Goal: Answer question/provide support: Share knowledge or assist other users

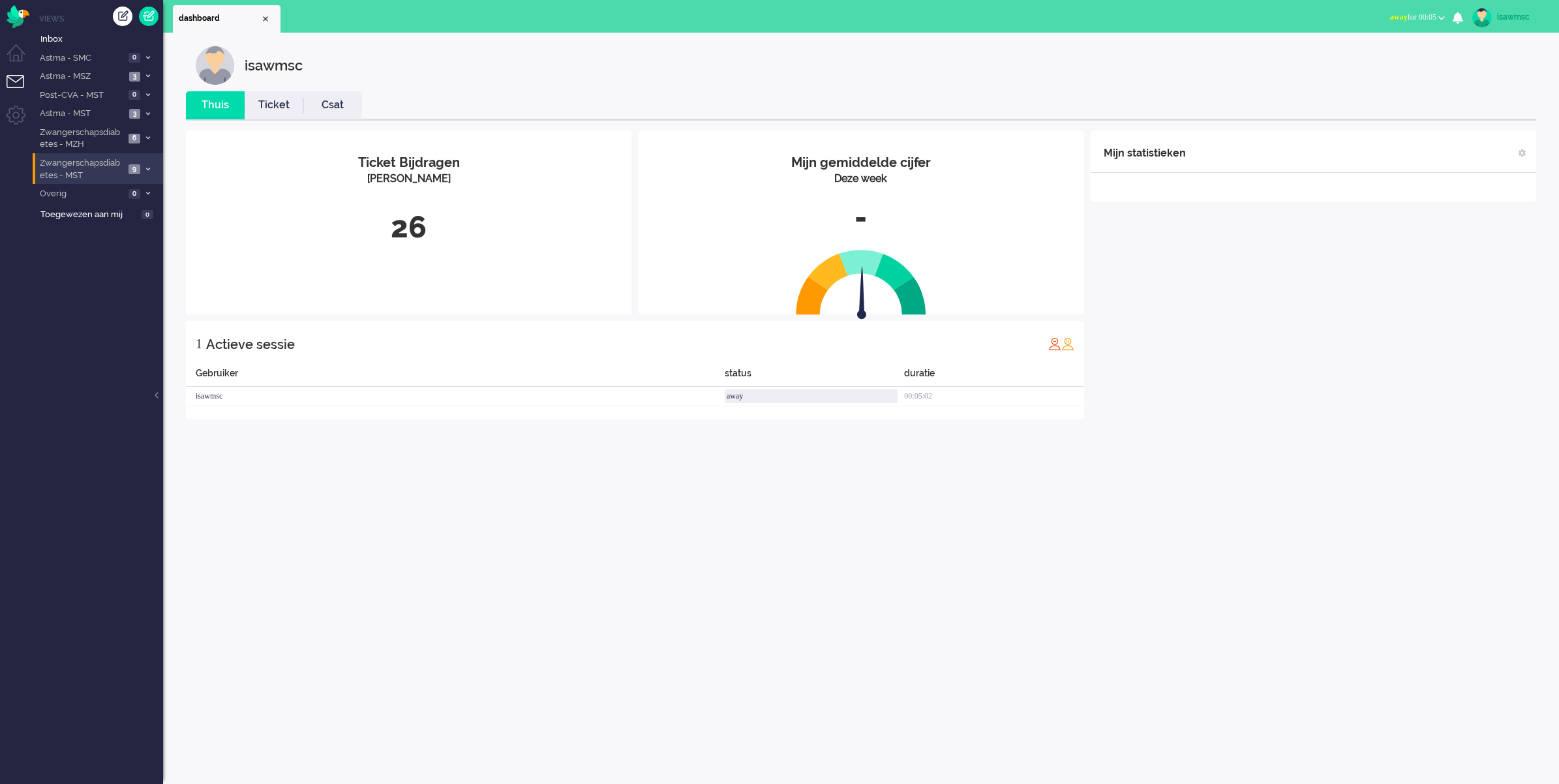
click at [126, 167] on li "Zwangerschapsdiabetes - MST 9" at bounding box center [97, 169] width 130 height 31
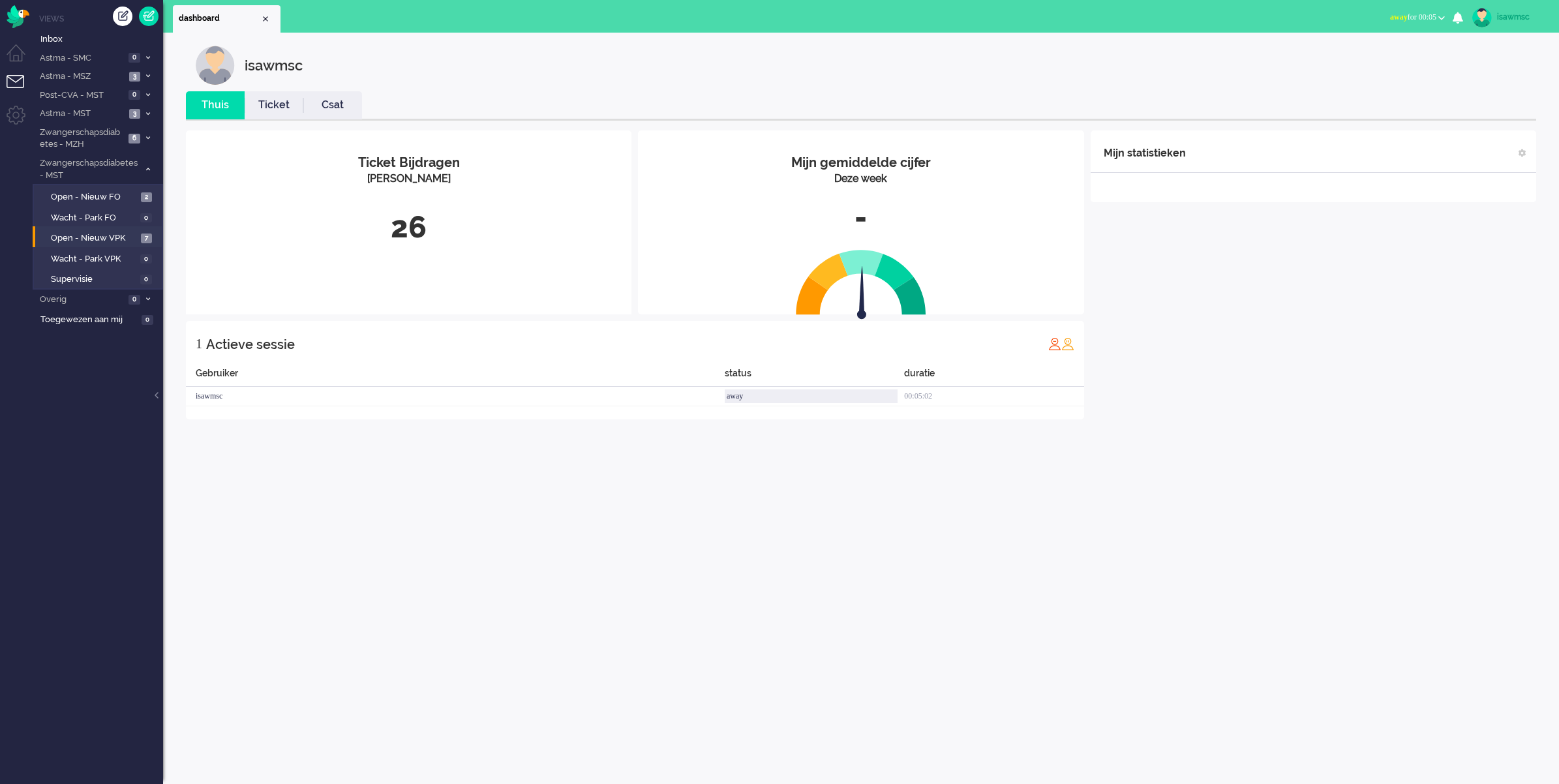
click at [119, 226] on li "Open - Nieuw VPK 7" at bounding box center [97, 237] width 129 height 21
click at [119, 236] on span "Open - Nieuw VPK" at bounding box center [94, 238] width 87 height 12
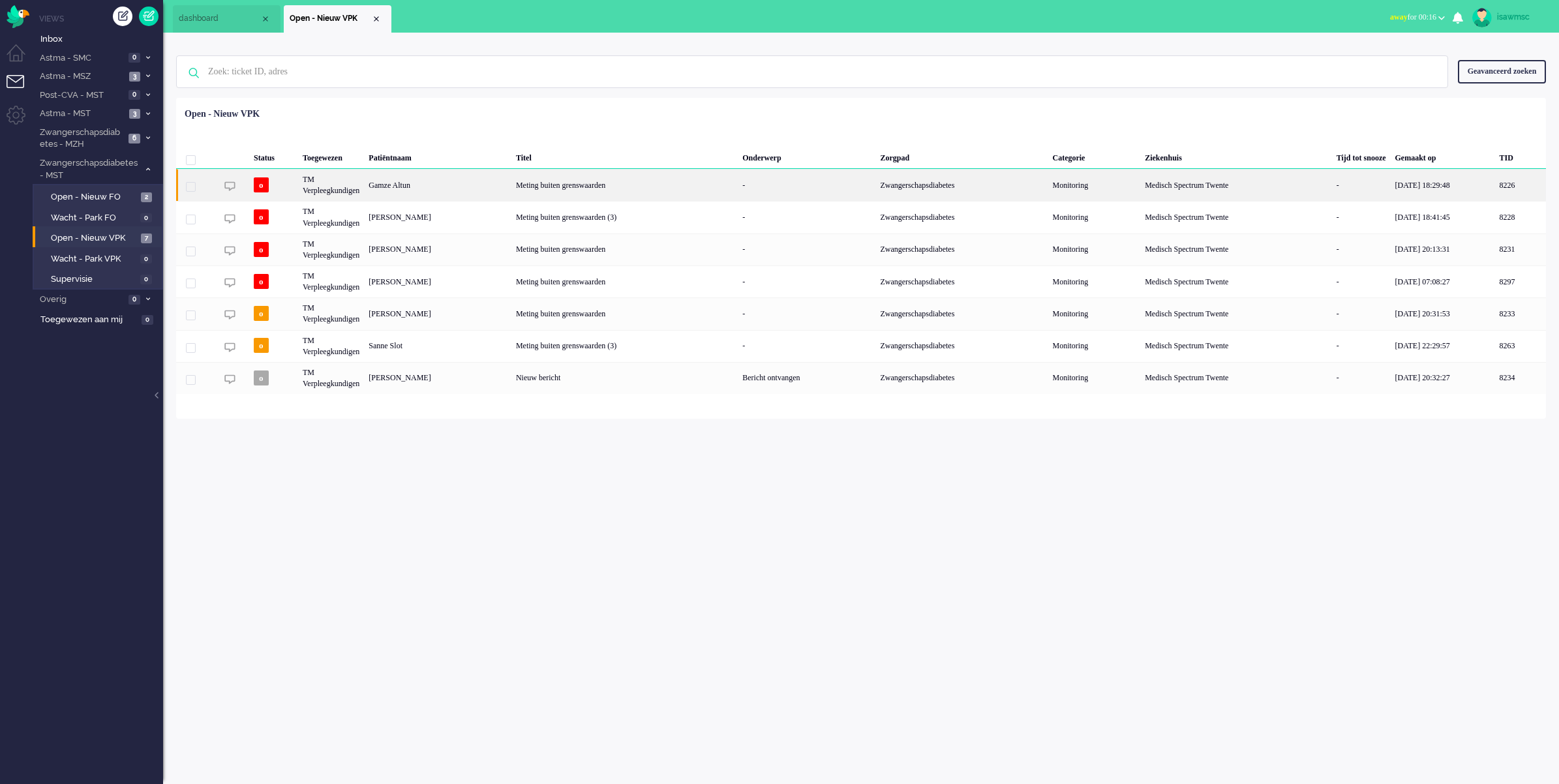
click at [1496, 186] on div "Gamze Altun" at bounding box center [1521, 184] width 51 height 32
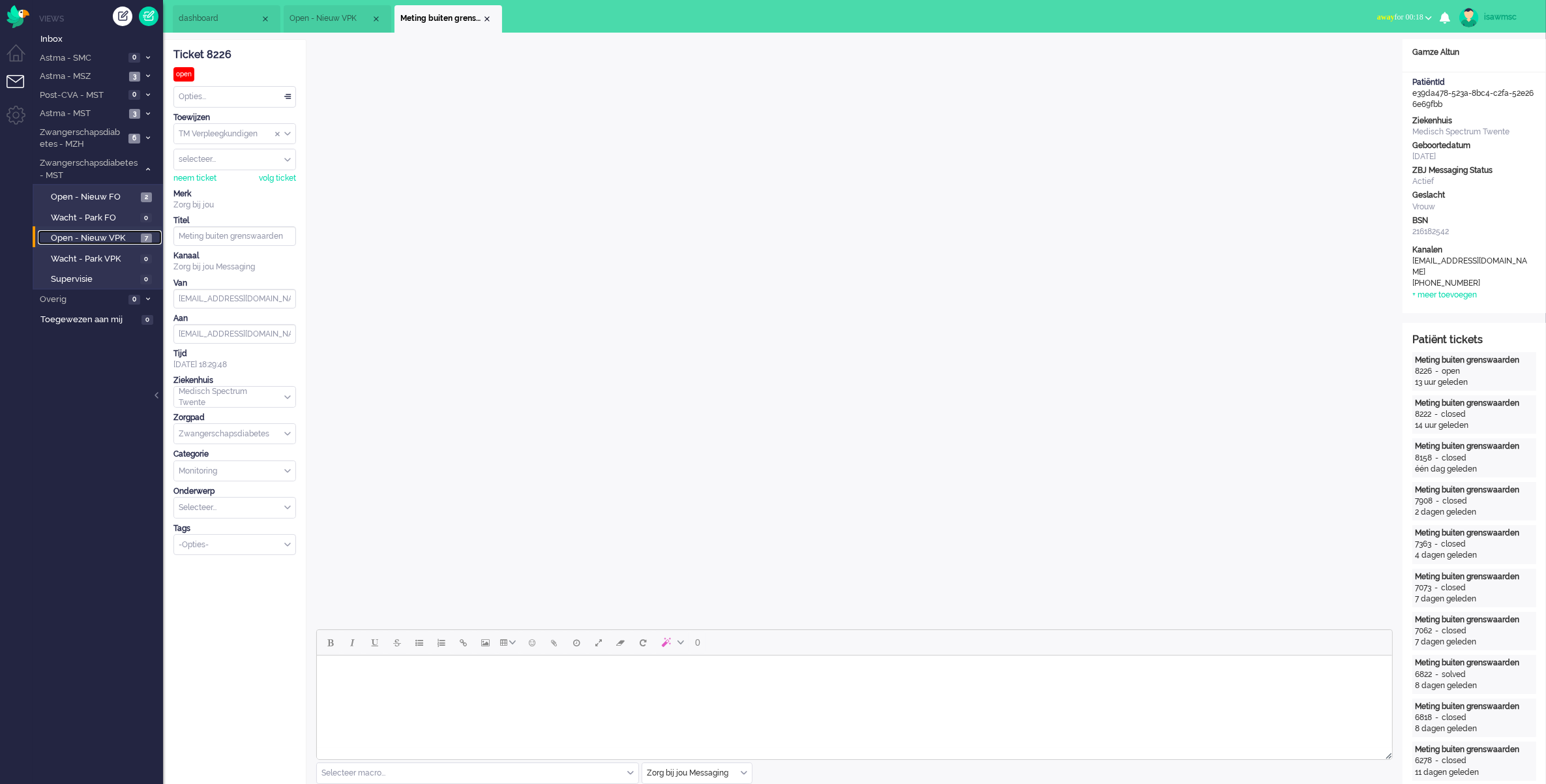
click at [125, 235] on span "Open - Nieuw VPK" at bounding box center [94, 238] width 87 height 12
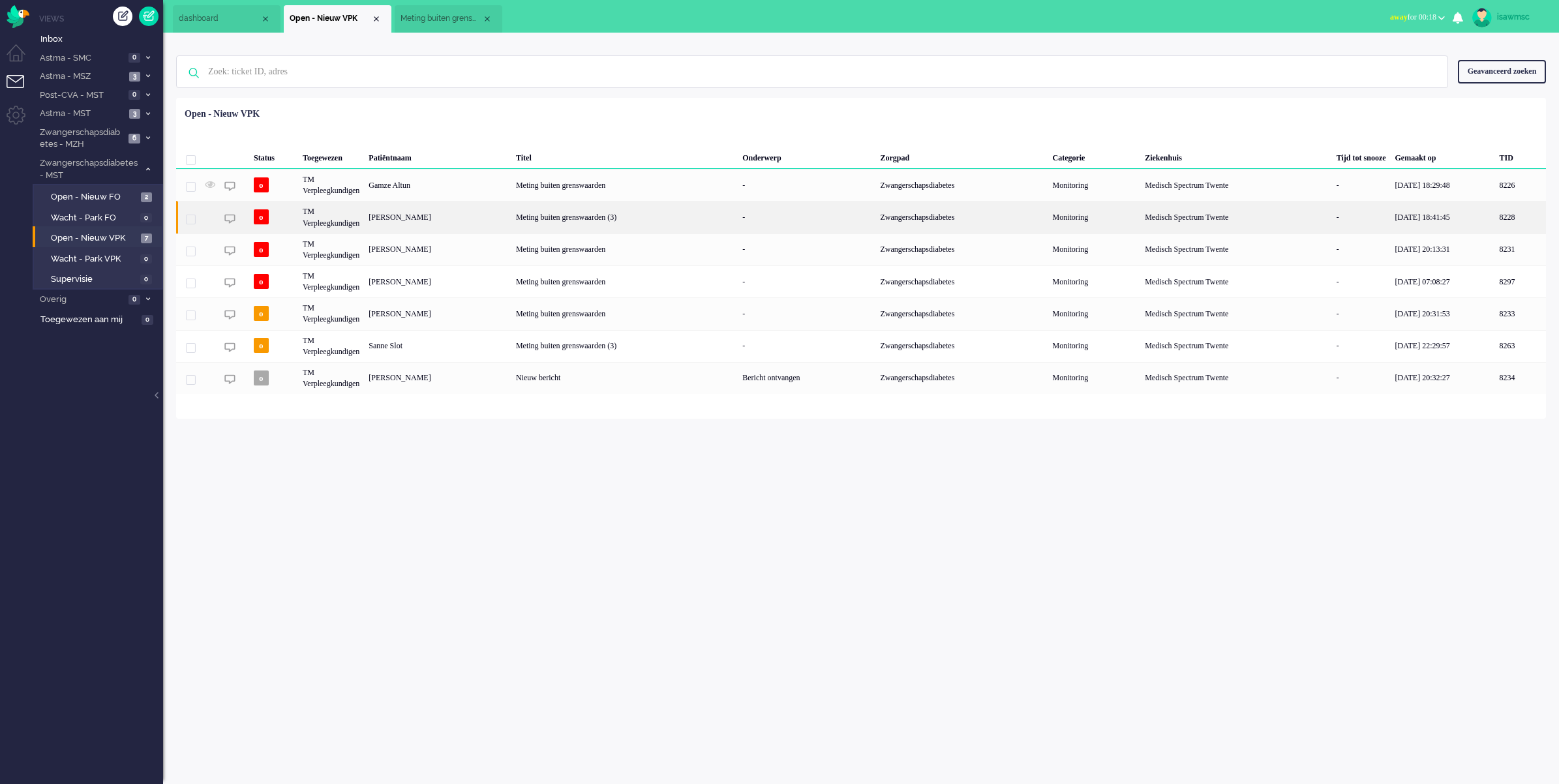
click at [713, 217] on div "Meting buiten grenswaarden (3)" at bounding box center [625, 217] width 227 height 32
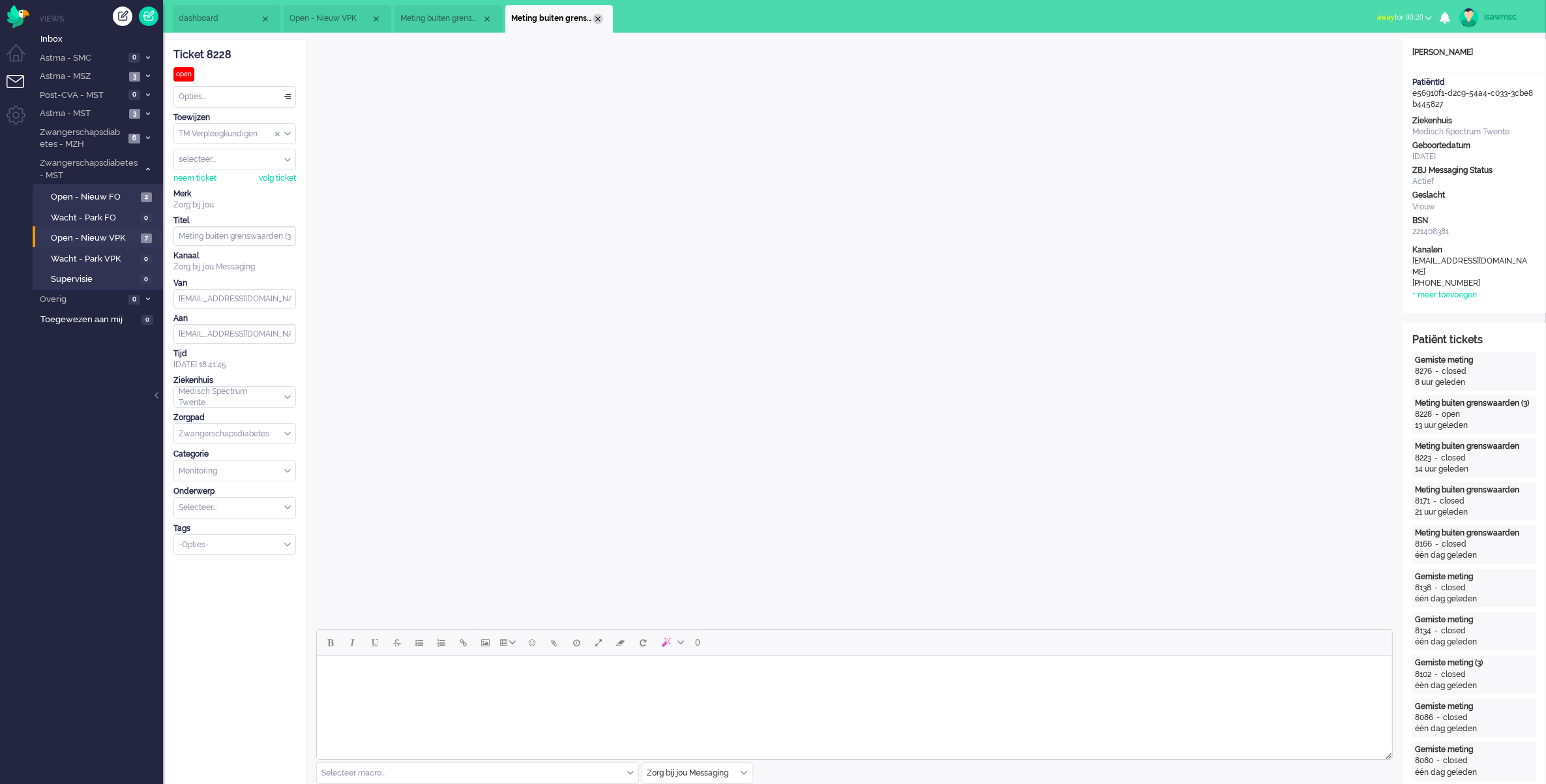
click at [594, 19] on div "Close tab" at bounding box center [597, 19] width 10 height 10
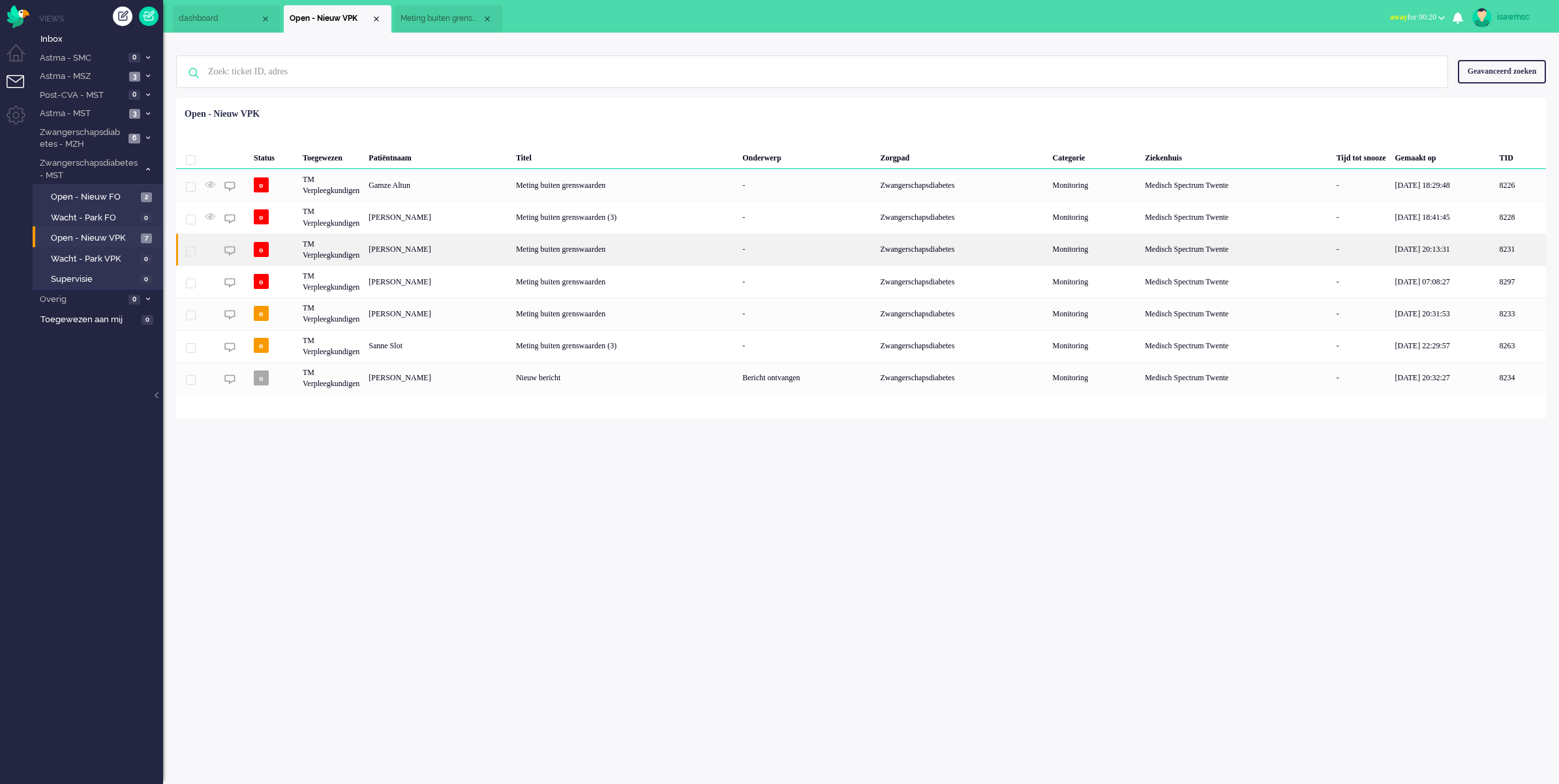
click at [1496, 253] on div "[PERSON_NAME]" at bounding box center [1521, 249] width 51 height 32
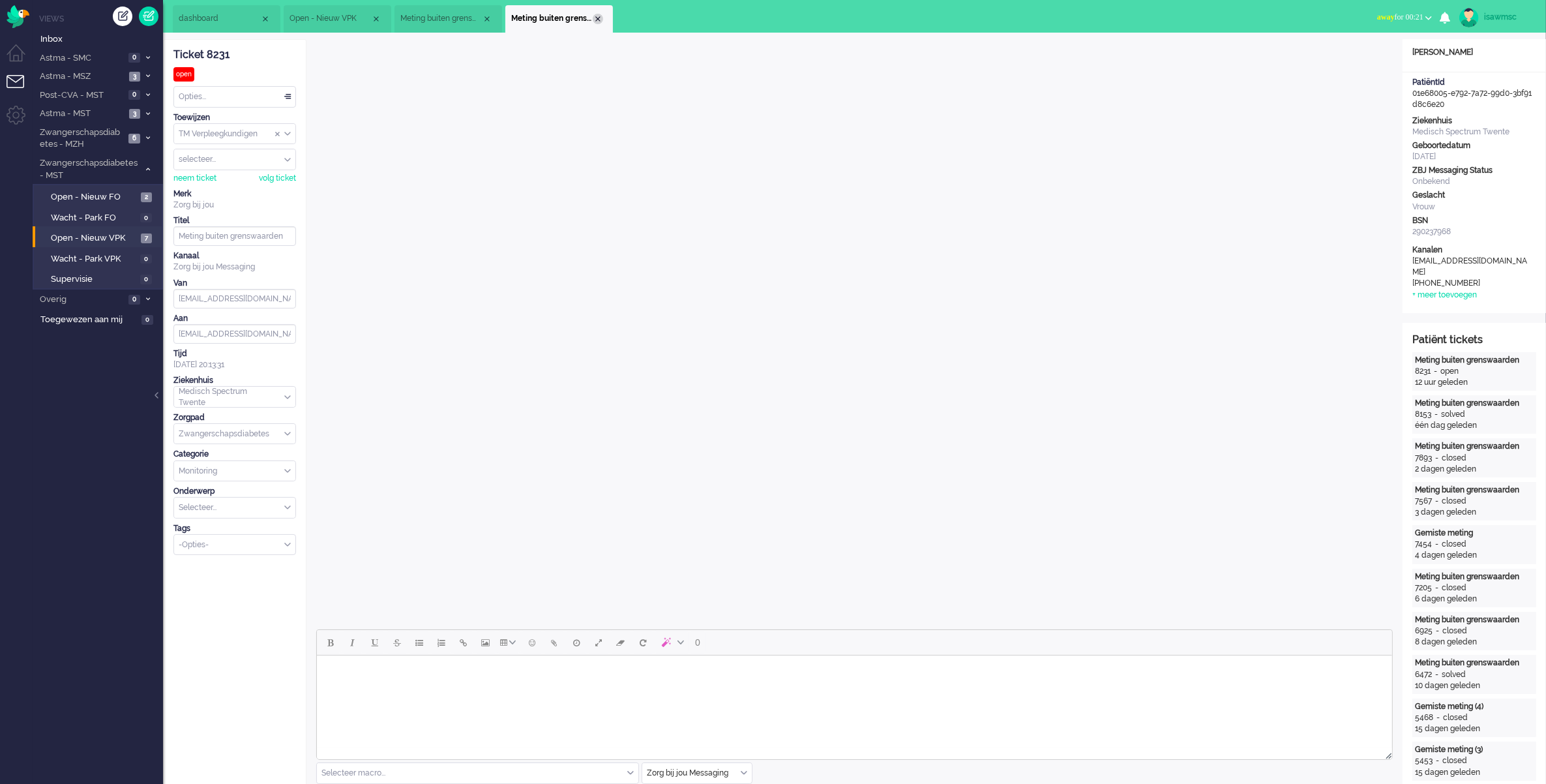
click at [594, 18] on div "Close tab" at bounding box center [597, 19] width 10 height 10
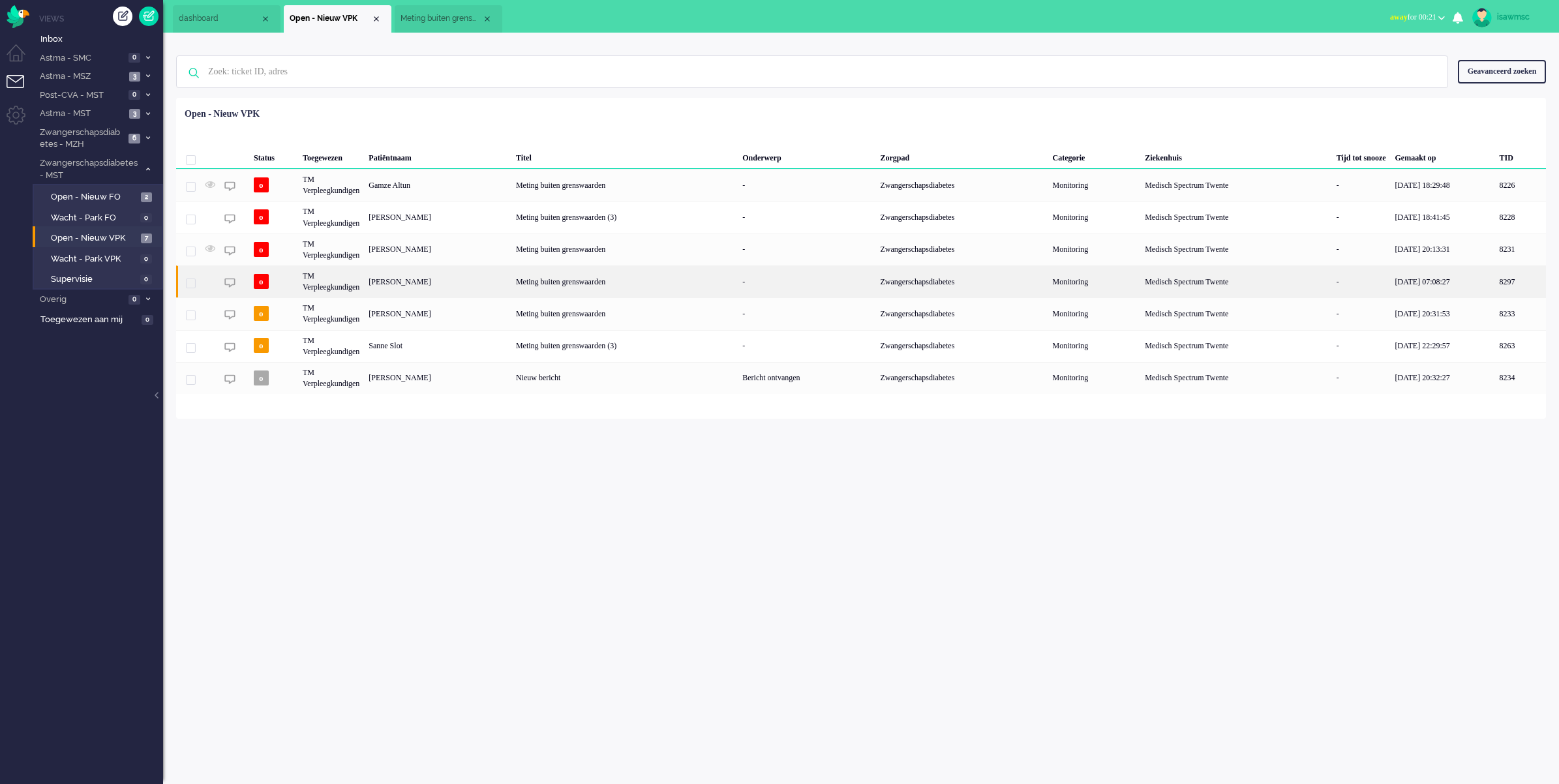
click at [1496, 282] on div "[PERSON_NAME]" at bounding box center [1521, 282] width 51 height 32
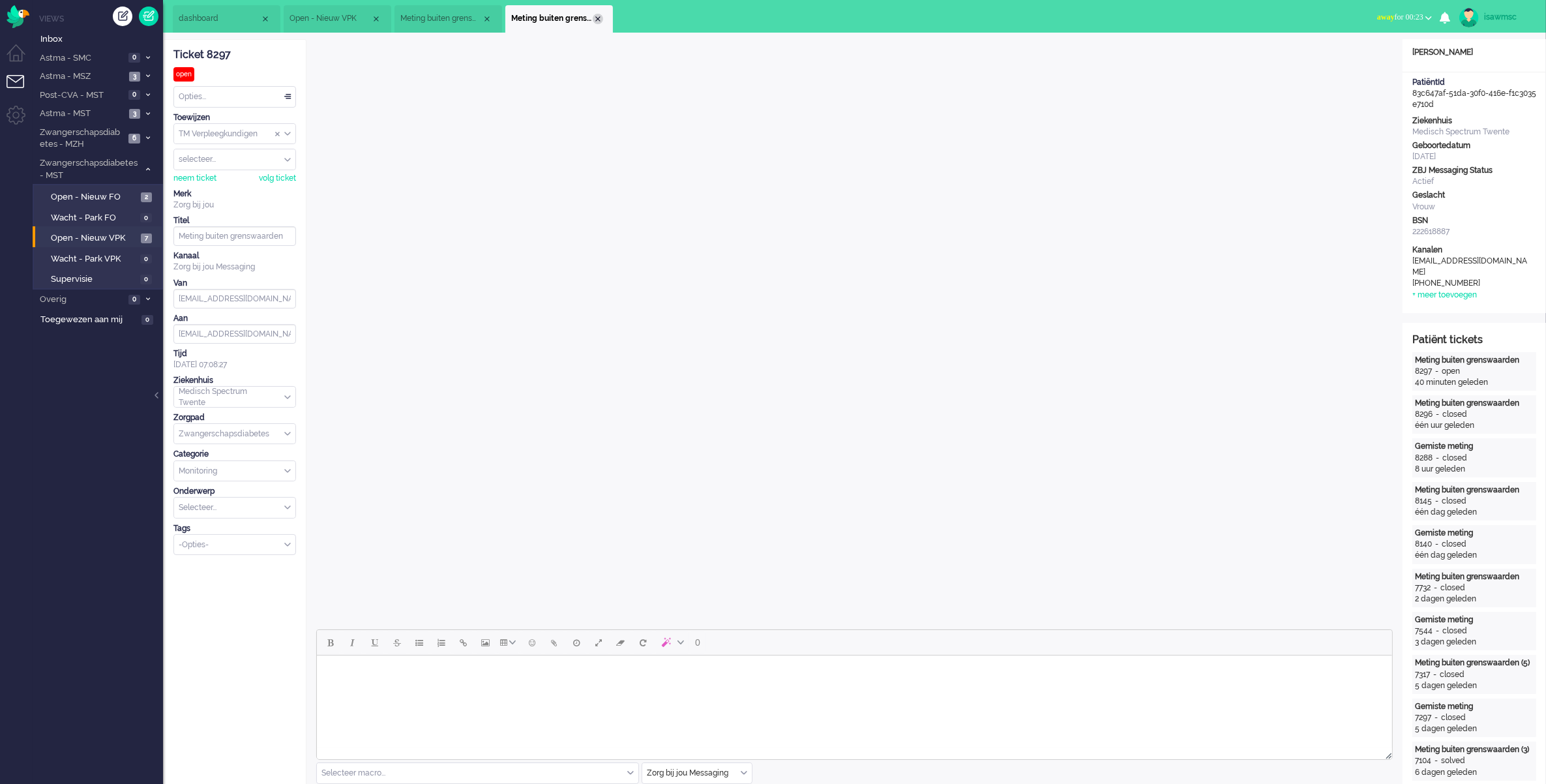
click at [600, 17] on div "Close tab" at bounding box center [597, 19] width 10 height 10
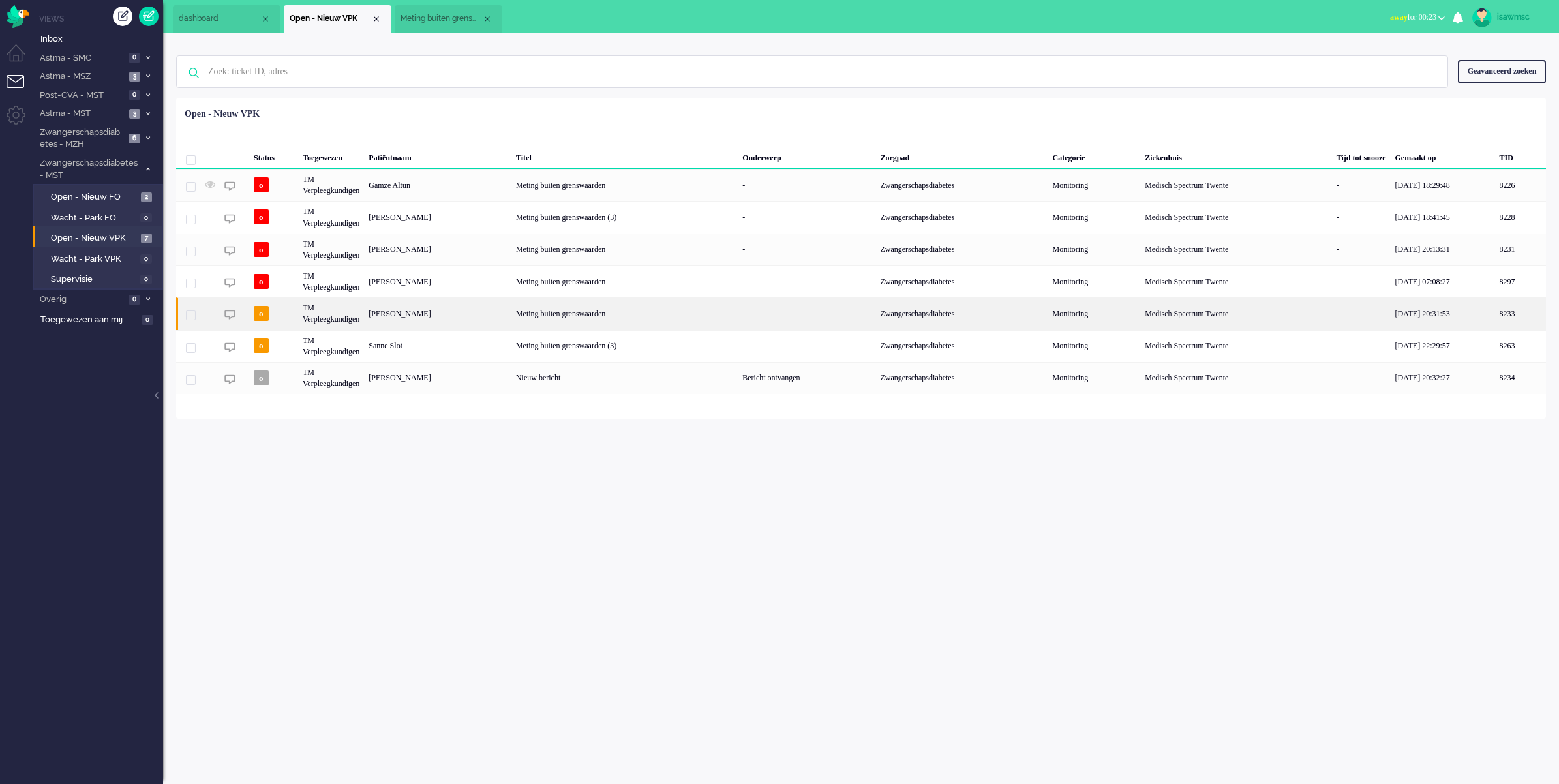
click at [1496, 321] on div "[PERSON_NAME]" at bounding box center [1521, 313] width 51 height 32
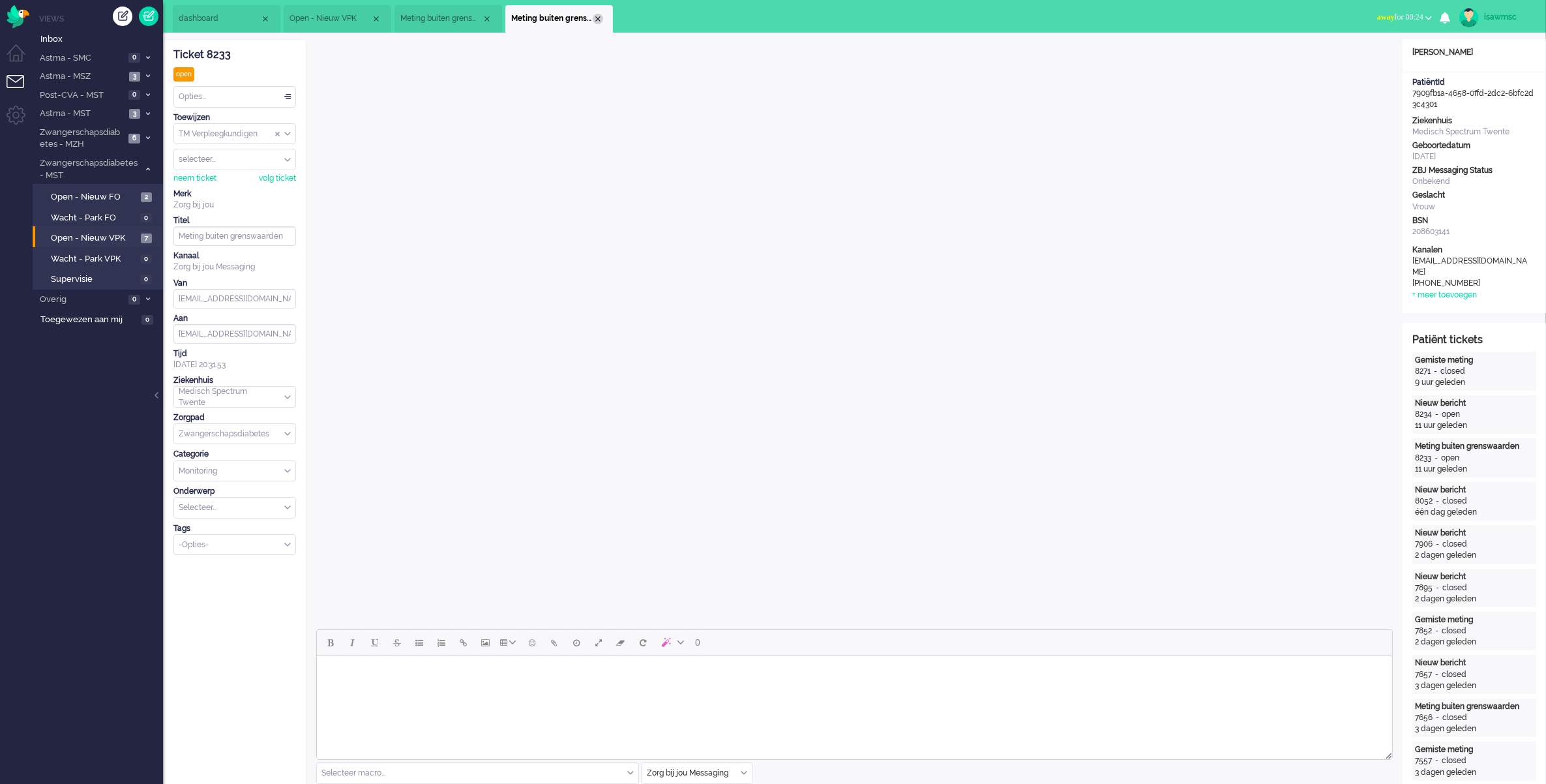
click at [595, 15] on div "Close tab" at bounding box center [597, 19] width 10 height 10
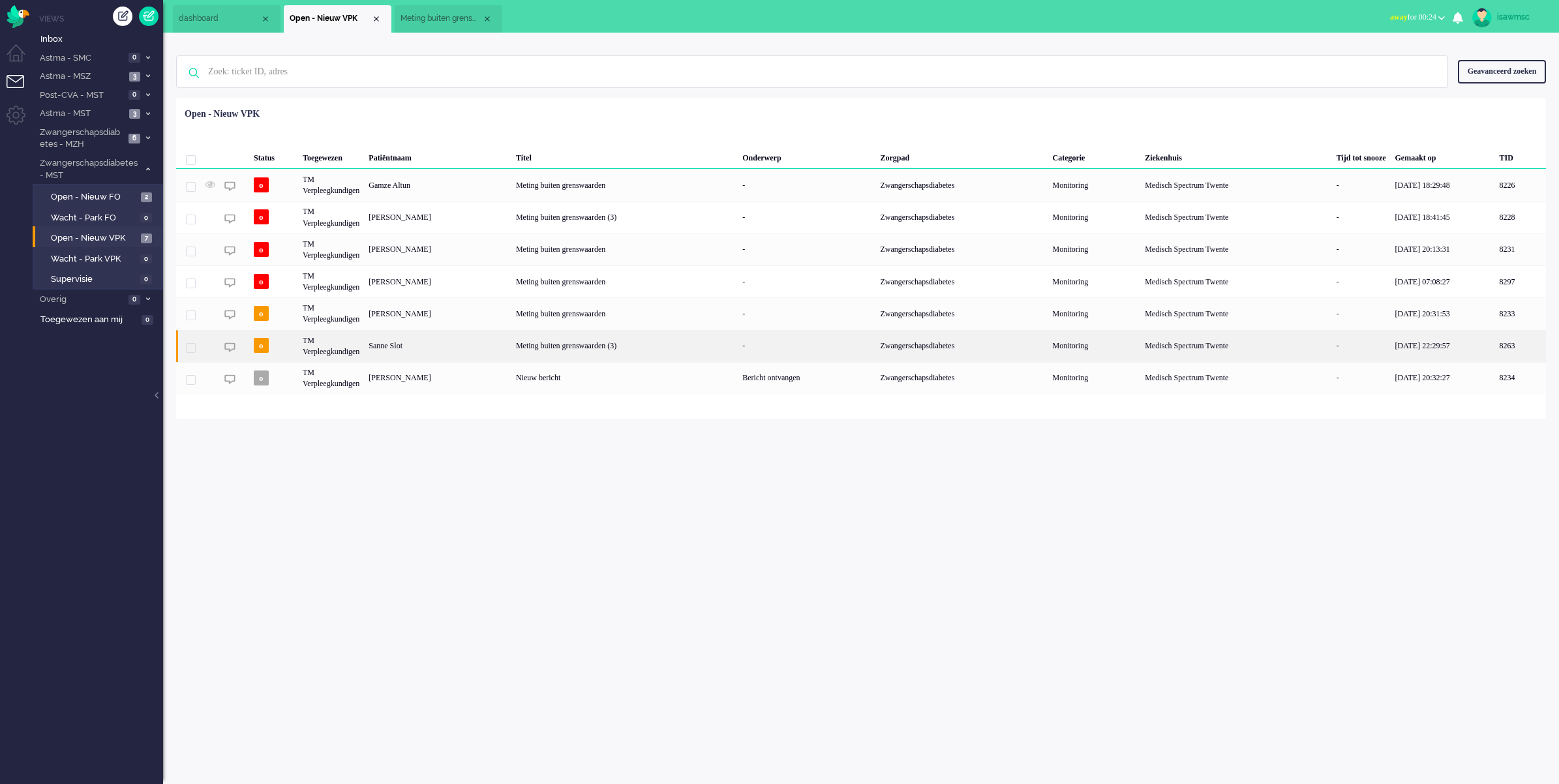
click at [1496, 352] on div "Sanne Slot" at bounding box center [1521, 346] width 51 height 32
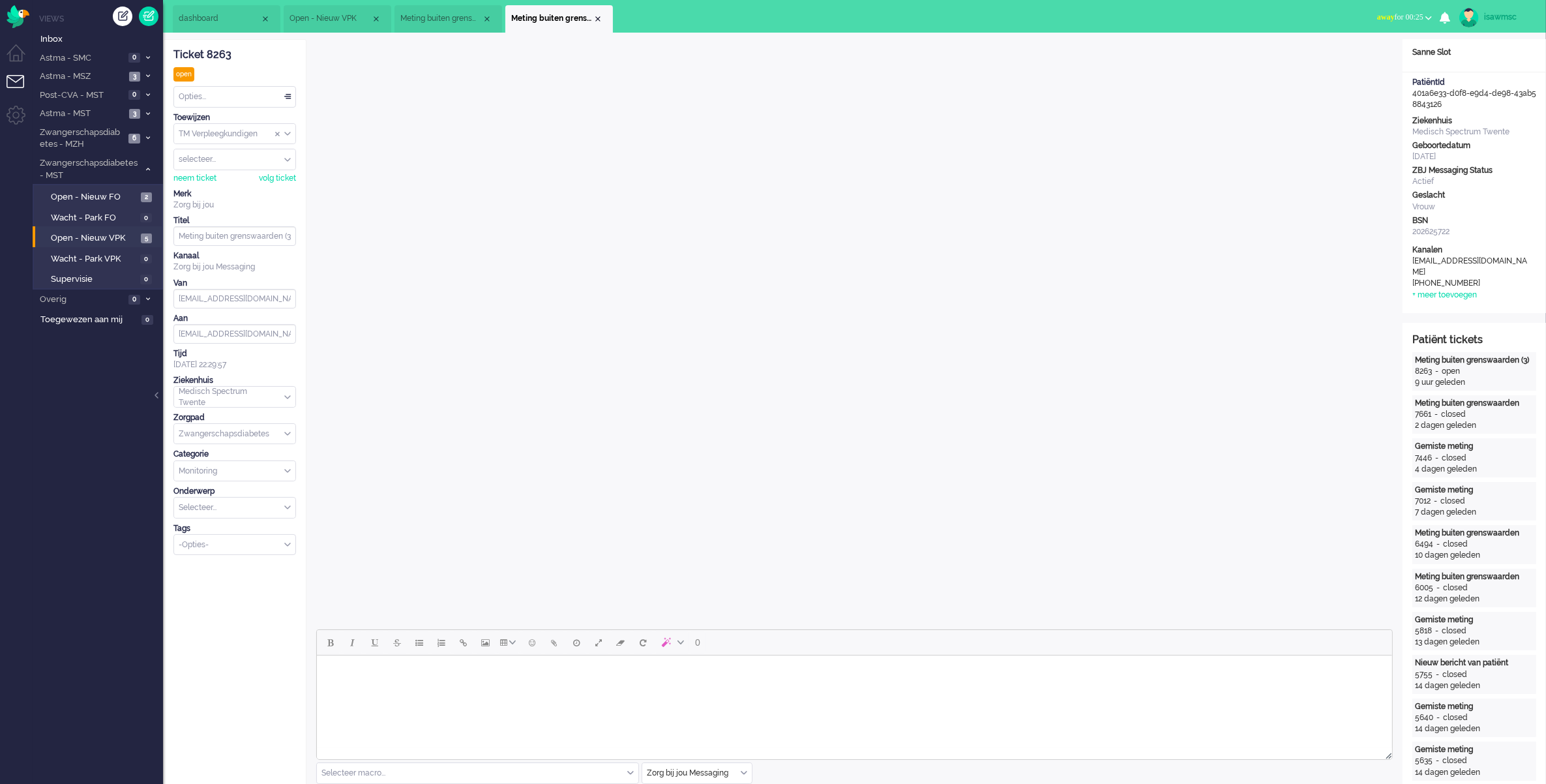
scroll to position [407, 0]
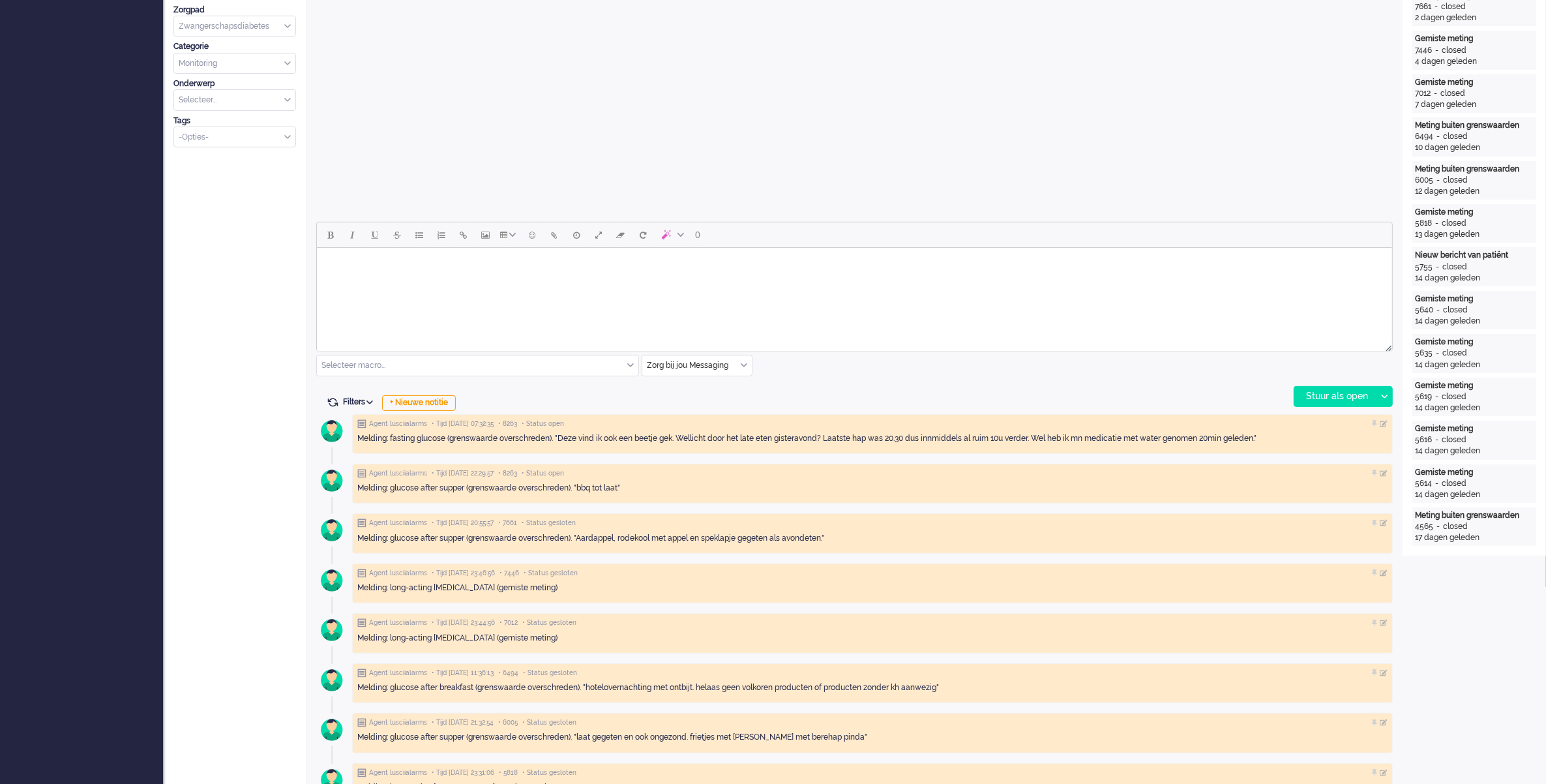
click at [589, 281] on html at bounding box center [854, 264] width 1075 height 33
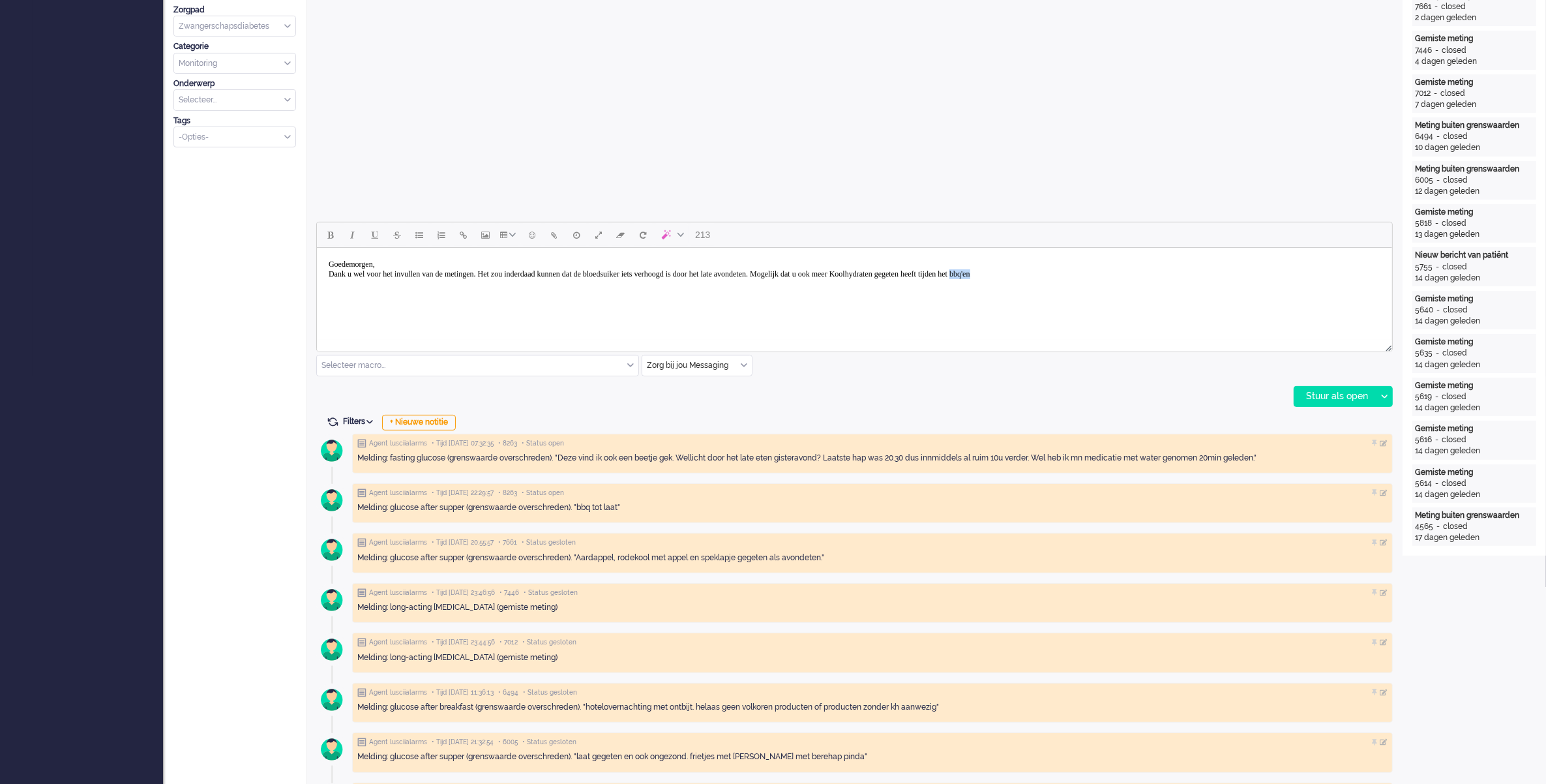
click at [1135, 272] on body "Goedemorgen, Dank u wel voor het invullen van de metingen. Het zou inderdaad ku…" at bounding box center [854, 269] width 1065 height 32
click at [1145, 273] on body "Goedemorgen, Dank u wel voor het invullen van de metingen. Het zou inderdaad ku…" at bounding box center [854, 269] width 1065 height 32
drag, startPoint x: 1135, startPoint y: 277, endPoint x: 1104, endPoint y: 279, distance: 31.1
click at [1104, 279] on body "Goedemorgen, Dank u wel voor het invullen van de metingen. Het zou inderdaad ku…" at bounding box center [854, 269] width 1065 height 32
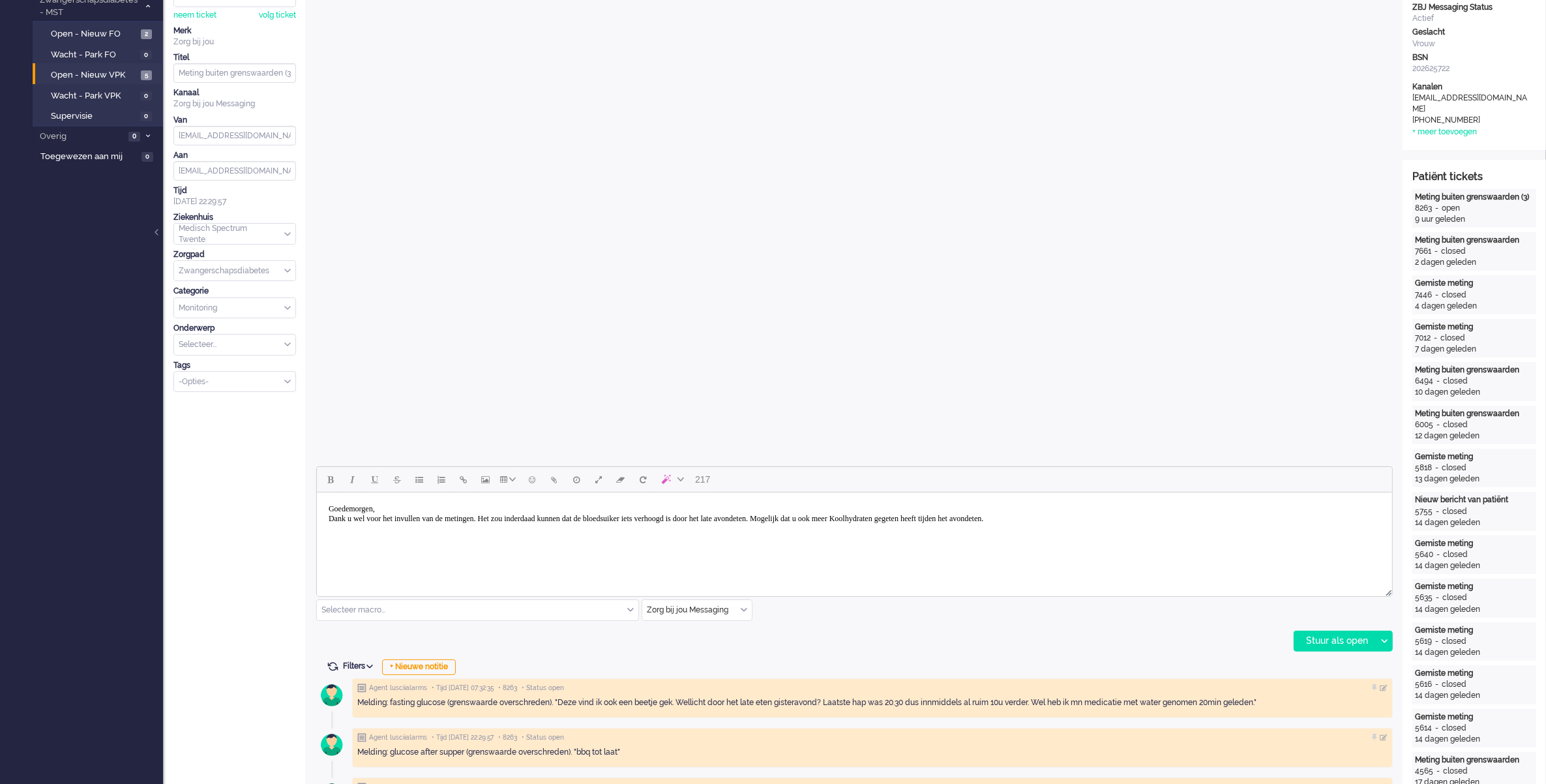
scroll to position [244, 0]
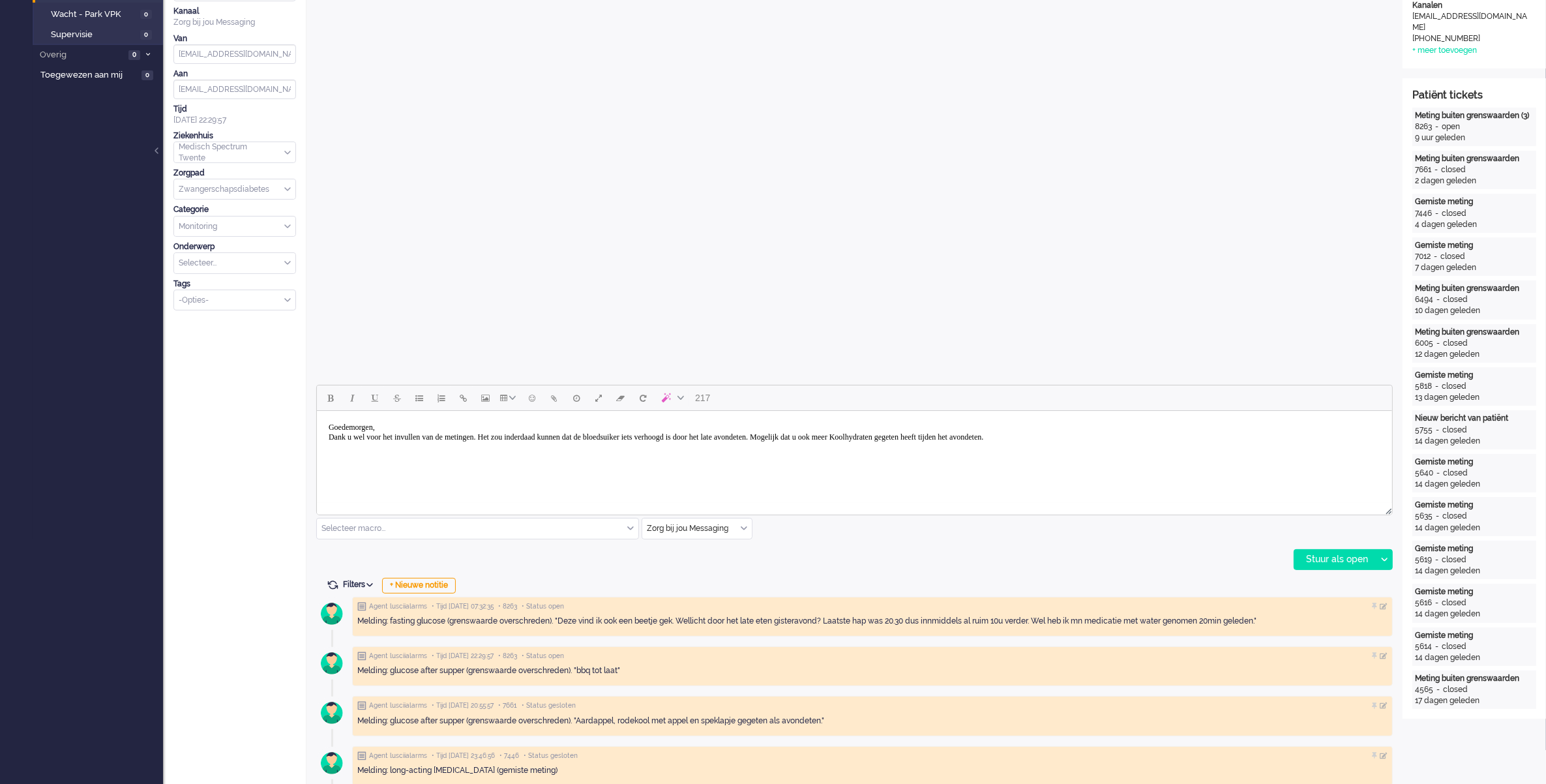
click at [1167, 443] on body "Goedemorgen, Dank u wel voor het invullen van de metingen. Het zou inderdaad ku…" at bounding box center [854, 437] width 1065 height 43
drag, startPoint x: 580, startPoint y: 465, endPoint x: 351, endPoint y: 468, distance: 229.0
click at [351, 468] on body "Goedemorgen, Dank u wel voor het invullen van de metingen. Het zou inderdaad ku…" at bounding box center [854, 456] width 1065 height 81
click at [1331, 556] on div "Stuur als open" at bounding box center [1335, 560] width 81 height 19
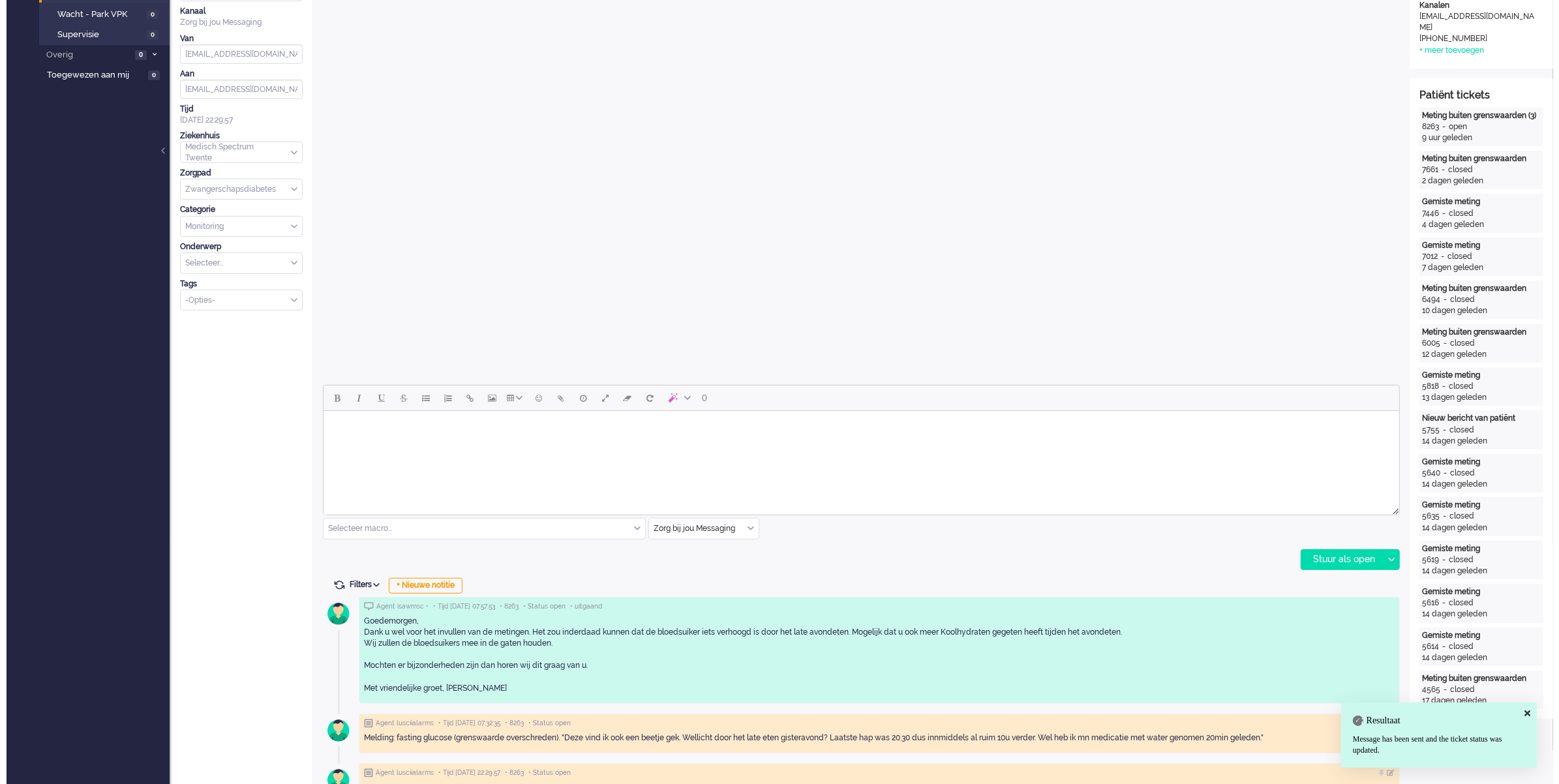
scroll to position [0, 0]
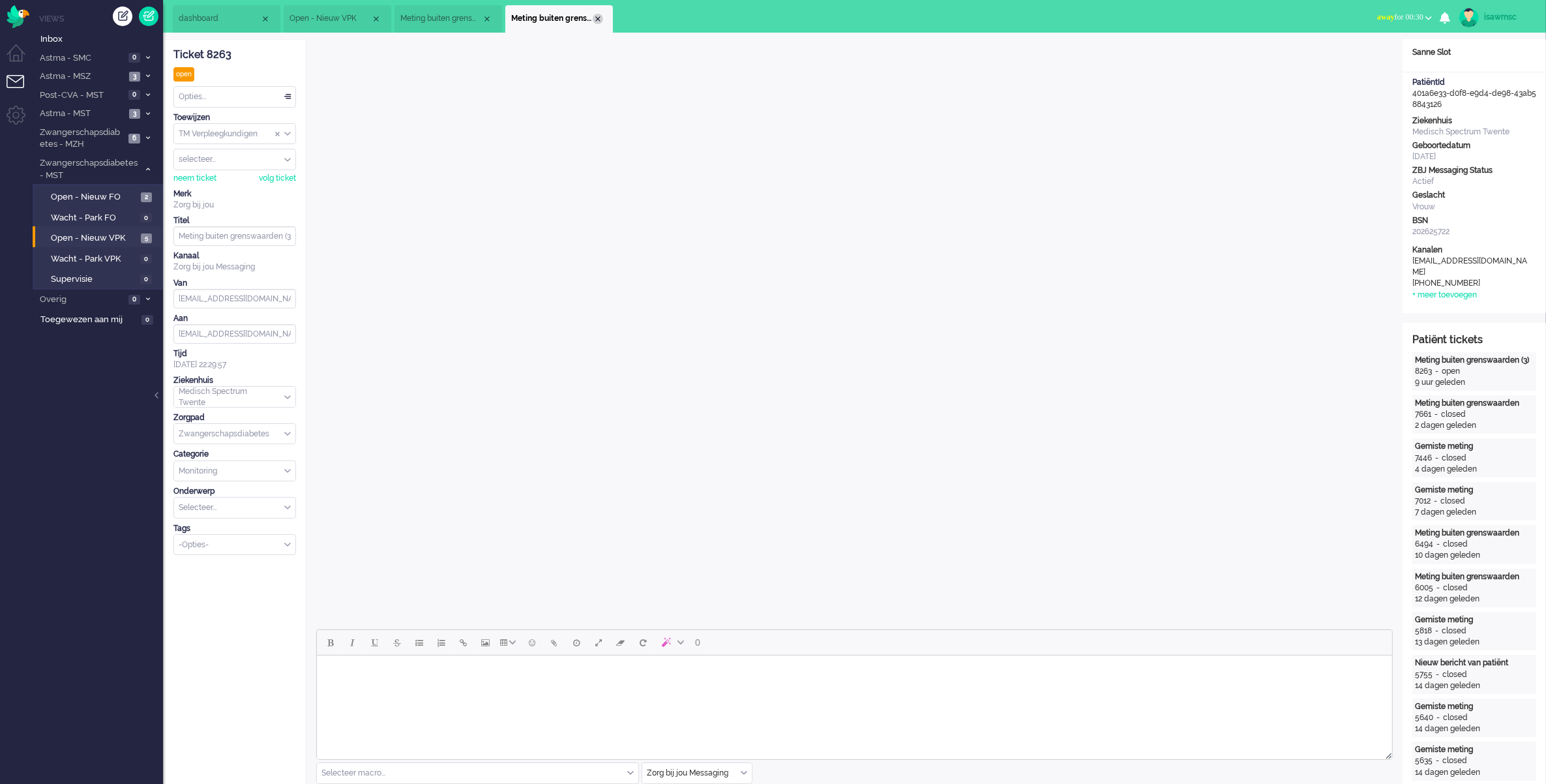
click at [595, 19] on div "Close tab" at bounding box center [597, 19] width 10 height 10
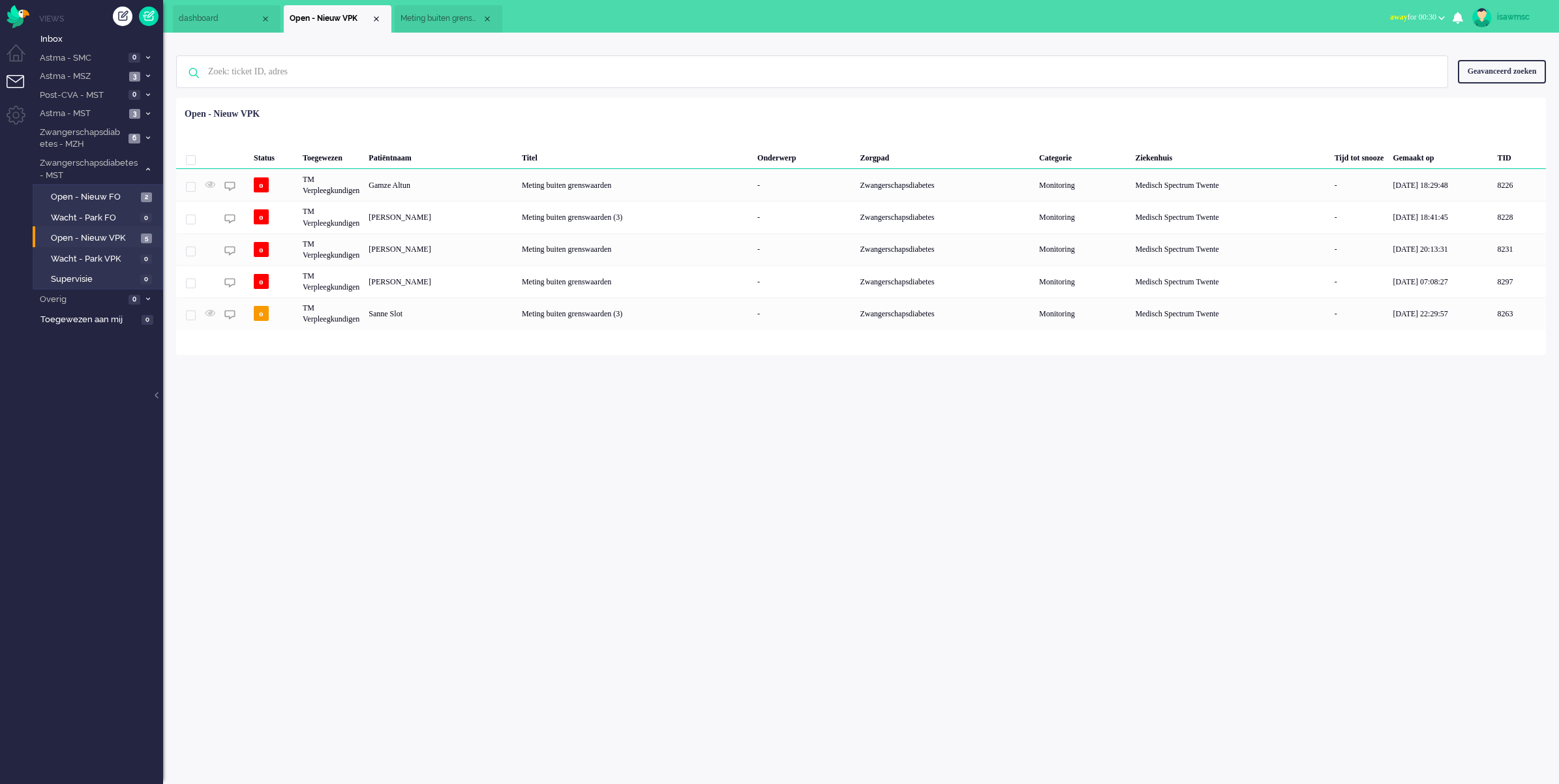
click at [536, 341] on div "Loading... Status Toegewezen Patiëntnaam Titel Onderwerp Zorgpad Categorie Ziek…" at bounding box center [861, 226] width 1370 height 257
click at [497, 109] on div "Status Toegewezen Patiëntnaam Titel Onderwerp Zorgpad Categorie Ziekenhuis Tijd…" at bounding box center [861, 216] width 1370 height 228
click at [98, 37] on span "Inbox" at bounding box center [102, 39] width 123 height 12
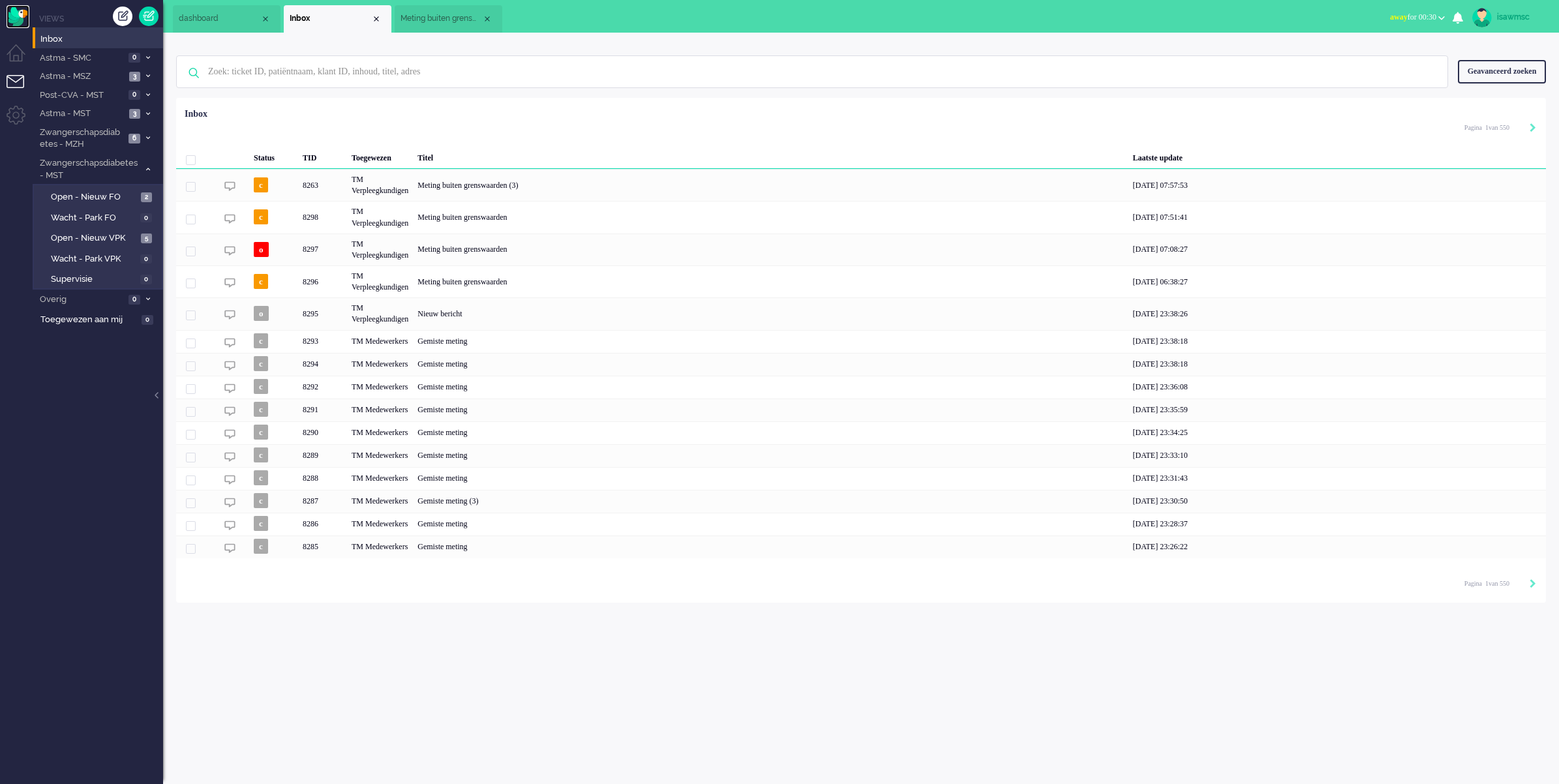
click at [21, 8] on img "Omnidesk" at bounding box center [17, 17] width 23 height 23
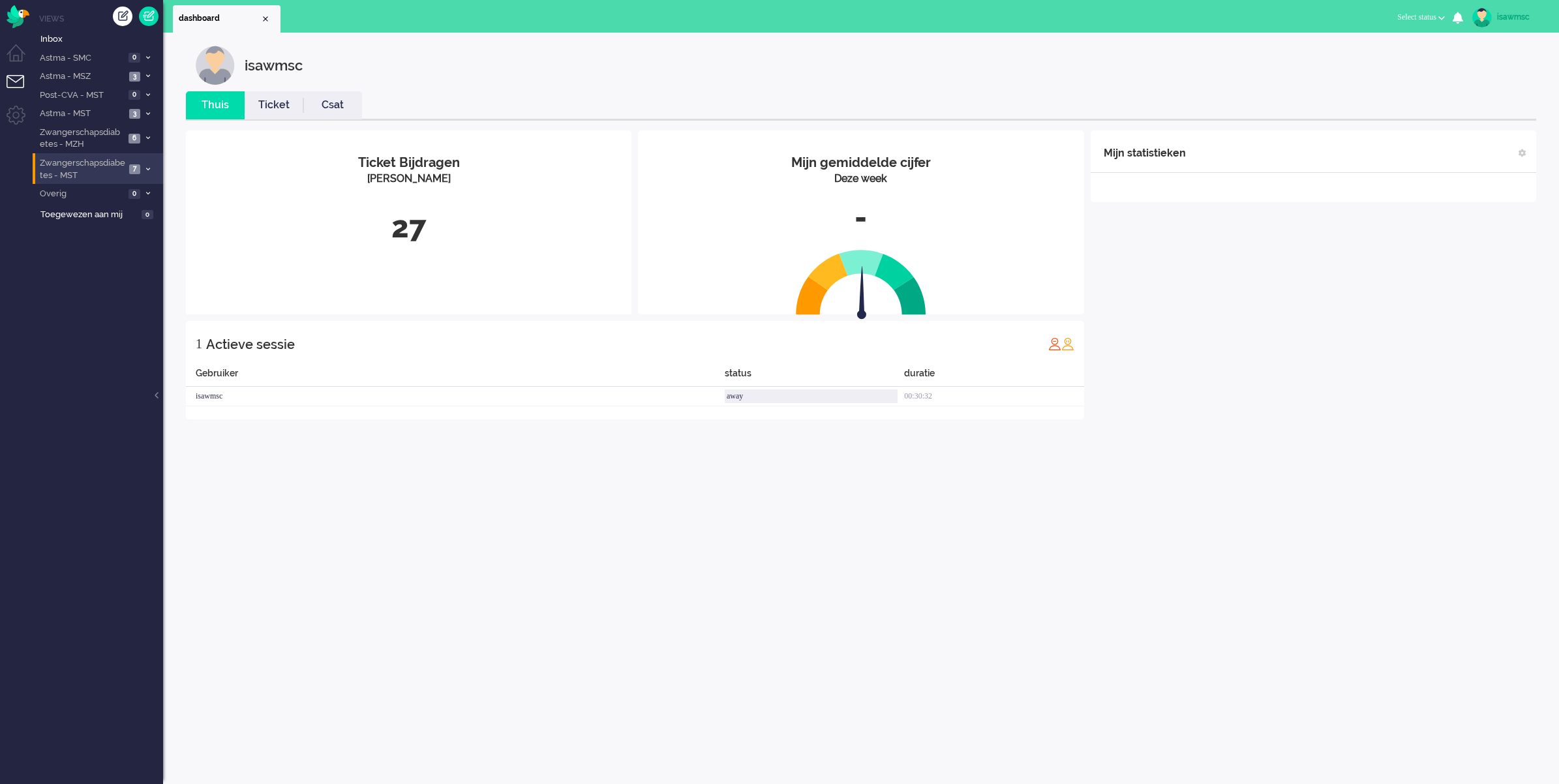
click at [129, 169] on span "7" at bounding box center [135, 169] width 11 height 10
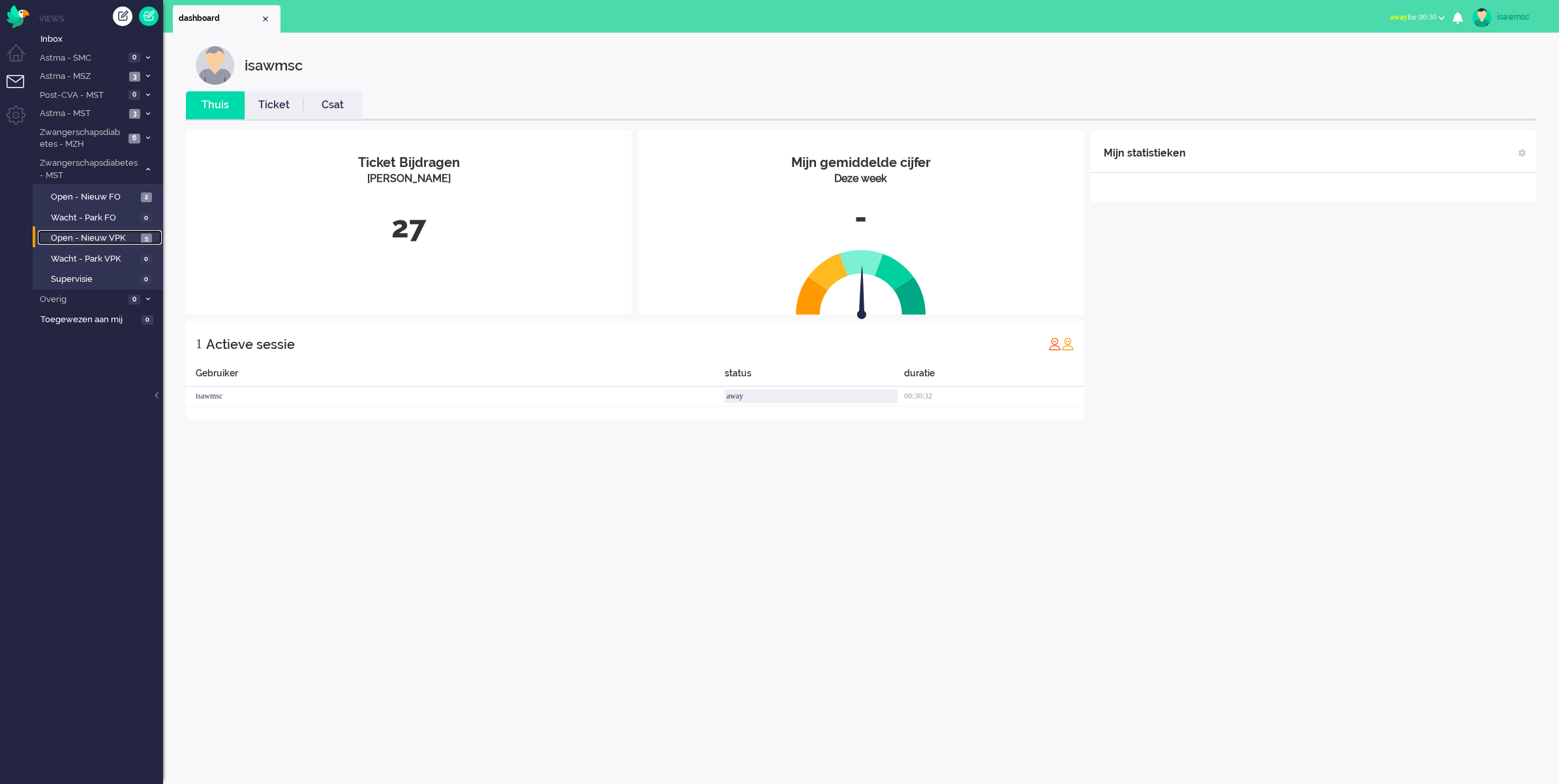
click at [151, 232] on link "Open - Nieuw VPK 5" at bounding box center [100, 237] width 124 height 14
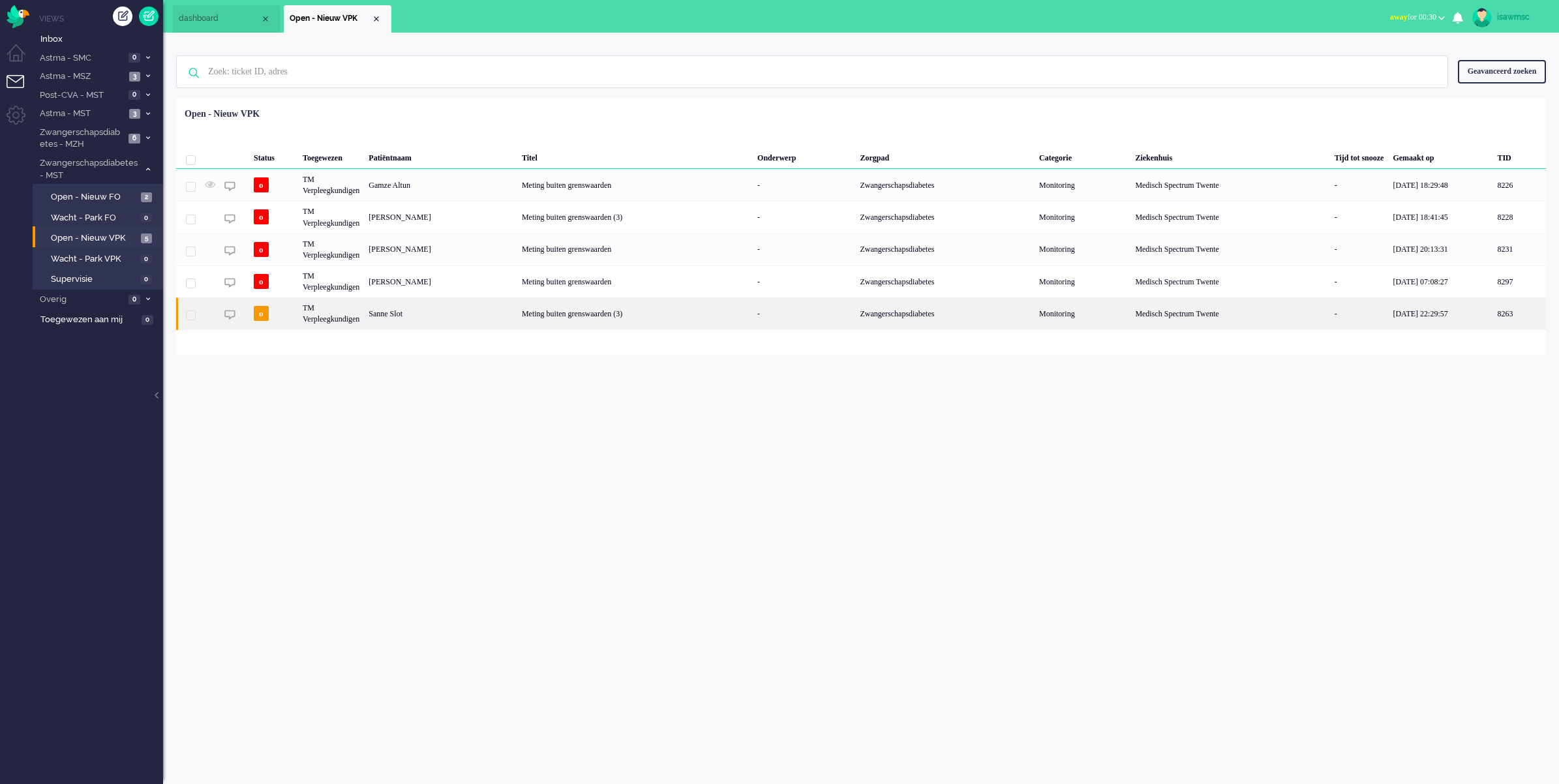
click at [1493, 315] on div "Sanne Slot" at bounding box center [1520, 313] width 54 height 32
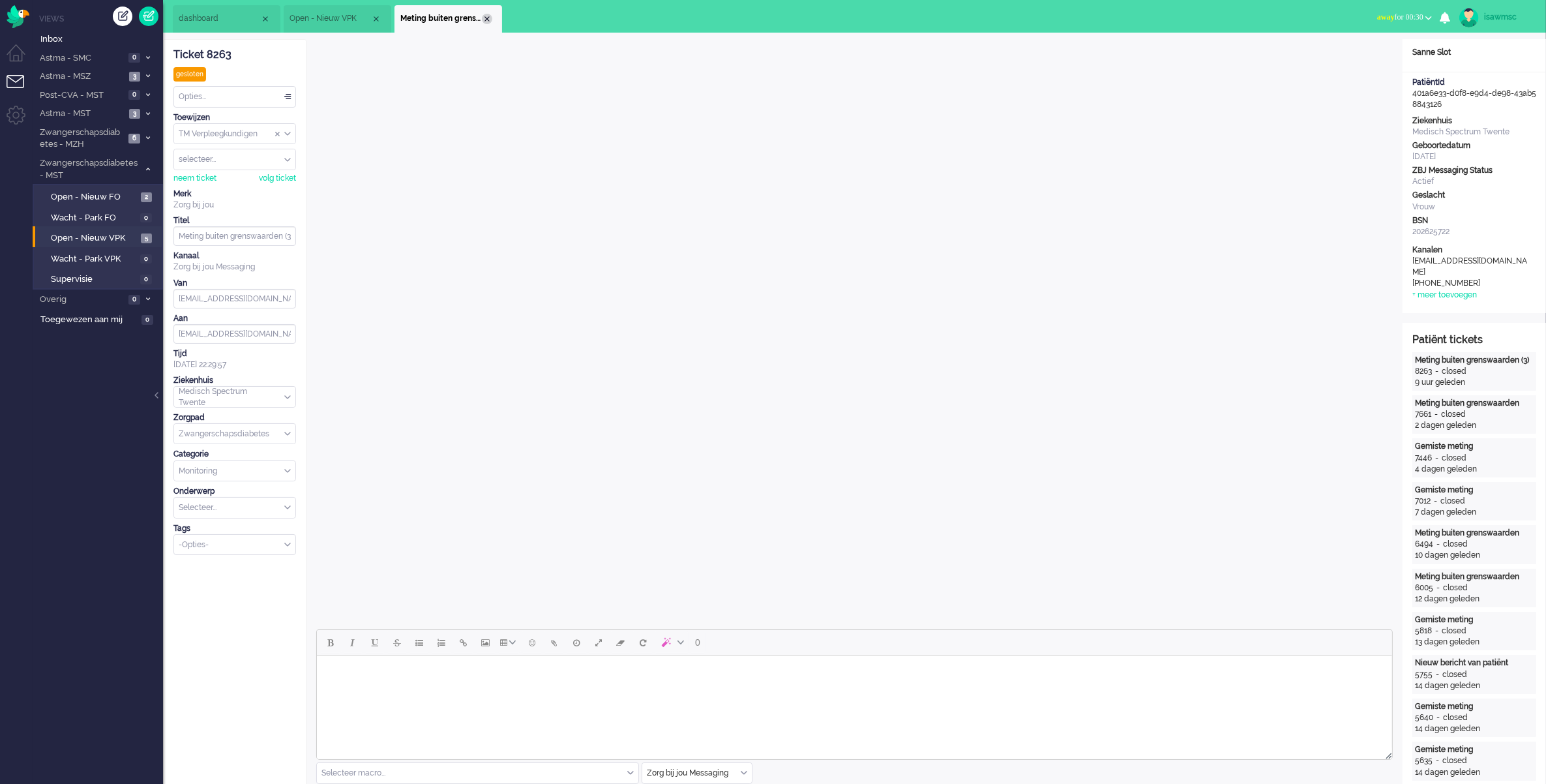
click at [482, 17] on div "Close tab" at bounding box center [487, 19] width 10 height 10
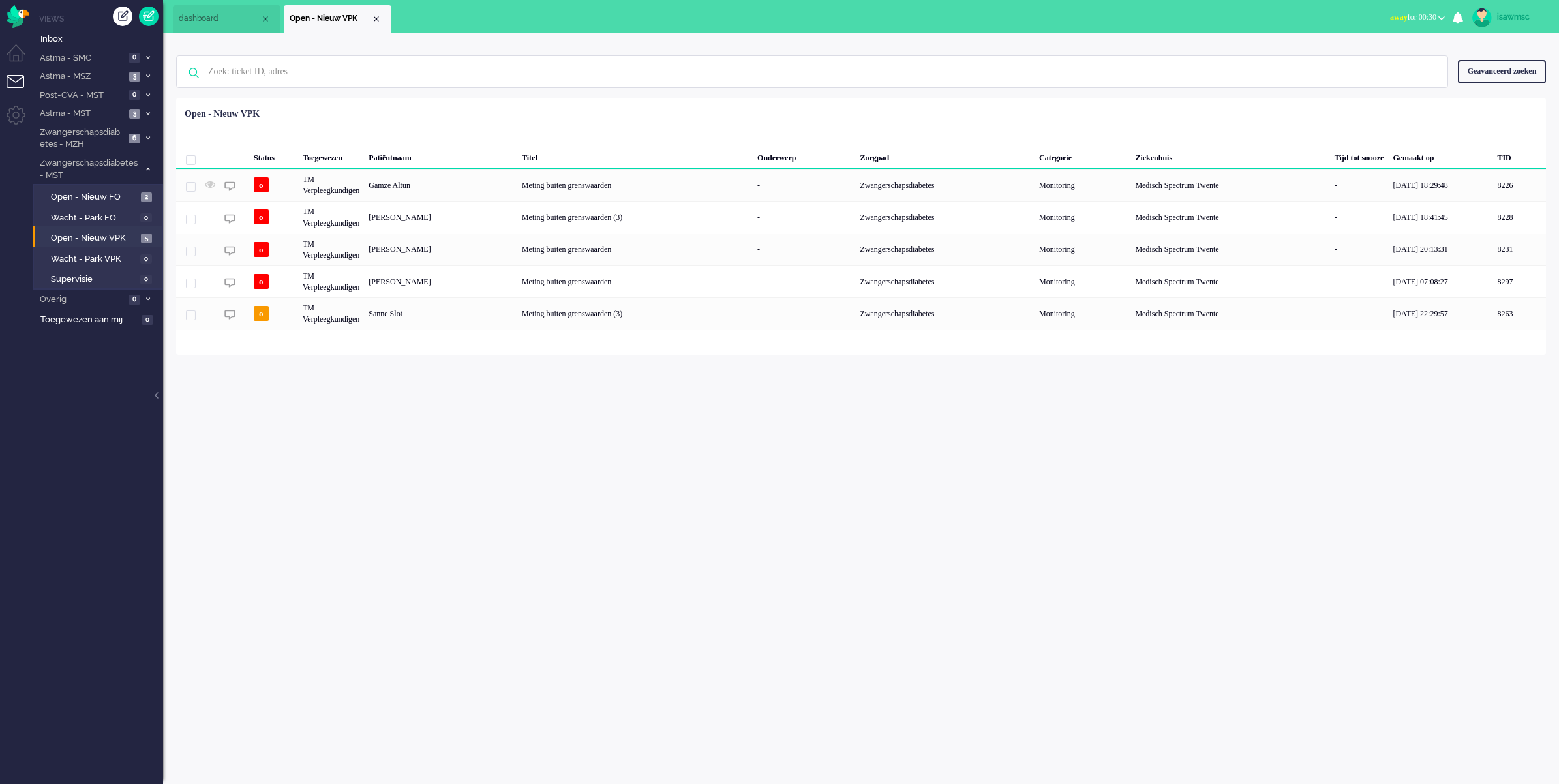
click at [470, 102] on div "Loading... Status Toegewezen Patiëntnaam Titel Onderwerp Zorgpad Categorie Ziek…" at bounding box center [861, 226] width 1370 height 257
click at [134, 106] on li "Astma - MST 3" at bounding box center [97, 113] width 130 height 19
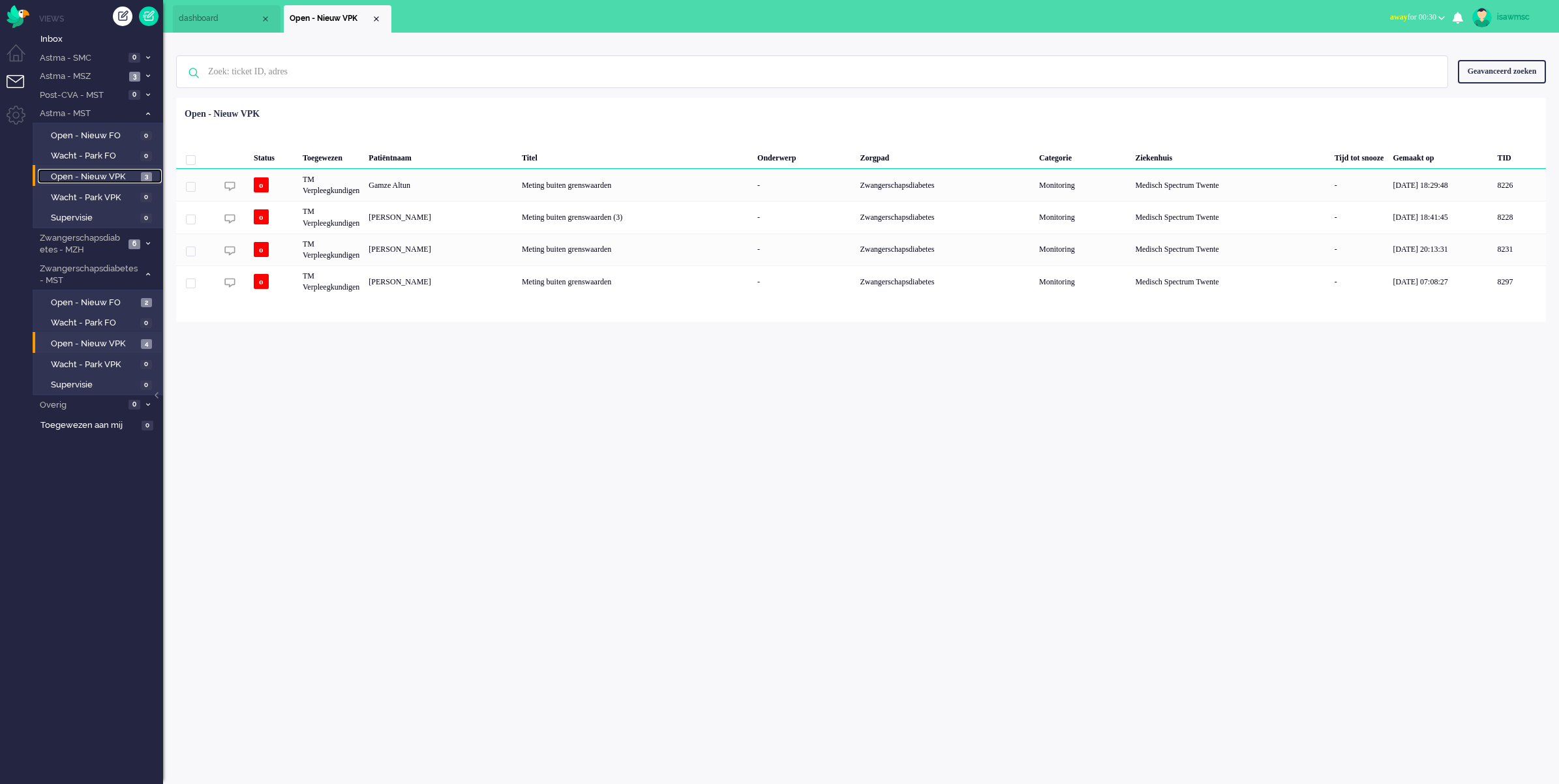
click at [152, 175] on link "Open - Nieuw VPK 3" at bounding box center [100, 176] width 124 height 14
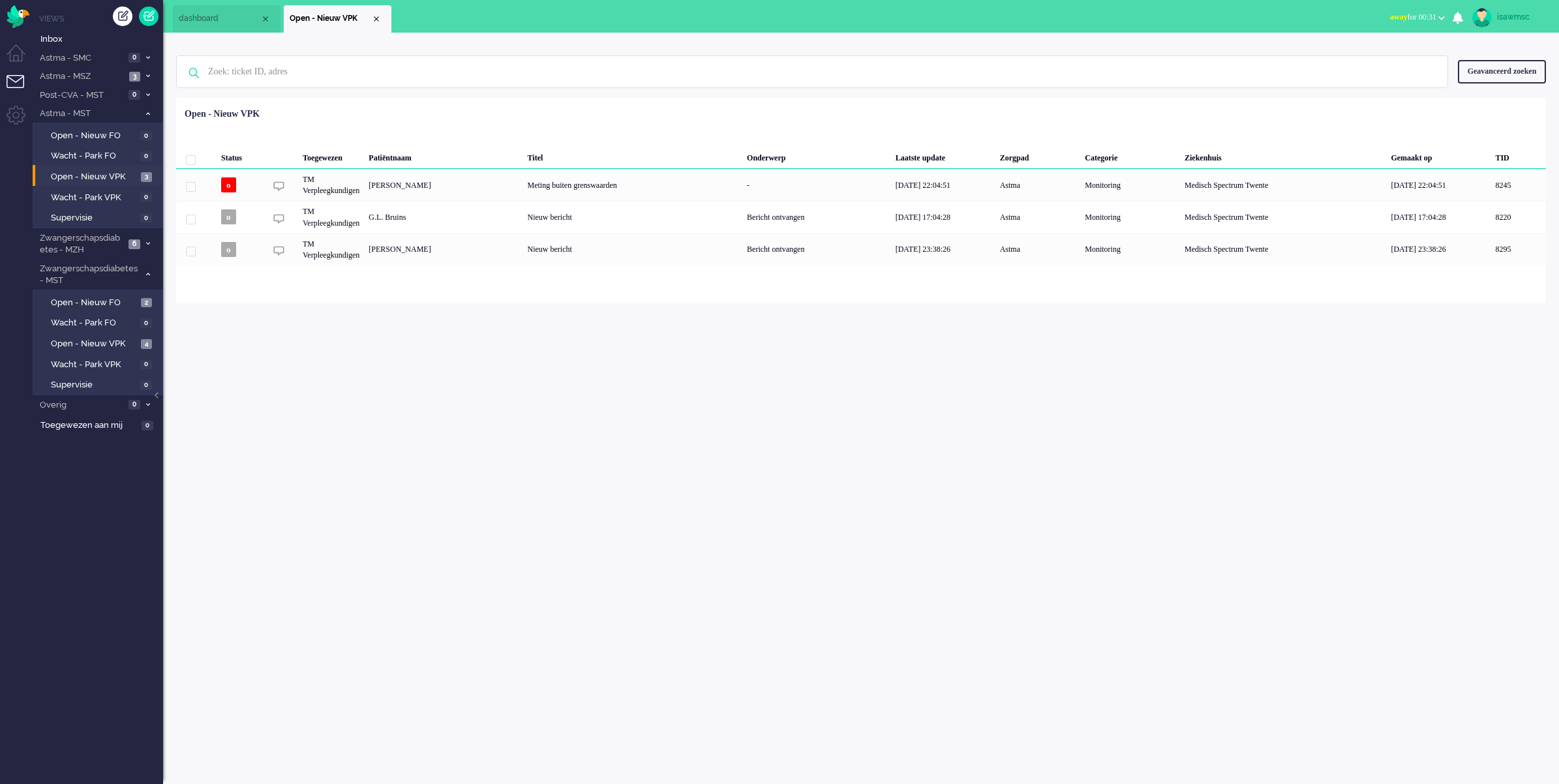
click at [523, 167] on div "Patiëntnaam" at bounding box center [633, 156] width 220 height 26
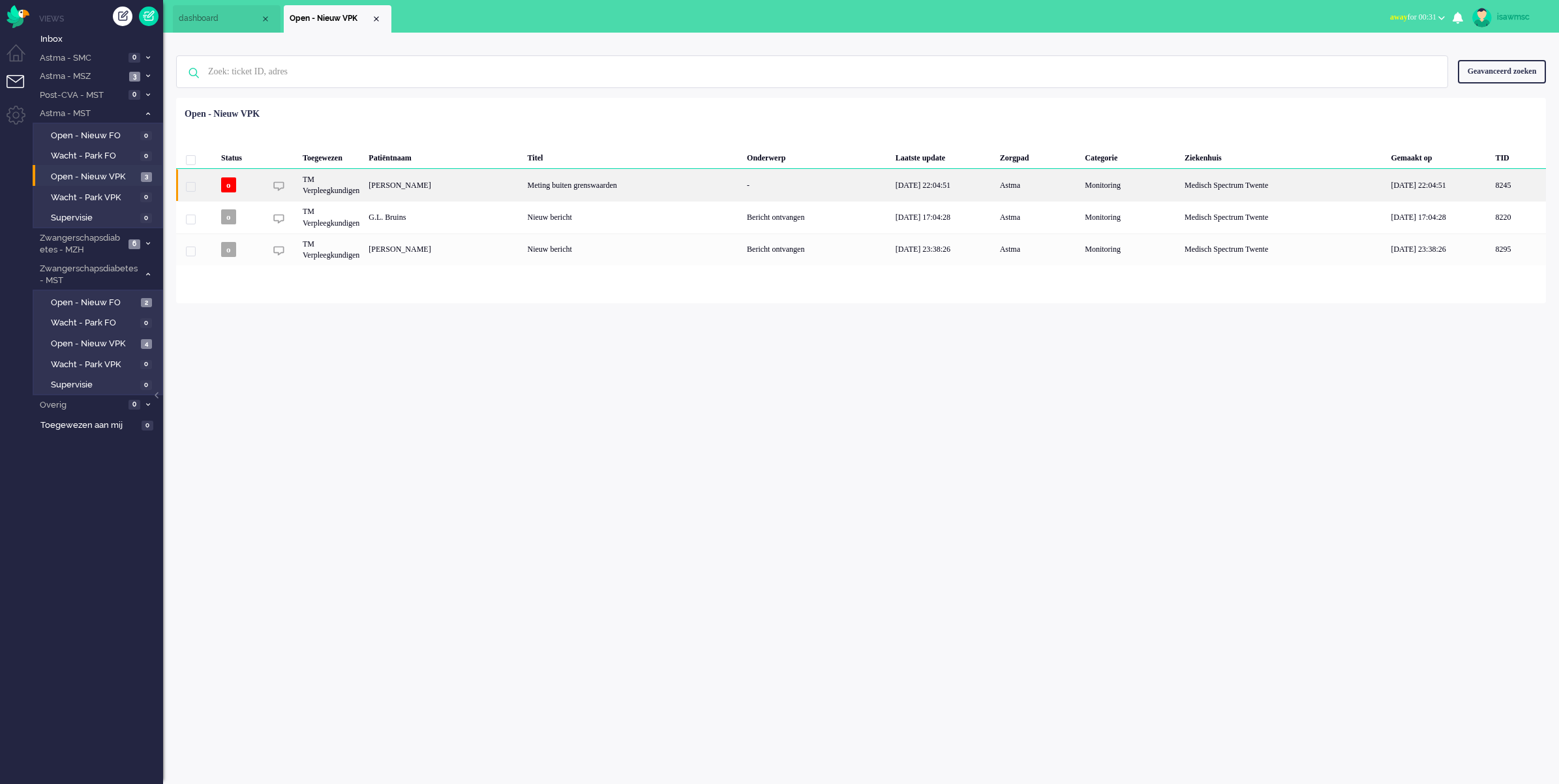
click at [1491, 182] on div "Bernadine Tijhuis - Schouwink" at bounding box center [1518, 184] width 56 height 32
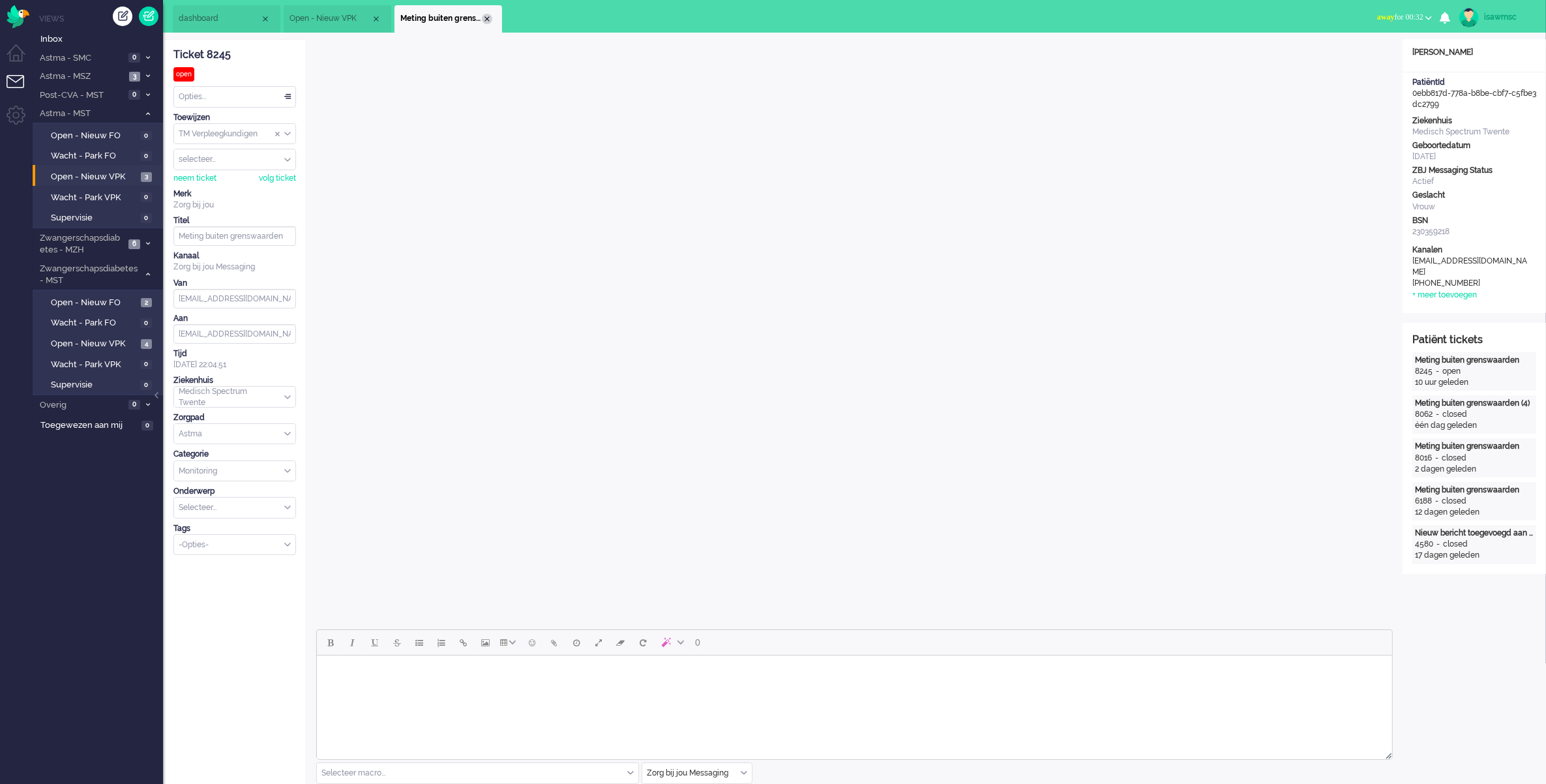
click at [487, 14] on div "Close tab" at bounding box center [487, 19] width 10 height 10
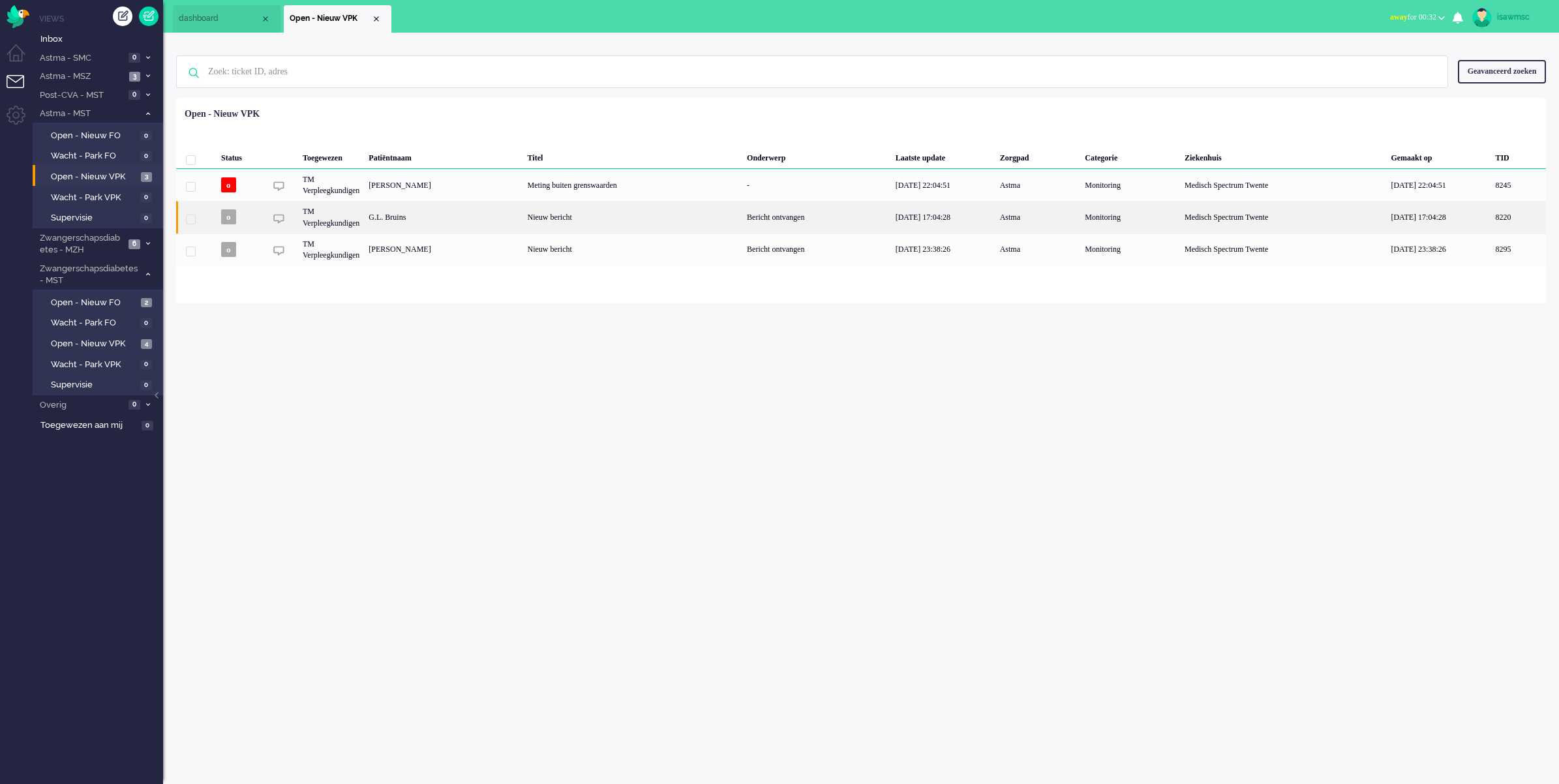
click at [1491, 213] on div "G.L. Bruins" at bounding box center [1518, 217] width 56 height 32
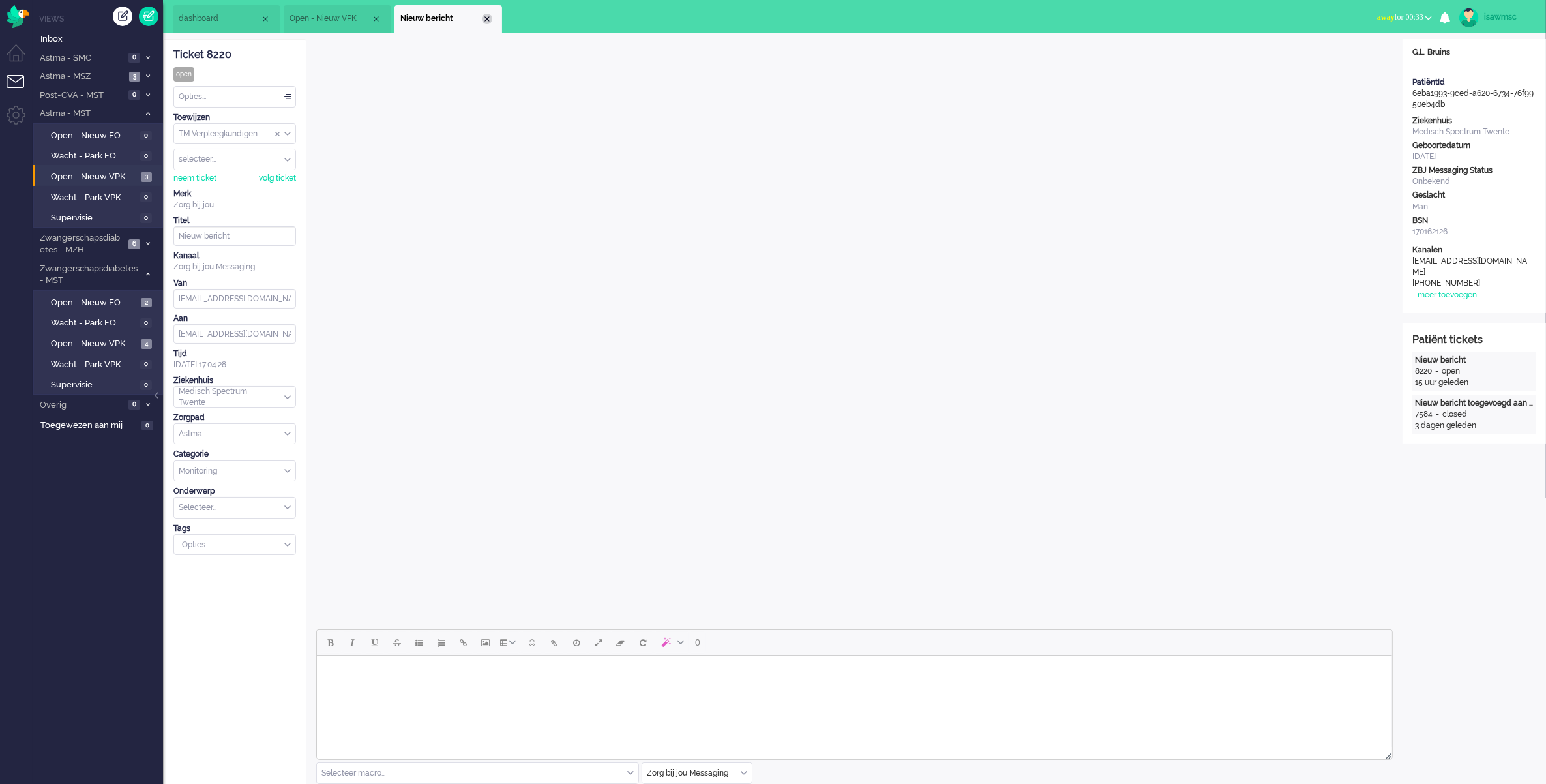
click at [489, 19] on div "Close tab" at bounding box center [487, 19] width 10 height 10
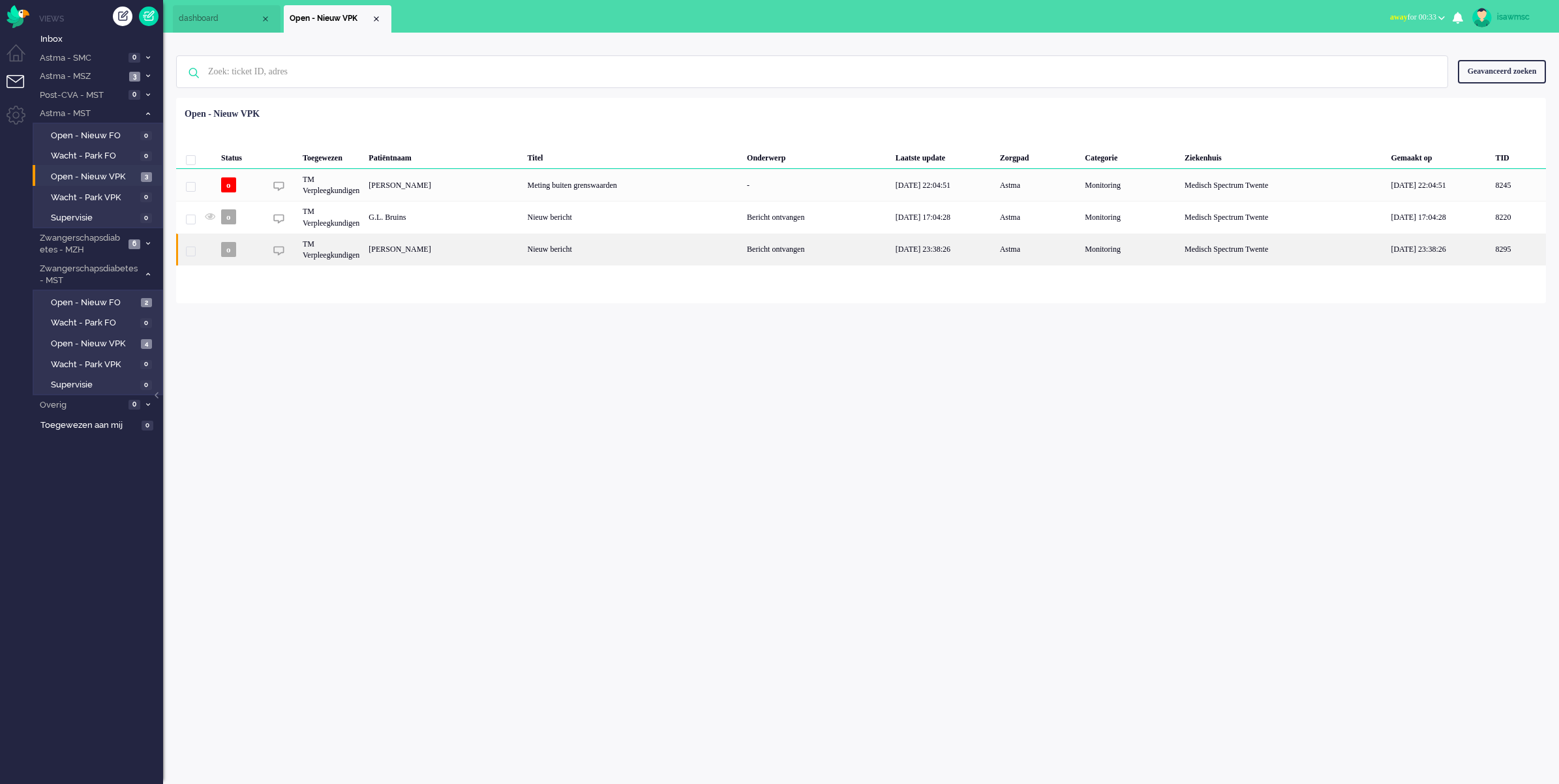
click at [1491, 255] on div "Johan Bernardus Kosters" at bounding box center [1518, 249] width 56 height 32
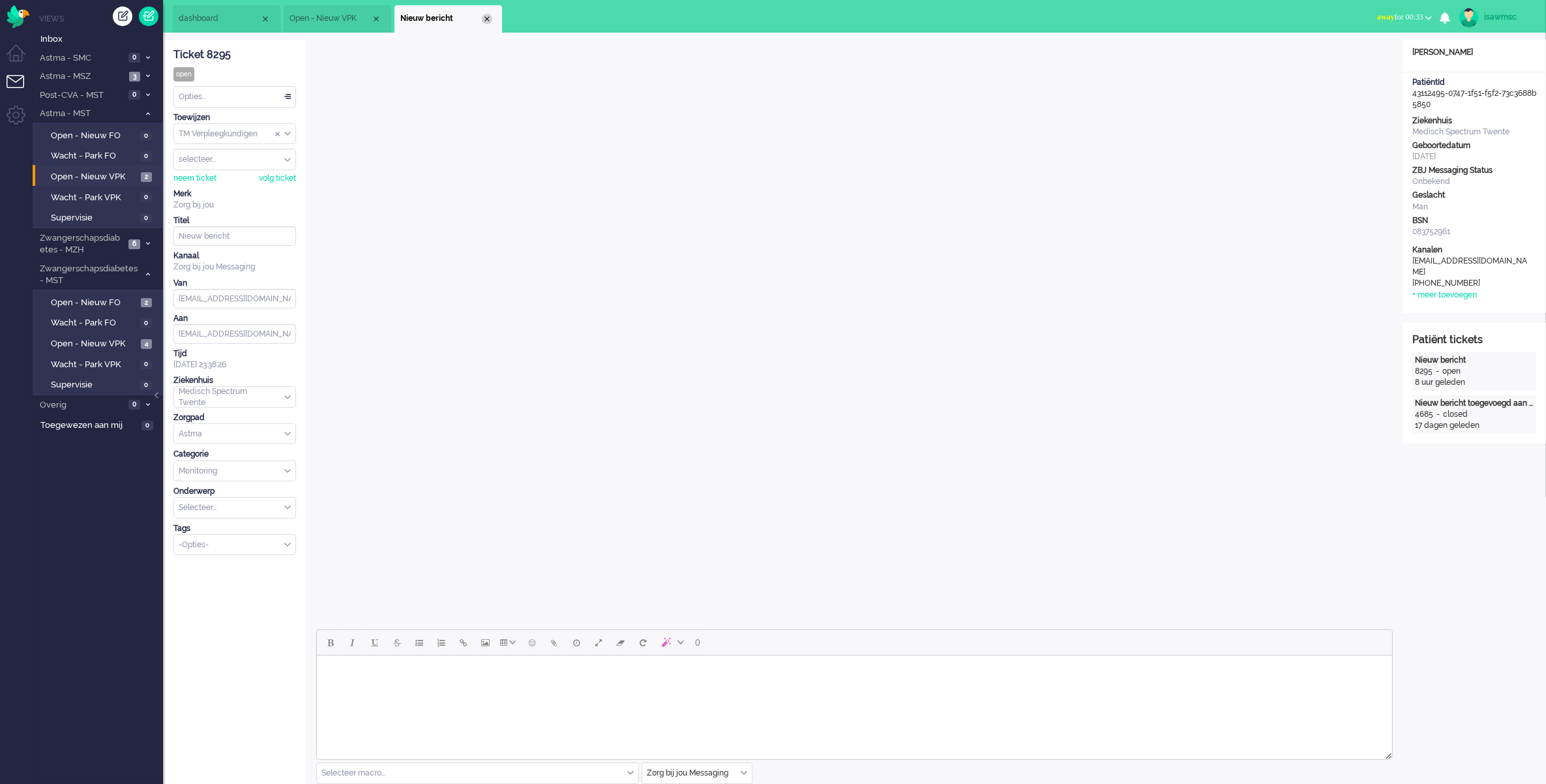
click at [484, 20] on div "Close tab" at bounding box center [487, 19] width 10 height 10
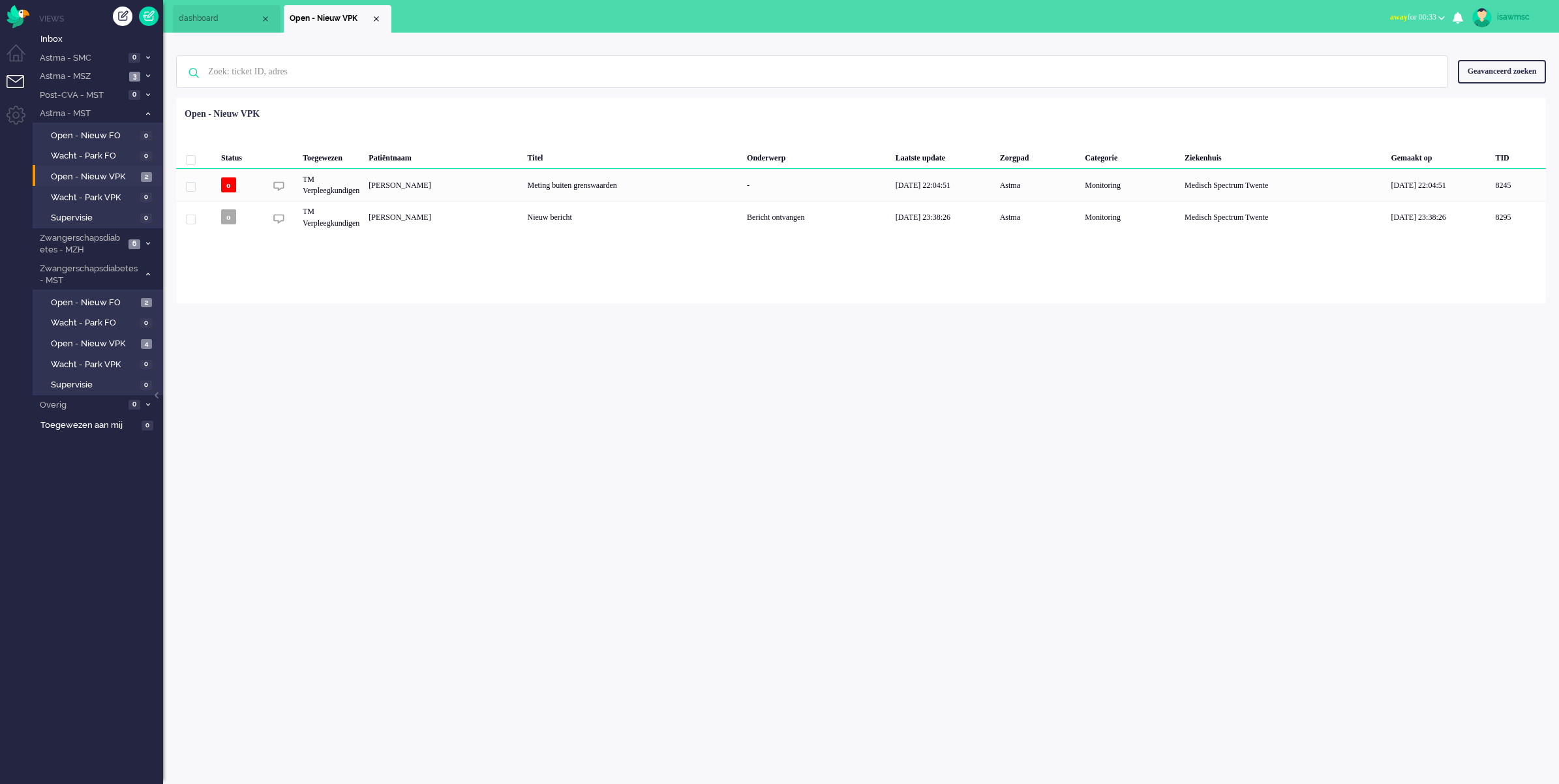
click at [598, 138] on div "Geselecteerd 0 Set Status: open pending holding solved Verwijder Selecteer... U…" at bounding box center [861, 130] width 1370 height 25
click at [143, 72] on li "Astma - MSZ 3" at bounding box center [97, 76] width 130 height 19
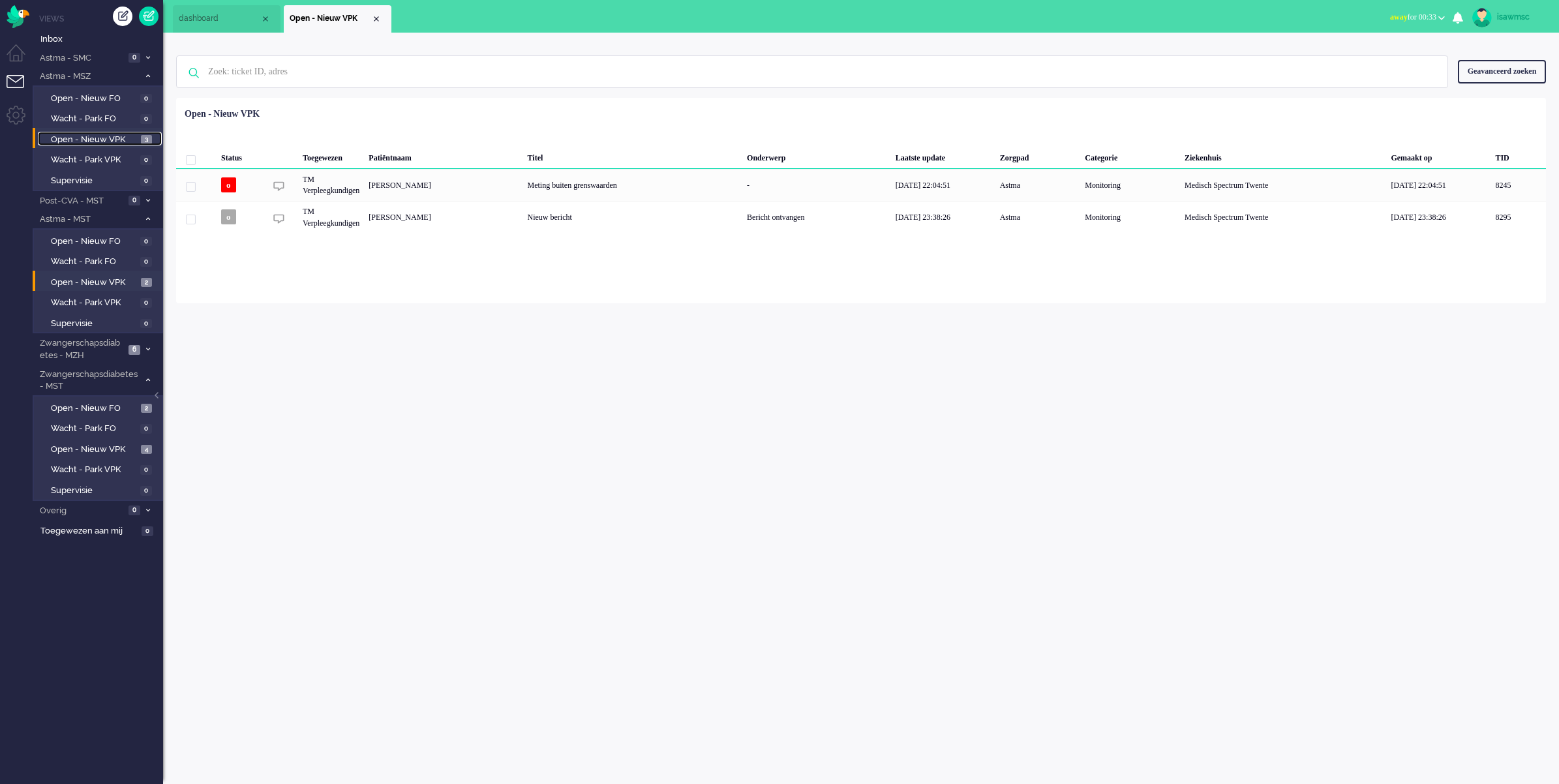
click at [147, 135] on span "3" at bounding box center [147, 140] width 11 height 10
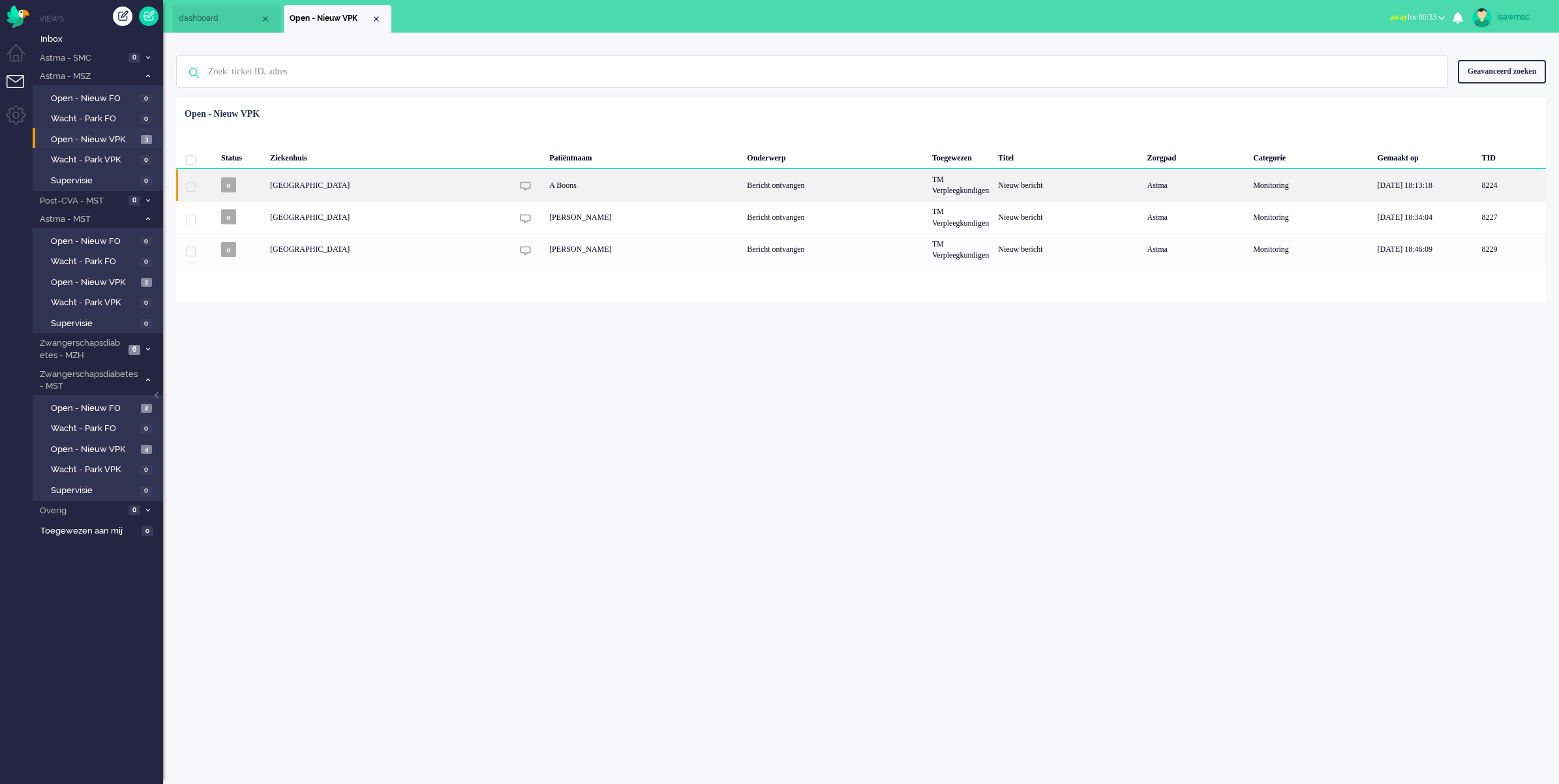
click at [545, 184] on div "A Boons" at bounding box center [643, 184] width 198 height 32
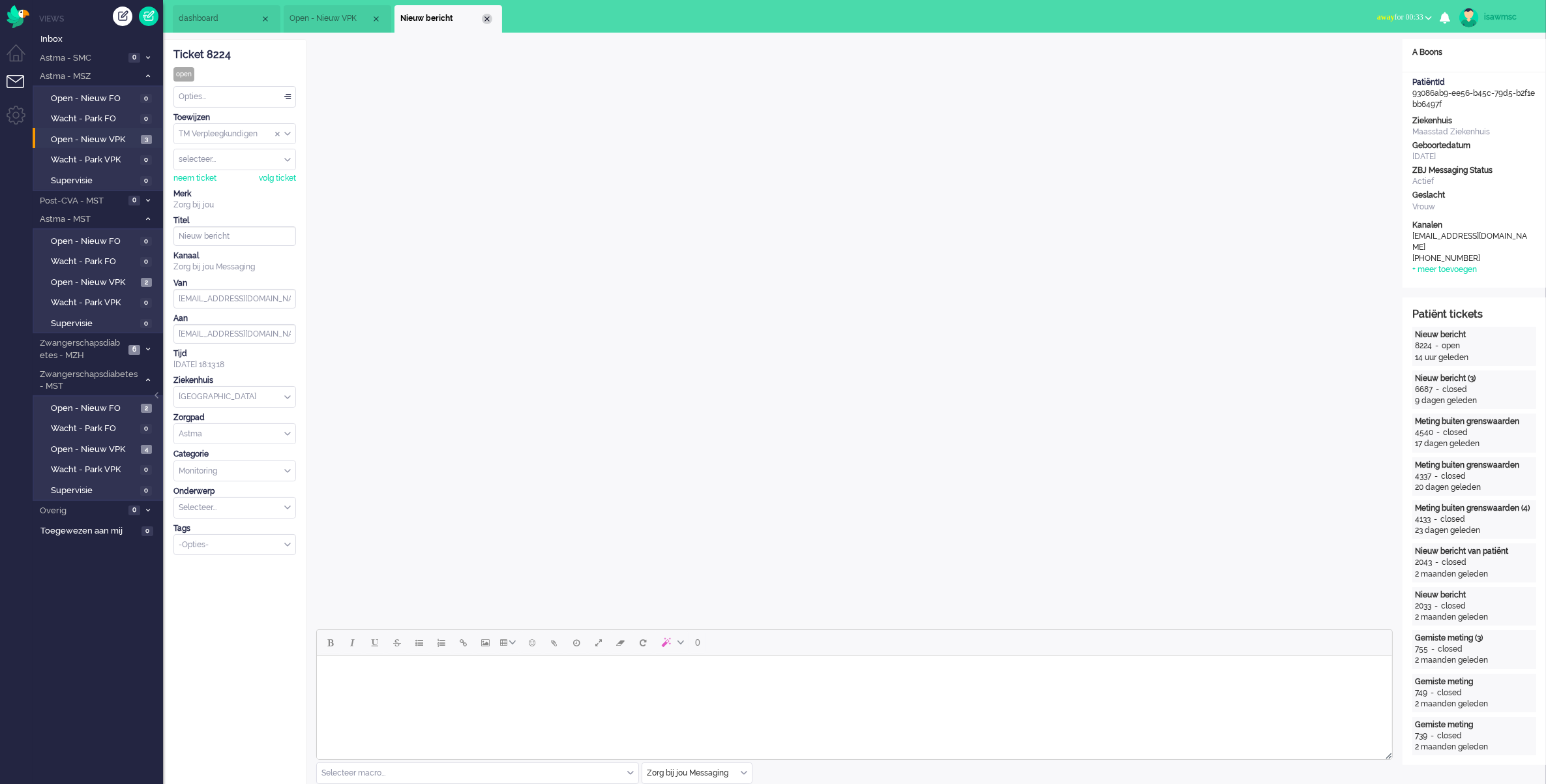
click at [490, 18] on div "Close tab" at bounding box center [487, 19] width 10 height 10
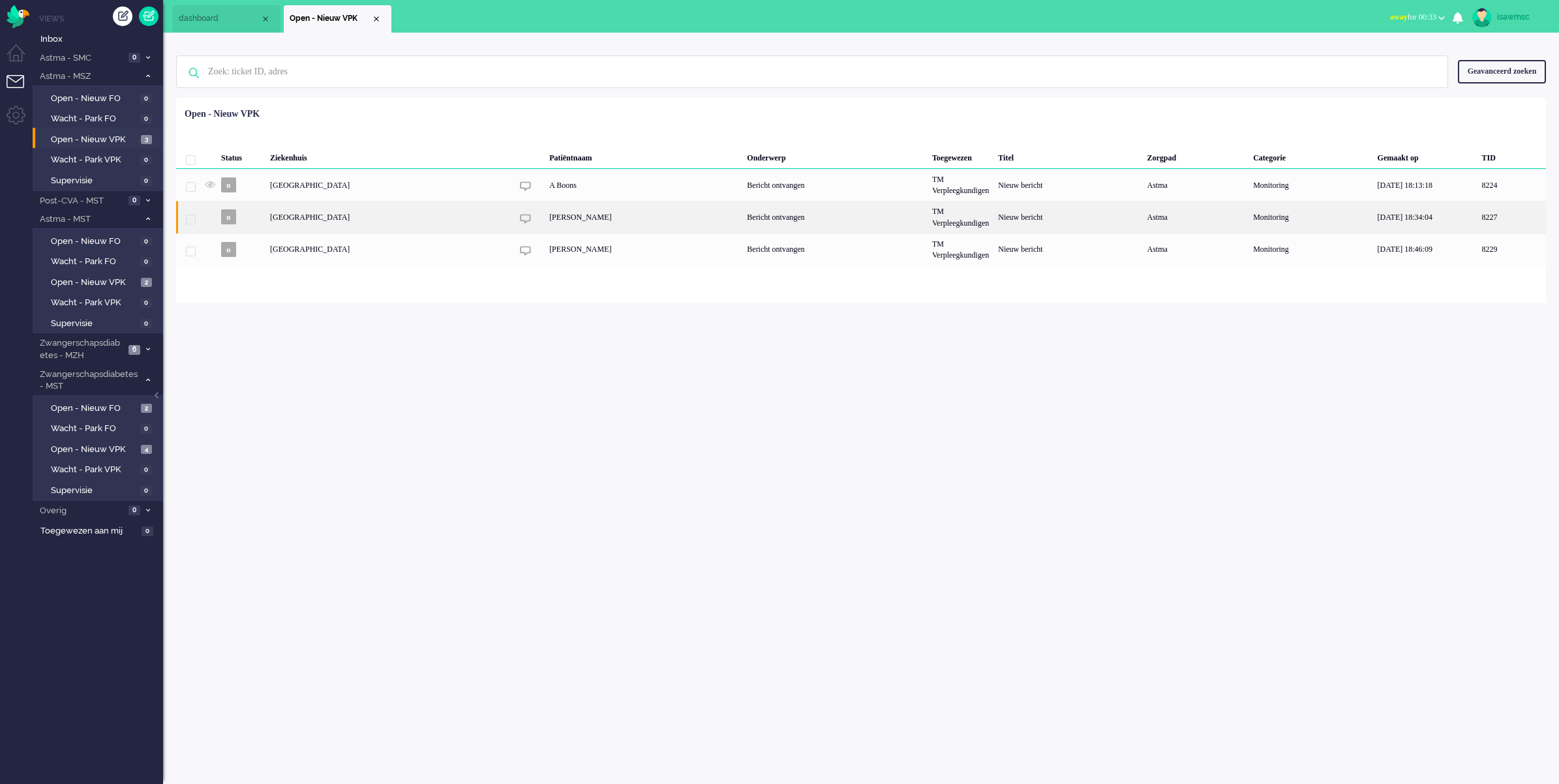
click at [928, 218] on div "[GEOGRAPHIC_DATA]" at bounding box center [961, 217] width 66 height 32
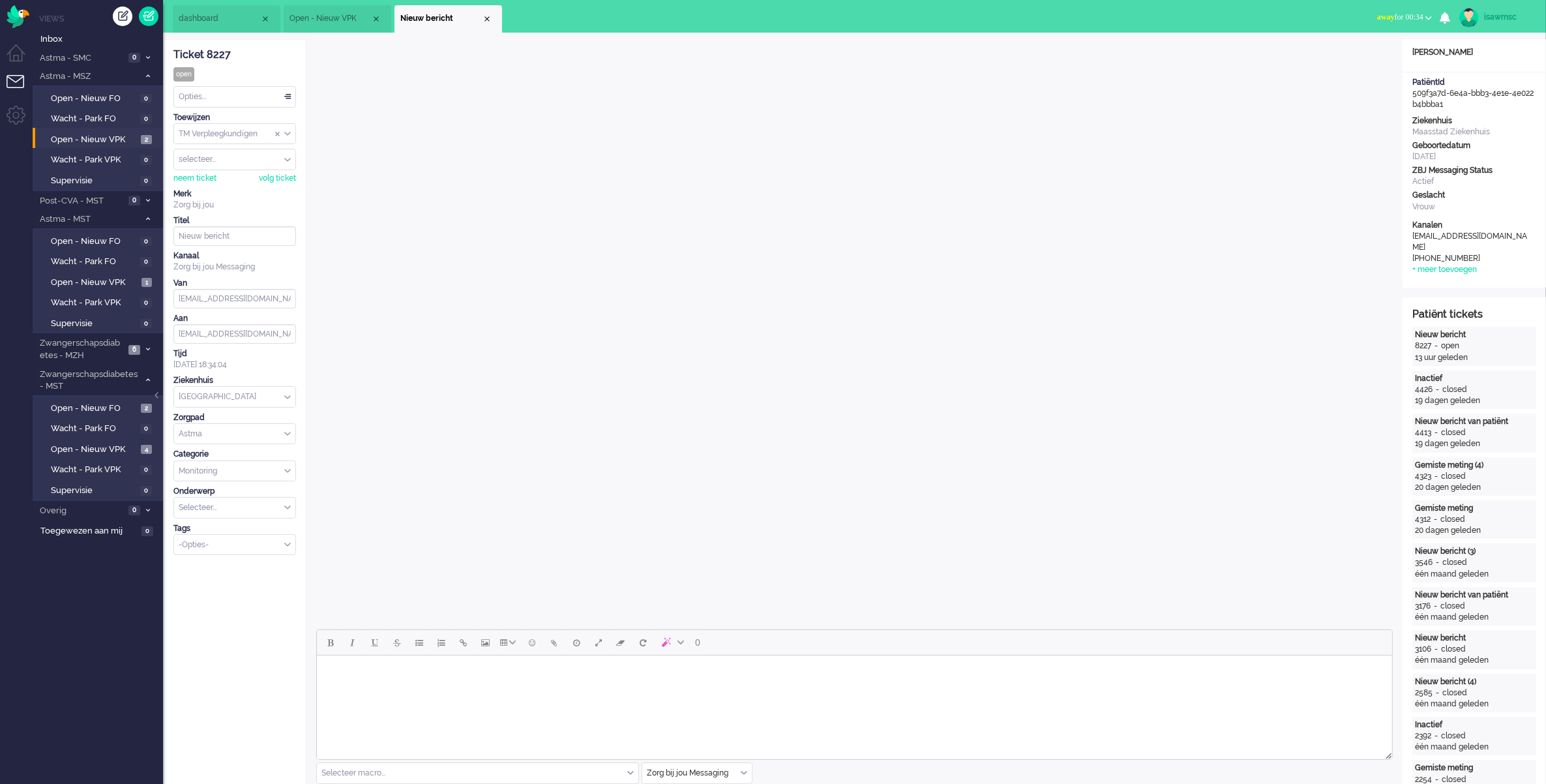
scroll to position [489, 0]
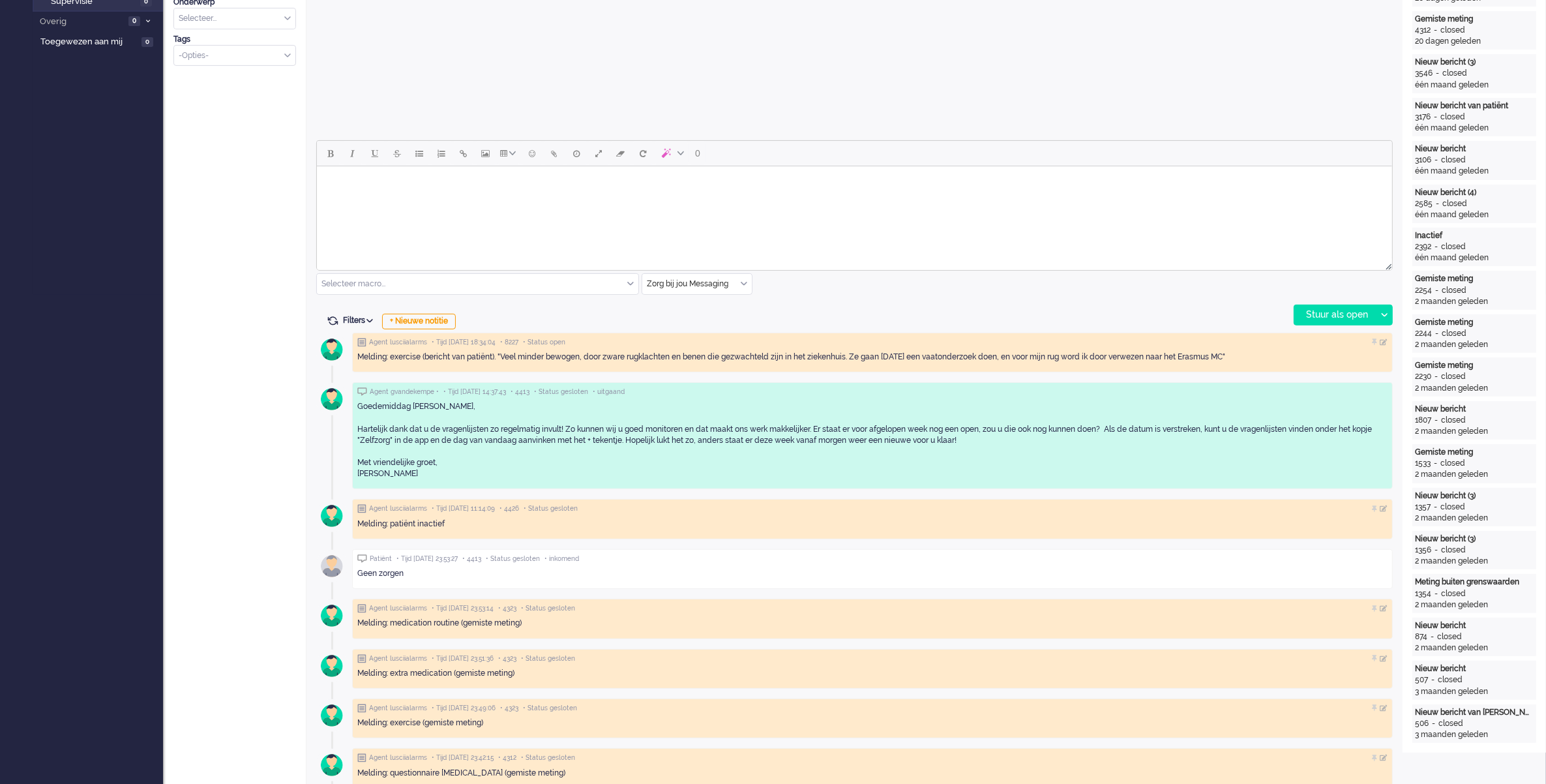
click at [456, 200] on html at bounding box center [854, 183] width 1075 height 33
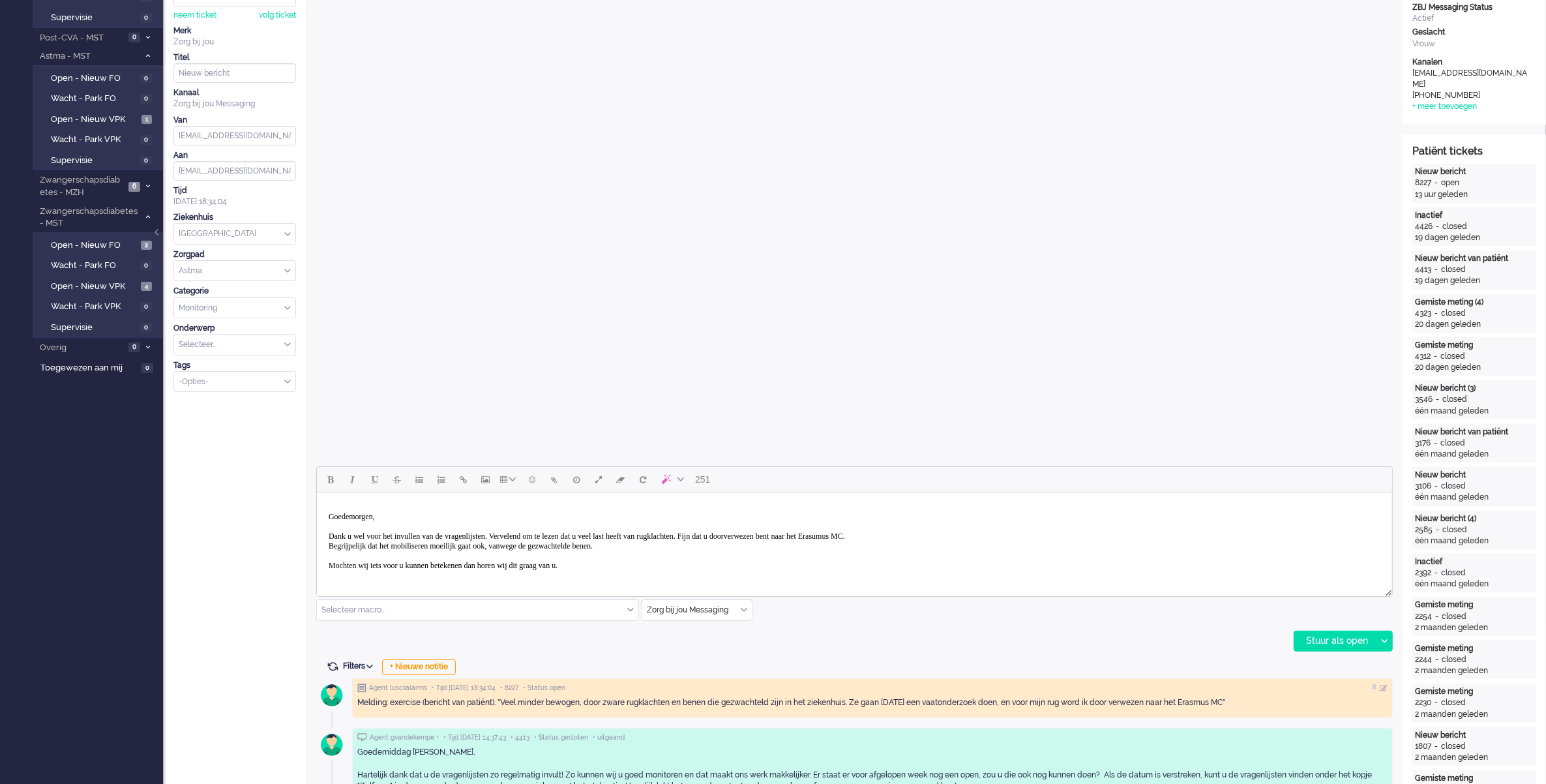
scroll to position [6, 0]
click at [1328, 644] on div "Stuur als open" at bounding box center [1335, 641] width 81 height 19
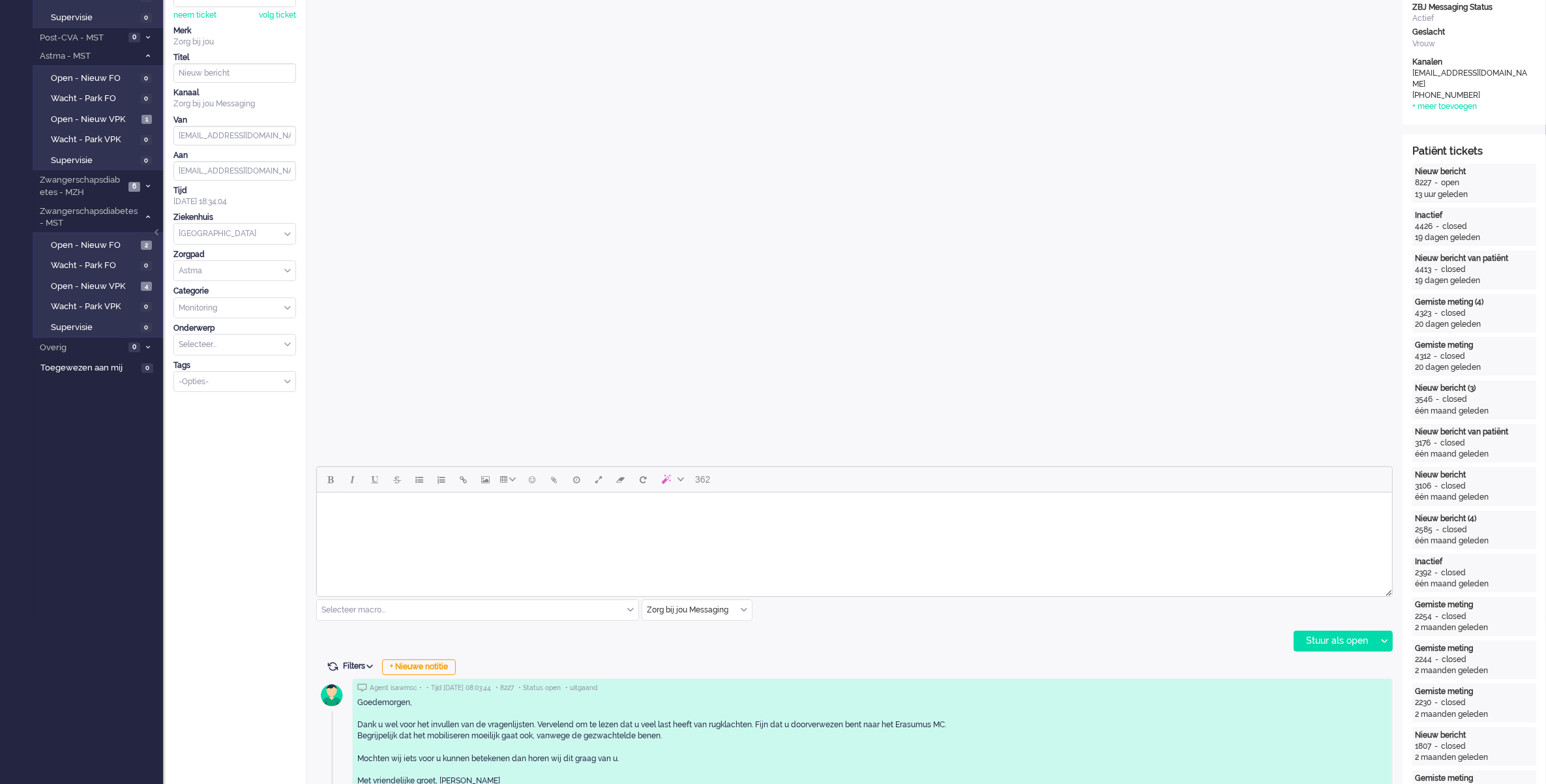
scroll to position [0, 0]
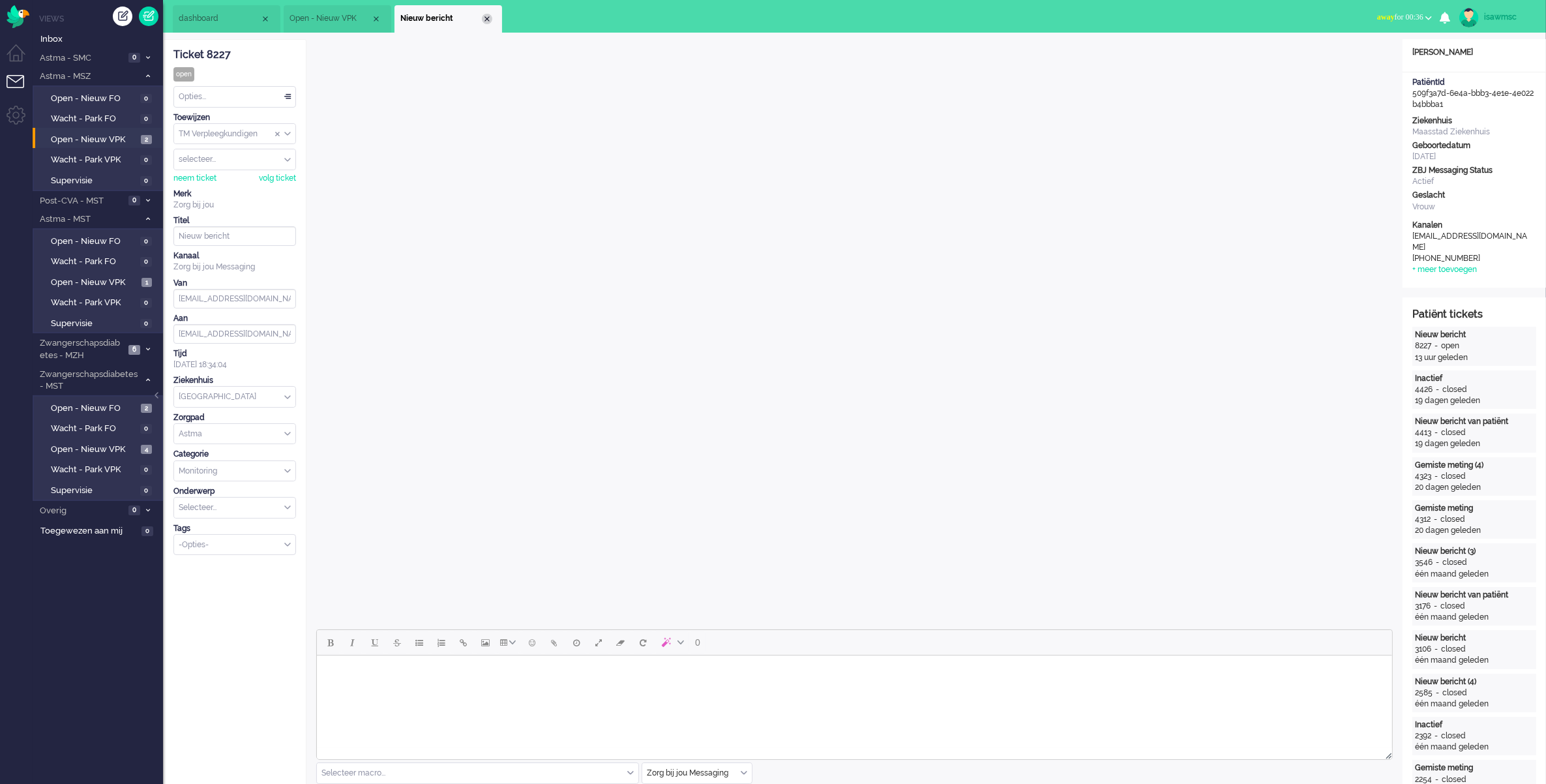
click at [487, 18] on div "Close tab" at bounding box center [487, 19] width 10 height 10
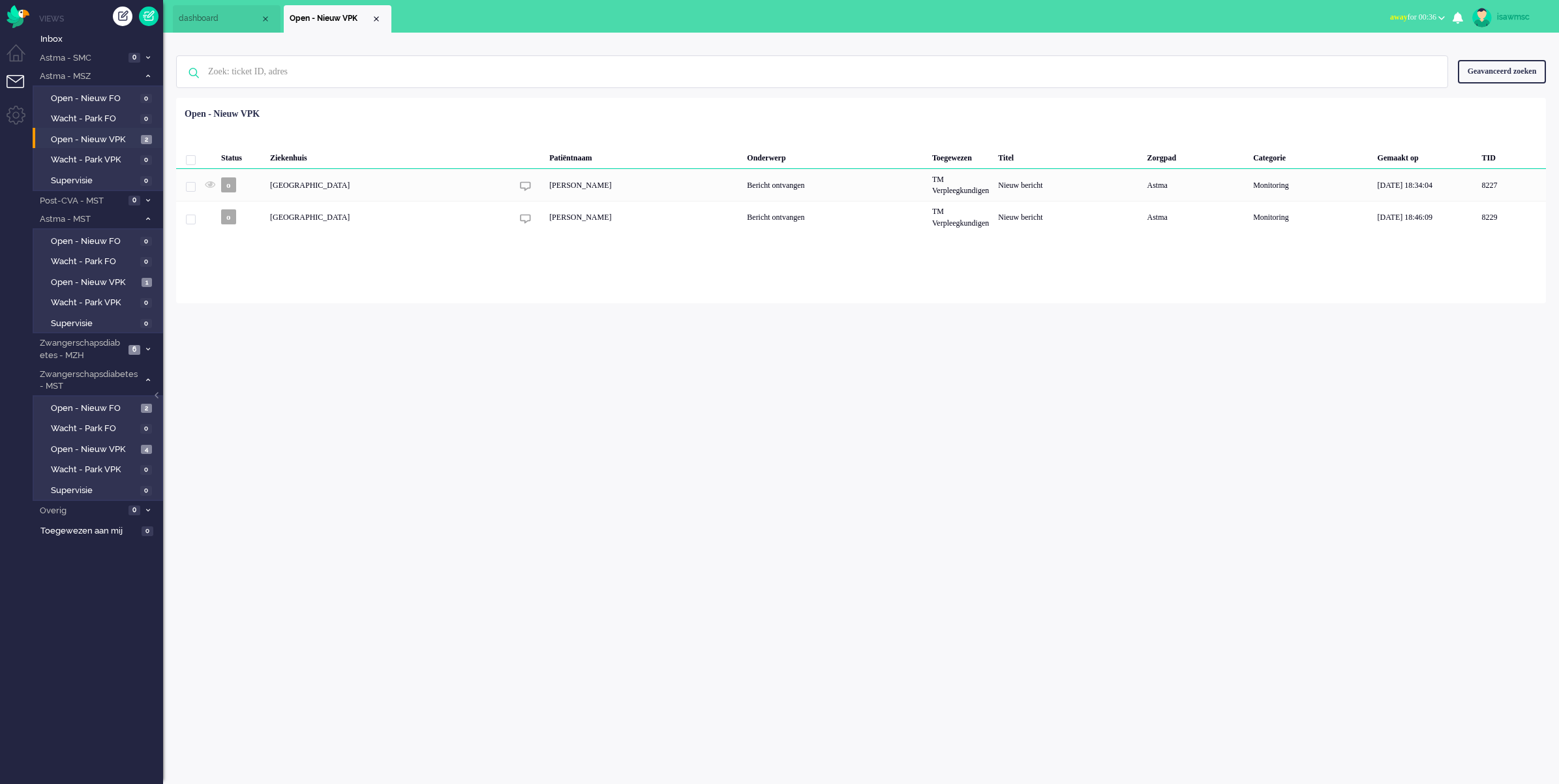
click at [712, 305] on div "isawmsc Thuis Ticket Csat Mijn gemiddelde cijfer Deze week - Ticket Bijdragen P…" at bounding box center [861, 407] width 1396 height 751
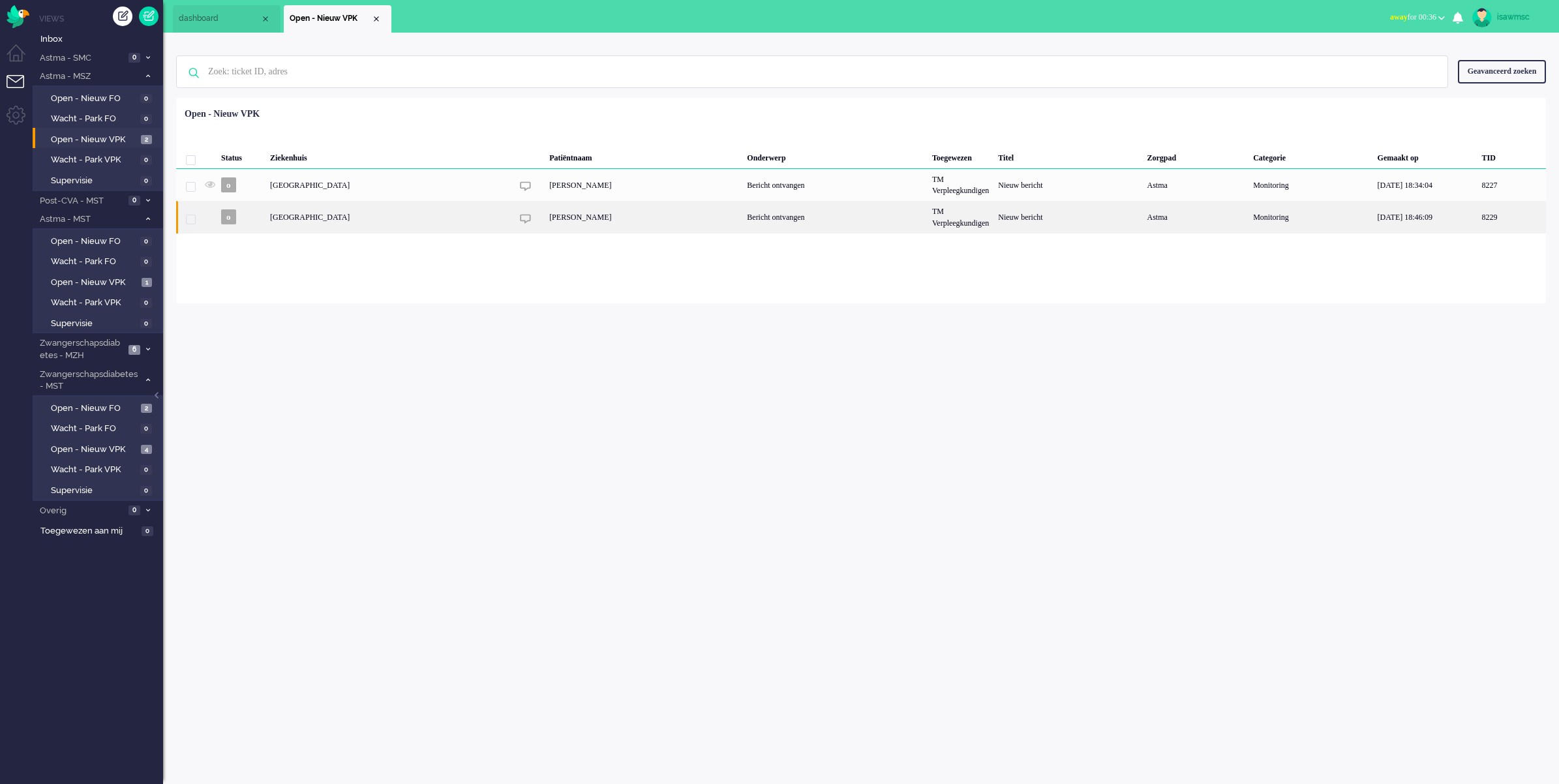
click at [545, 220] on div "M.J Heijndijk" at bounding box center [643, 217] width 198 height 32
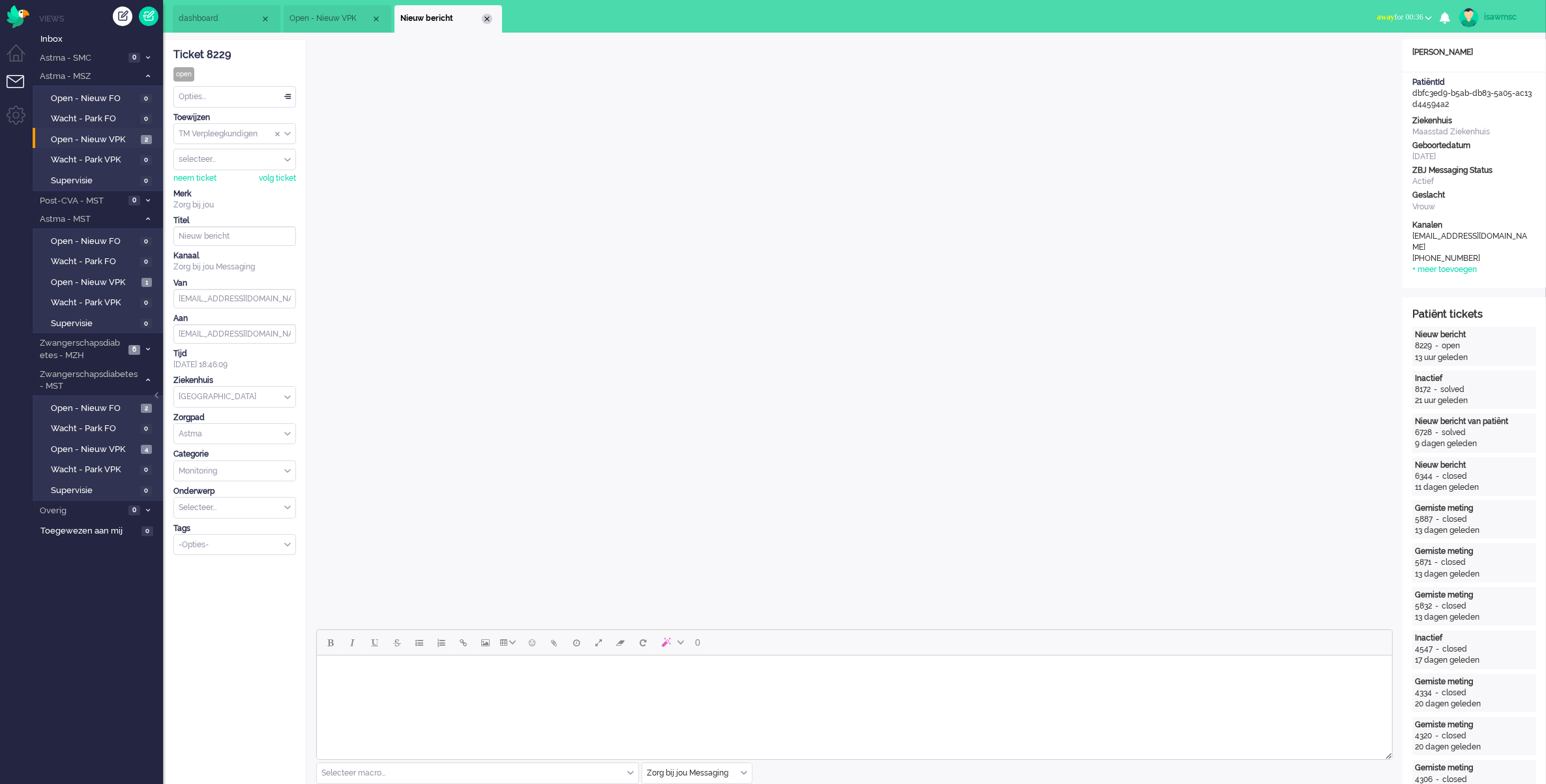
click at [485, 18] on div "Close tab" at bounding box center [487, 19] width 10 height 10
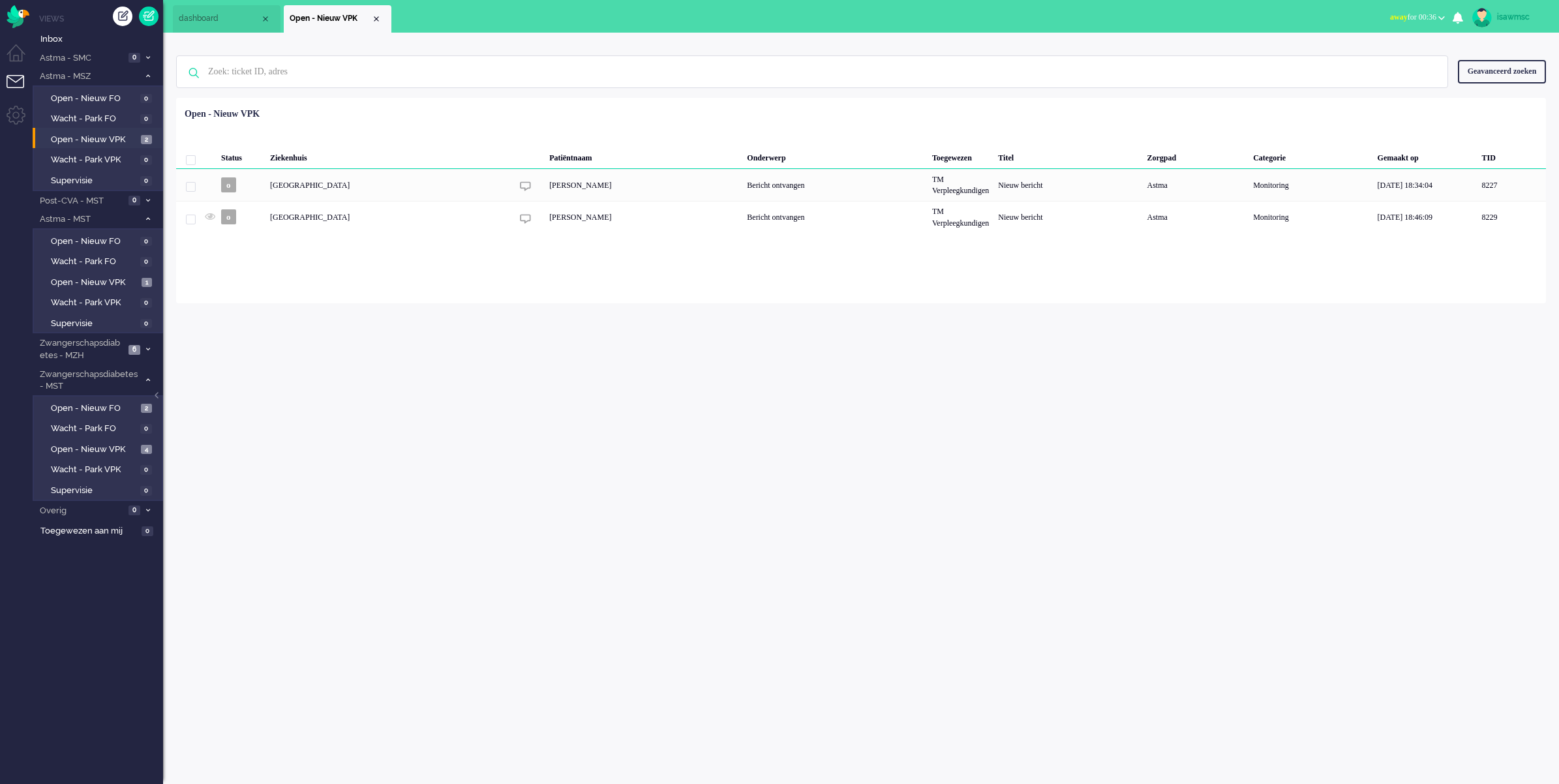
click at [465, 115] on div "Status Ziekenhuis Patiëntnaam Onderwerp Toegewezen Titel Zorgpad Categorie Gema…" at bounding box center [861, 168] width 1370 height 131
click at [129, 448] on span "Open - Nieuw VPK" at bounding box center [94, 449] width 87 height 12
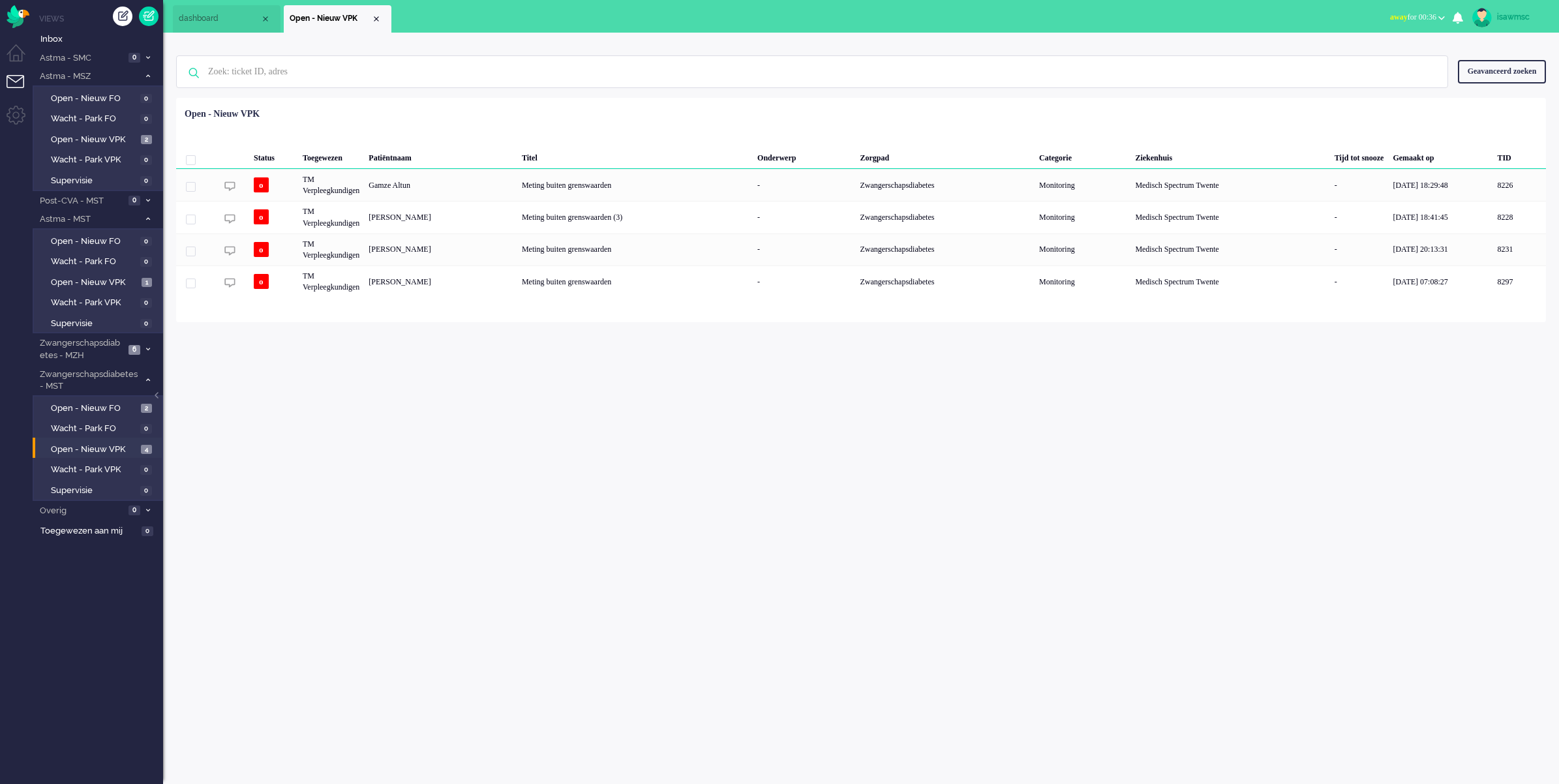
click at [399, 426] on div "isawmsc Thuis Ticket Csat Mijn gemiddelde cijfer Deze week - Ticket Bijdragen P…" at bounding box center [861, 407] width 1396 height 751
click at [1105, 563] on div "isawmsc Thuis Ticket Csat Mijn gemiddelde cijfer Deze week - Ticket Bijdragen P…" at bounding box center [861, 407] width 1396 height 751
drag, startPoint x: 556, startPoint y: 432, endPoint x: 605, endPoint y: 396, distance: 60.8
click at [556, 432] on div "isawmsc Thuis Ticket Csat Mijn gemiddelde cijfer Deze week - Ticket Bijdragen P…" at bounding box center [861, 407] width 1396 height 751
click at [105, 445] on span "Open - Nieuw VPK" at bounding box center [94, 449] width 87 height 12
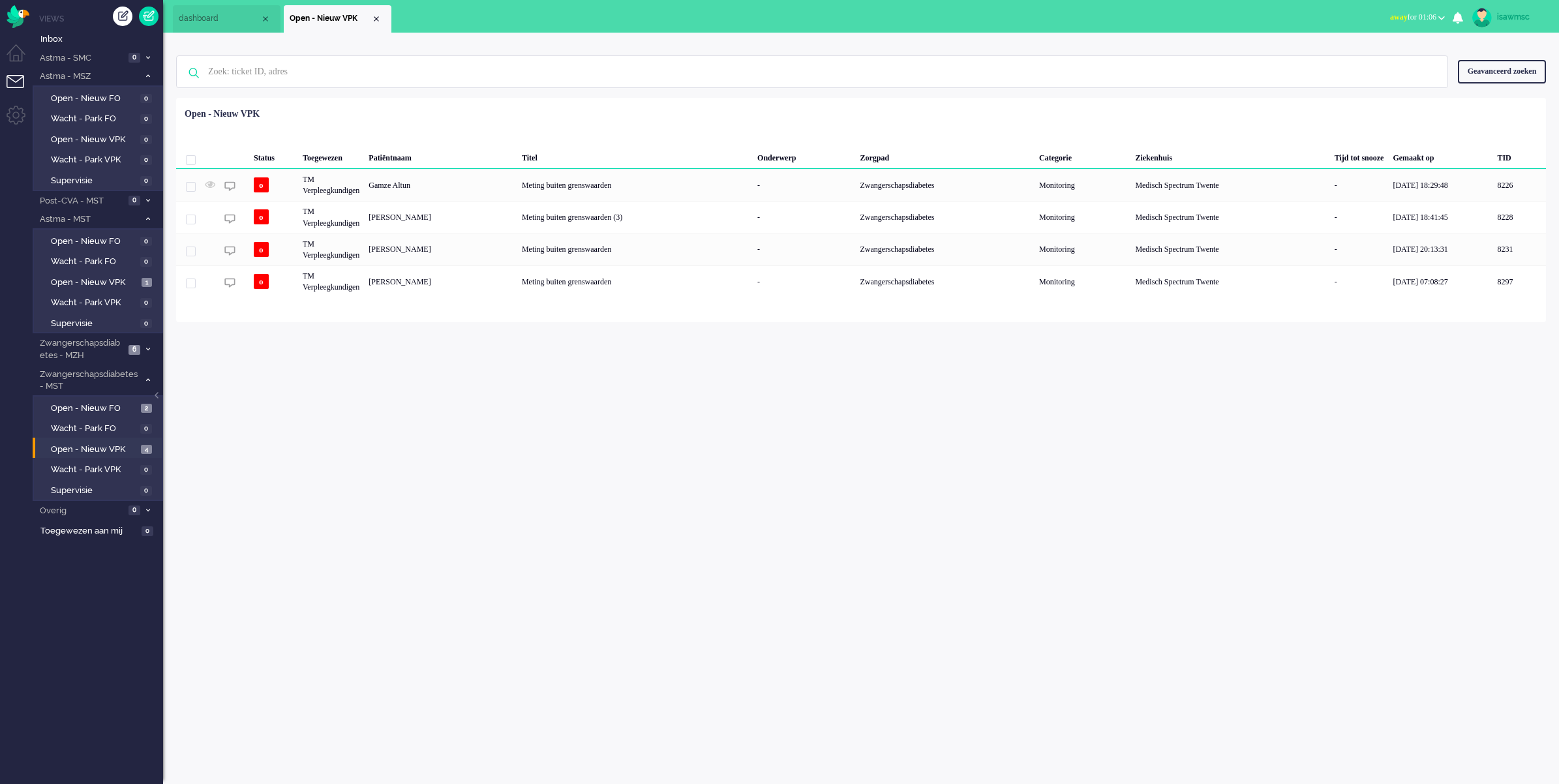
click at [448, 386] on div "isawmsc Thuis Ticket Csat Mijn gemiddelde cijfer Deze week - Ticket Bijdragen P…" at bounding box center [861, 407] width 1396 height 751
click at [474, 107] on div "Status Toegewezen Patiëntnaam Titel Onderwerp Zorgpad Categorie Ziekenhuis Tijd…" at bounding box center [861, 200] width 1370 height 195
click at [109, 447] on span "Open - Nieuw VPK" at bounding box center [94, 449] width 87 height 12
click at [445, 134] on div "Geselecteerd 0 Set Status: open pending holding solved Verwijder Selecteer... U…" at bounding box center [861, 130] width 1370 height 25
click at [95, 56] on span "Astma - SMC" at bounding box center [81, 59] width 87 height 12
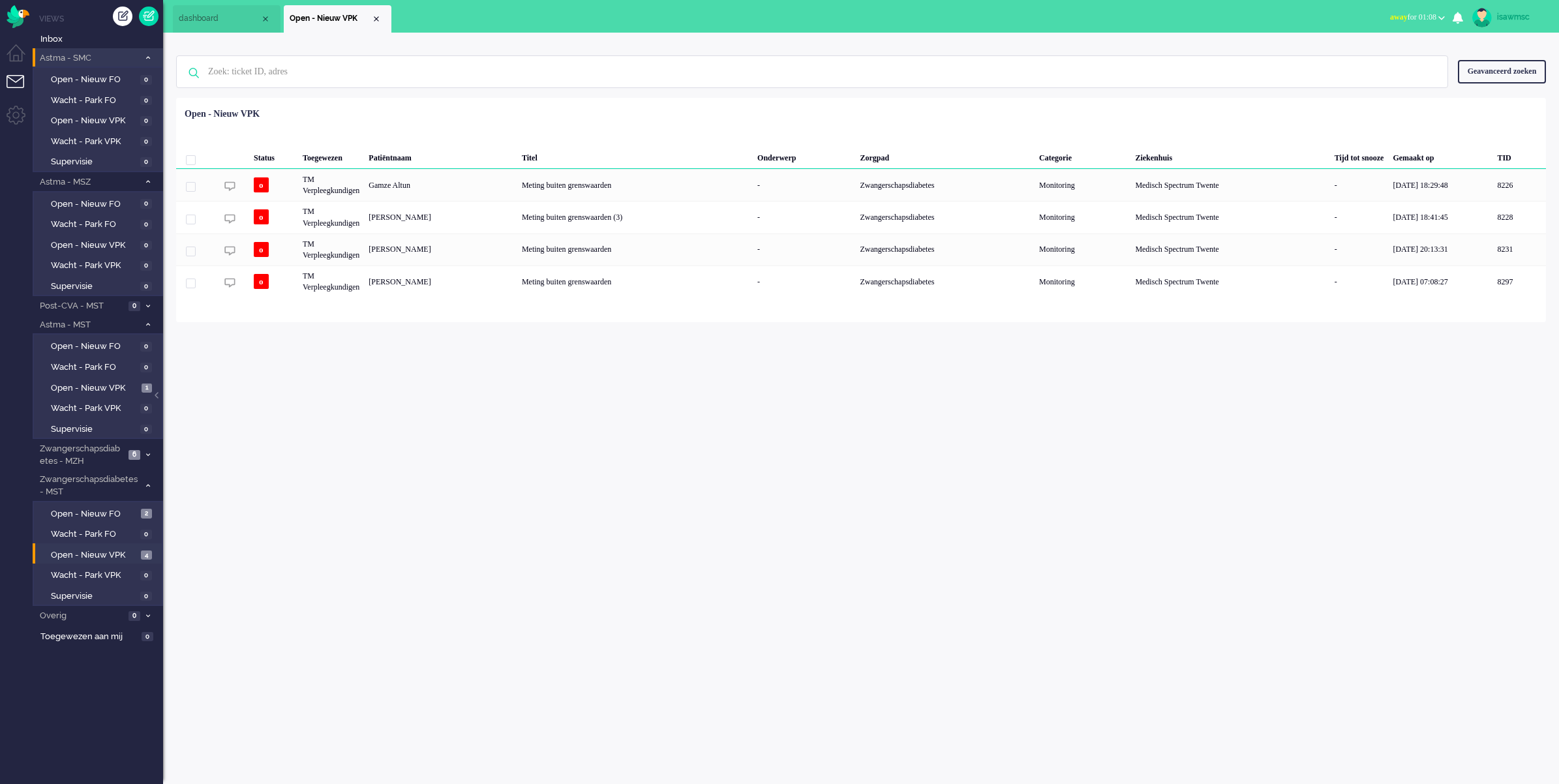
click at [95, 56] on span "Astma - SMC" at bounding box center [88, 59] width 101 height 12
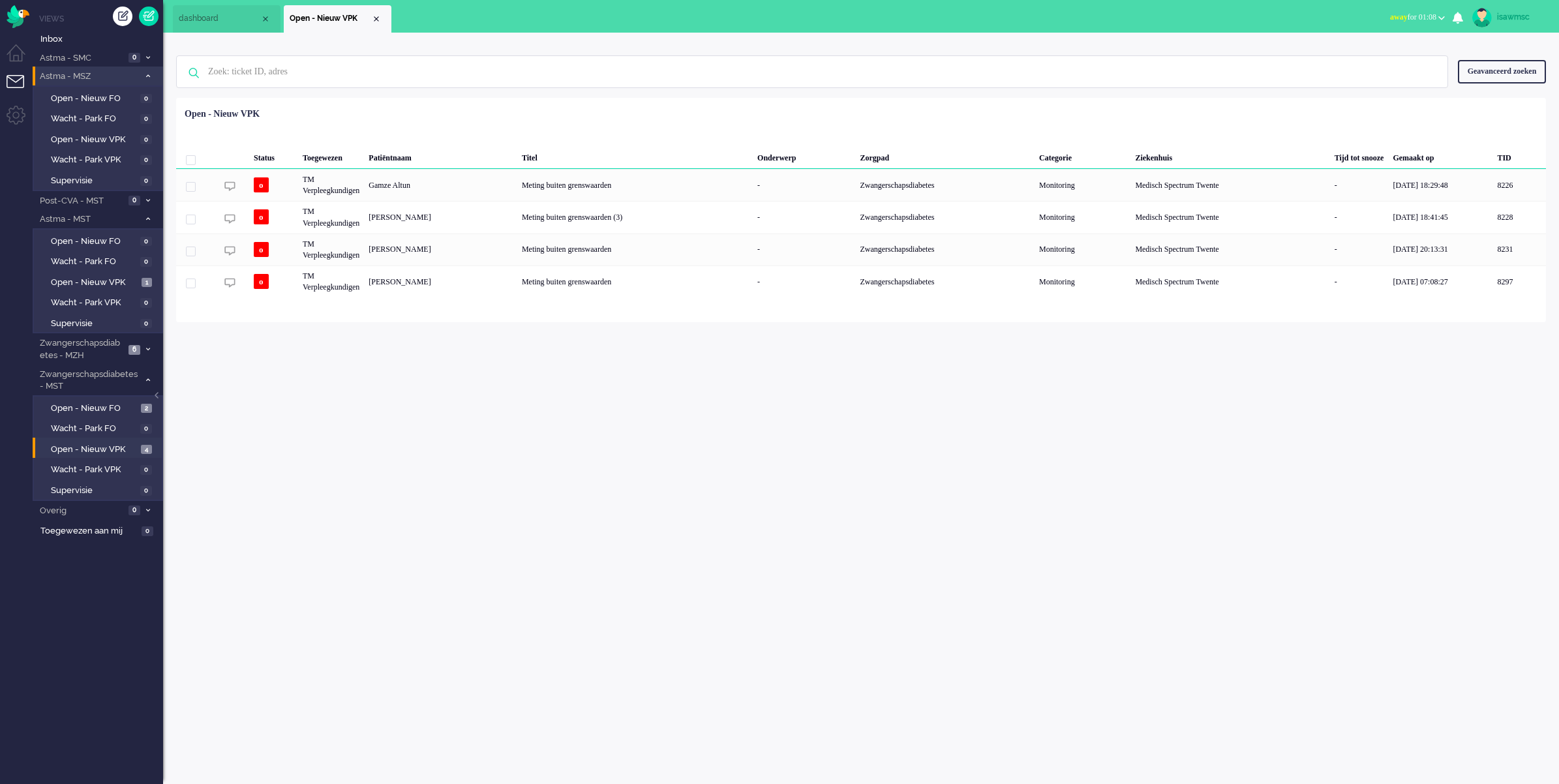
click at [109, 79] on span "Astma - MSZ" at bounding box center [88, 76] width 101 height 12
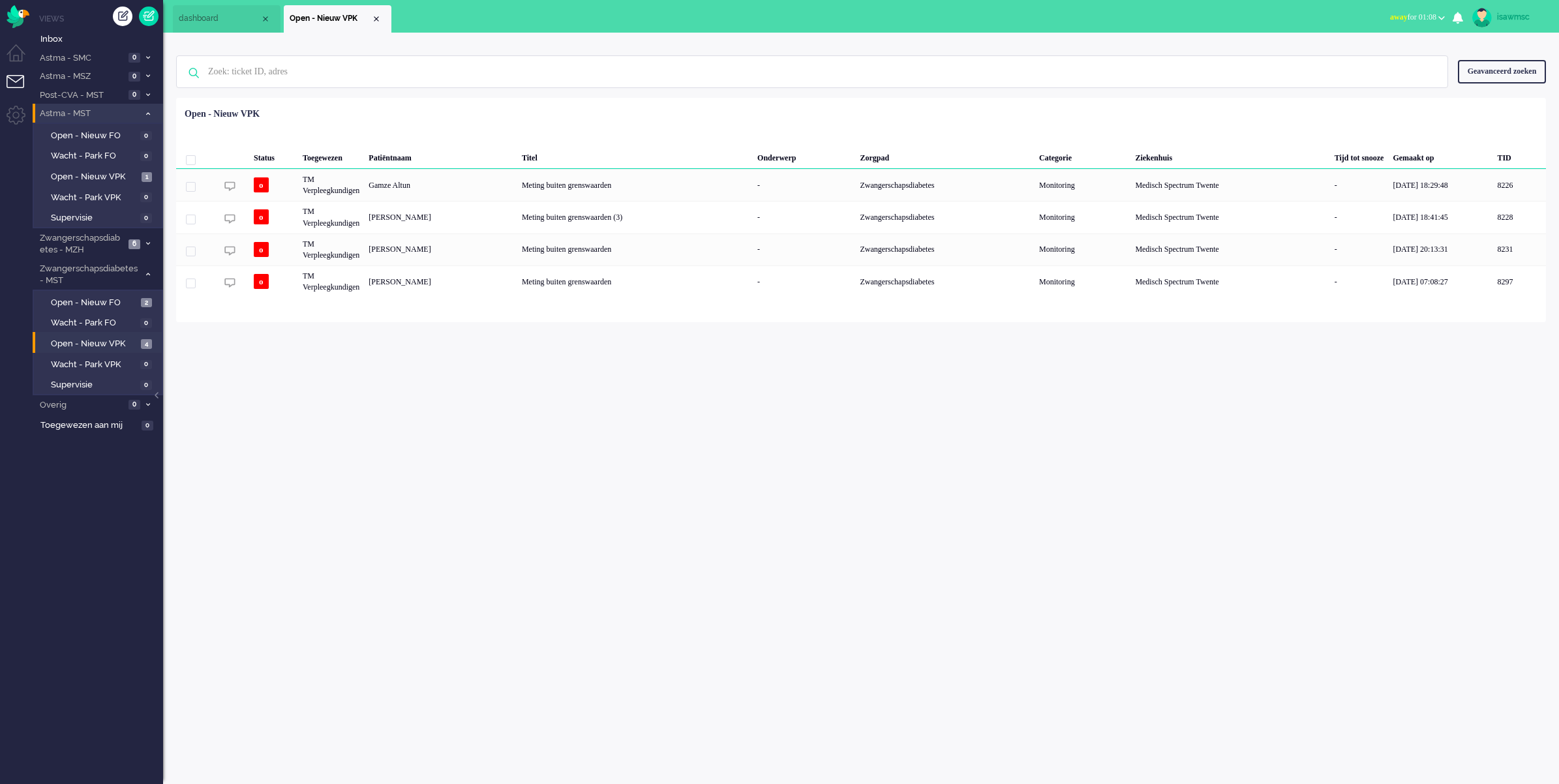
click at [129, 111] on span "Astma - MST" at bounding box center [88, 114] width 101 height 12
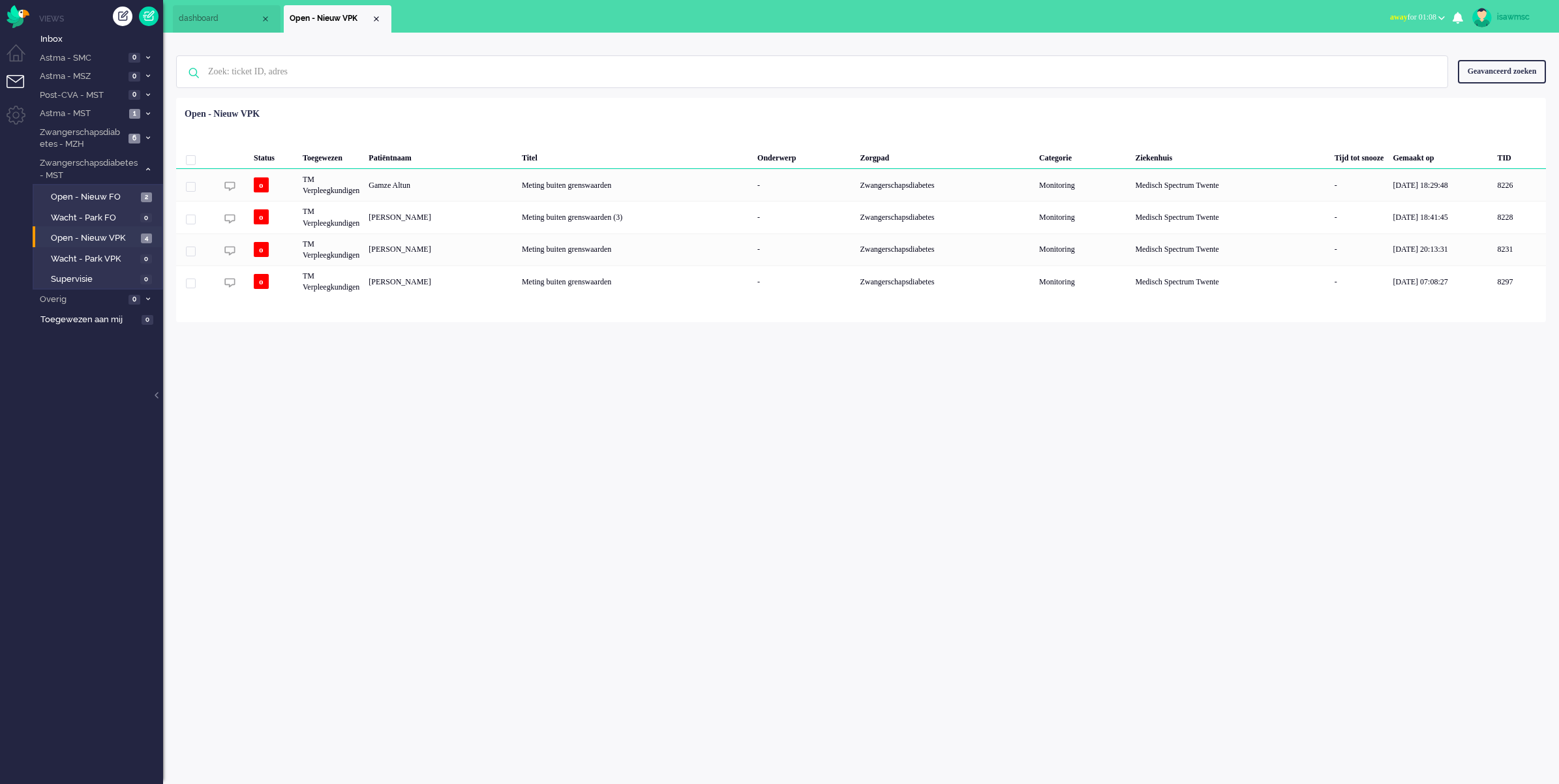
click at [282, 460] on div "isawmsc Thuis Ticket Csat Mijn gemiddelde cijfer Deze week - Ticket Bijdragen P…" at bounding box center [861, 407] width 1396 height 751
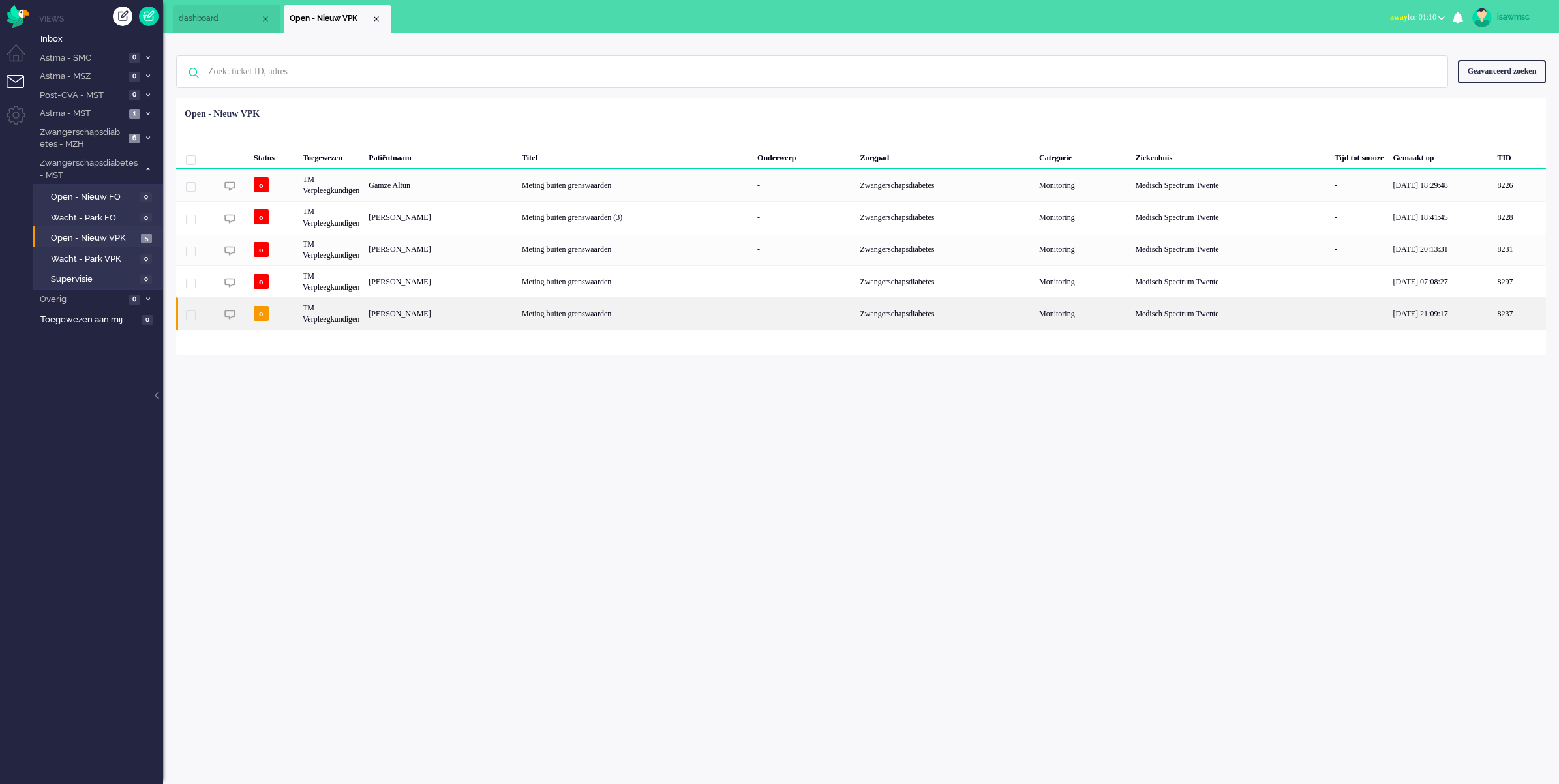
click at [753, 310] on div "Meting buiten grenswaarden" at bounding box center [635, 313] width 236 height 32
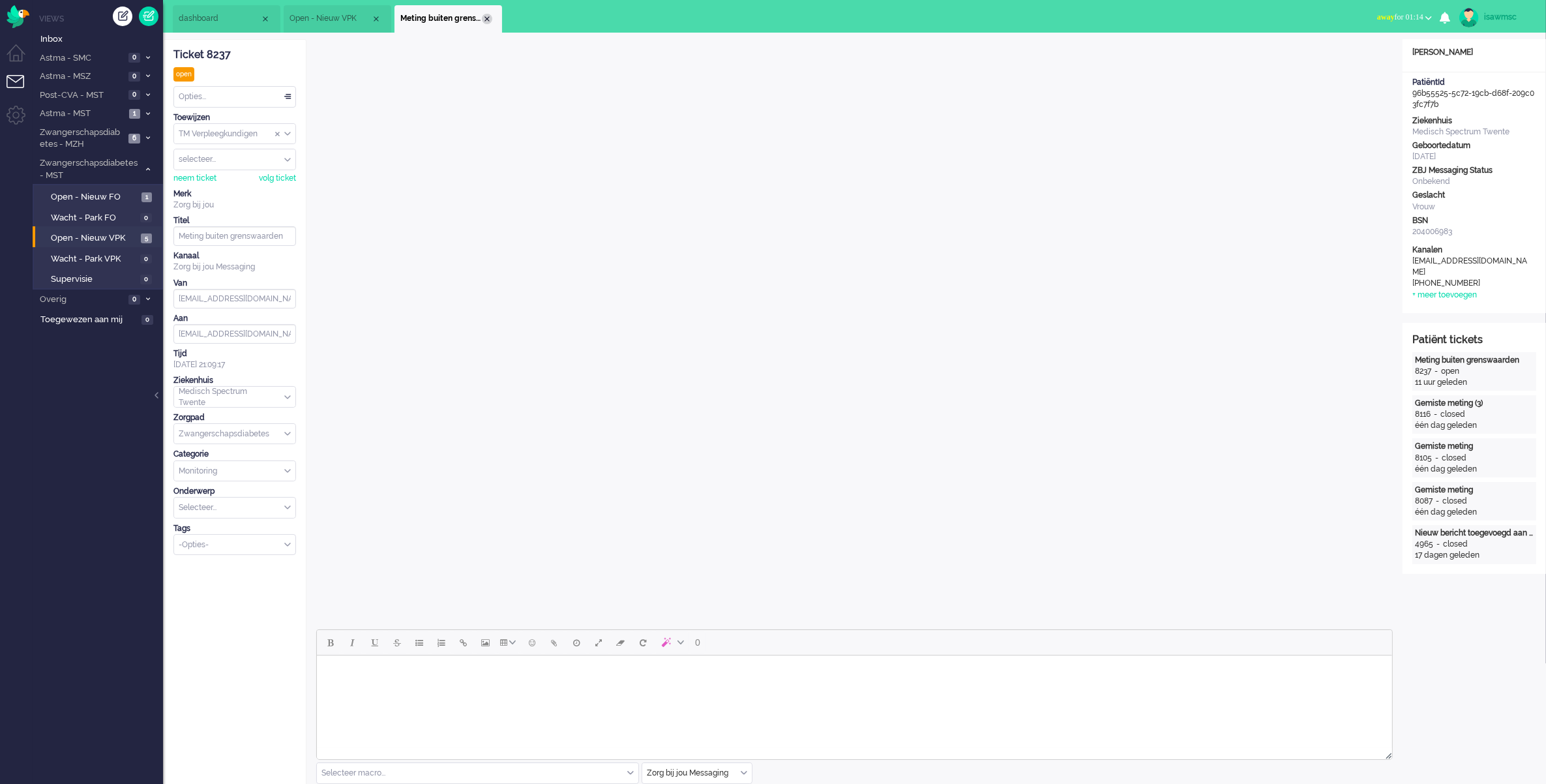
click at [488, 19] on div "Close tab" at bounding box center [487, 19] width 10 height 10
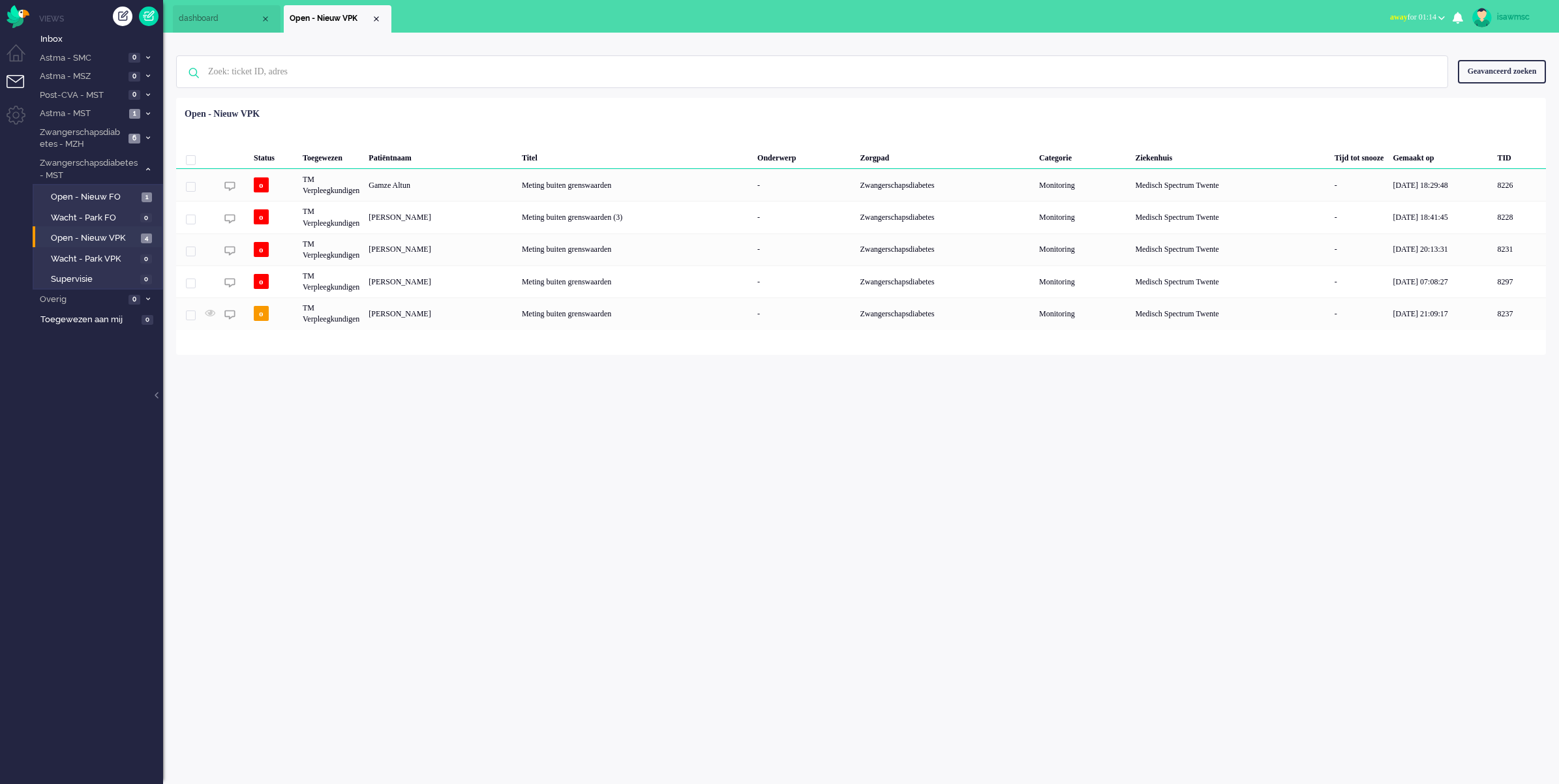
click at [481, 509] on div "isawmsc Thuis Ticket Csat Mijn gemiddelde cijfer Deze week - Ticket Bijdragen P…" at bounding box center [861, 407] width 1396 height 751
click at [85, 233] on span "Open - Nieuw VPK" at bounding box center [94, 238] width 87 height 12
click at [560, 530] on div "isawmsc Thuis Ticket Csat Mijn gemiddelde cijfer Deze week - Ticket Bijdragen P…" at bounding box center [861, 407] width 1396 height 751
click at [483, 119] on div "Geselecteerd 0 Set Status: open pending holding solved Verwijder Selecteer... U…" at bounding box center [861, 130] width 1370 height 25
click at [483, 27] on ul "dashboard Open - Nieuw VPK" at bounding box center [734, 16] width 1122 height 32
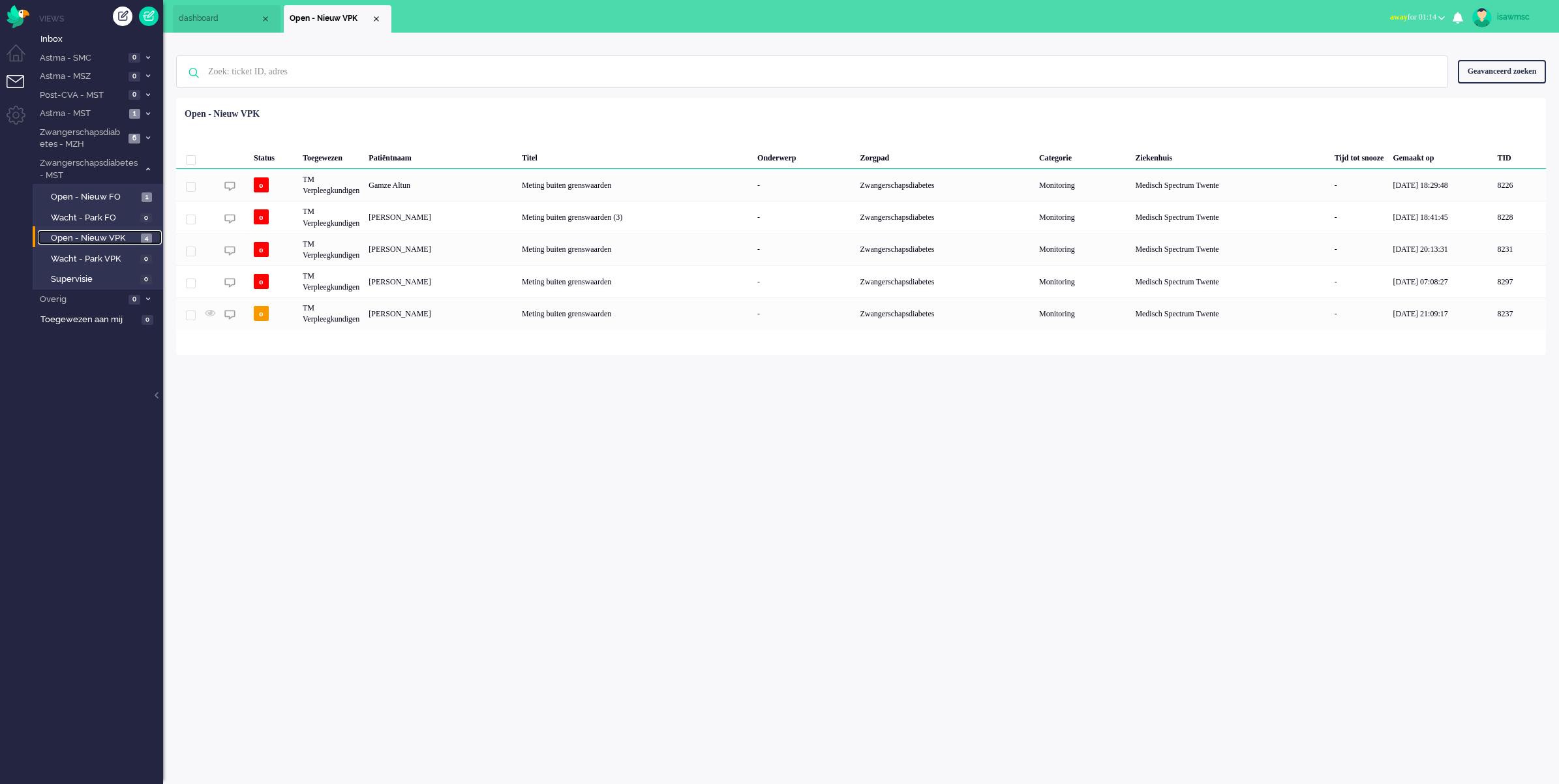
click at [125, 233] on span "Open - Nieuw VPK" at bounding box center [94, 238] width 87 height 12
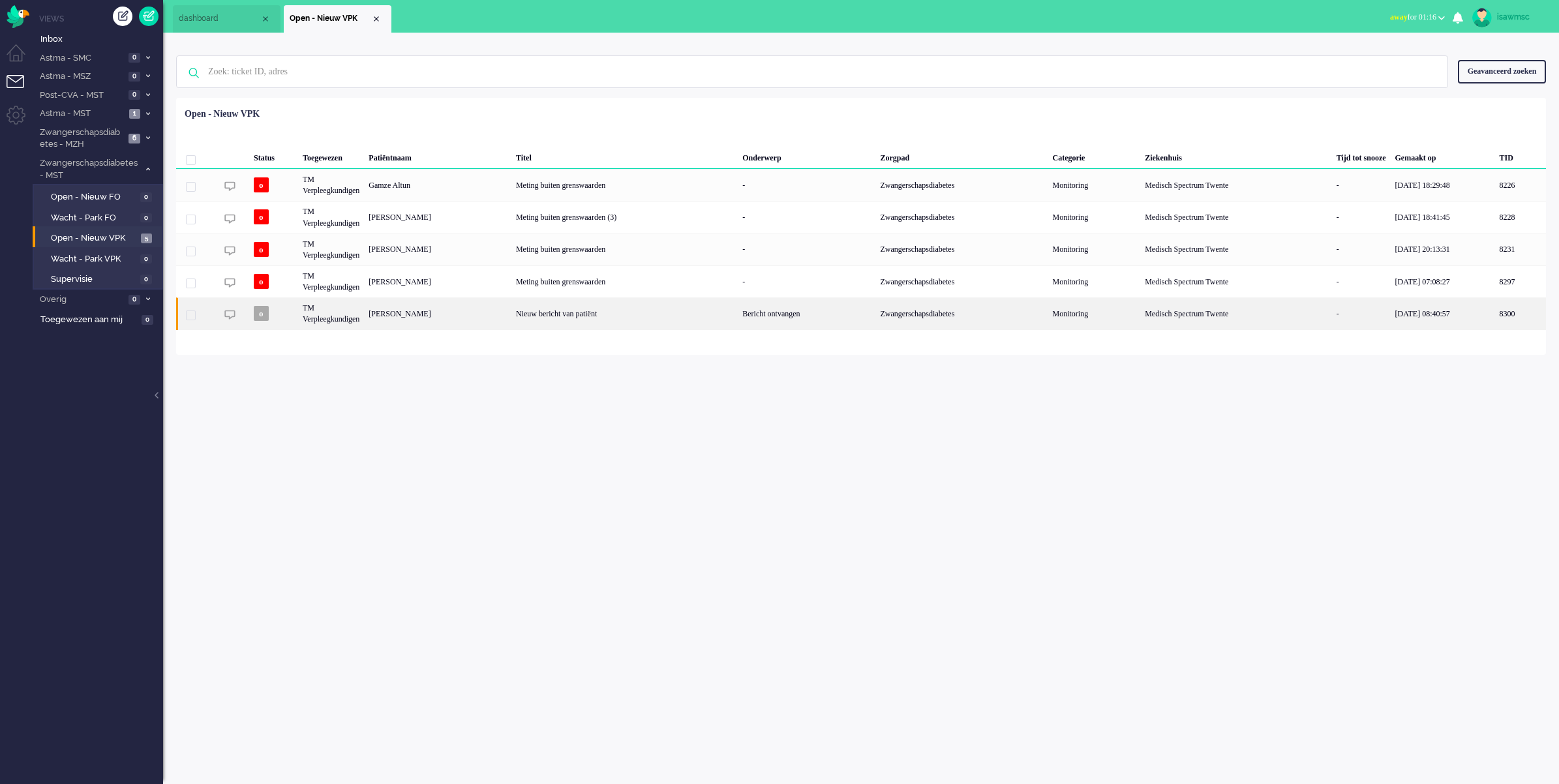
click at [1496, 308] on div "Deborah Hoogeveen" at bounding box center [1521, 313] width 51 height 32
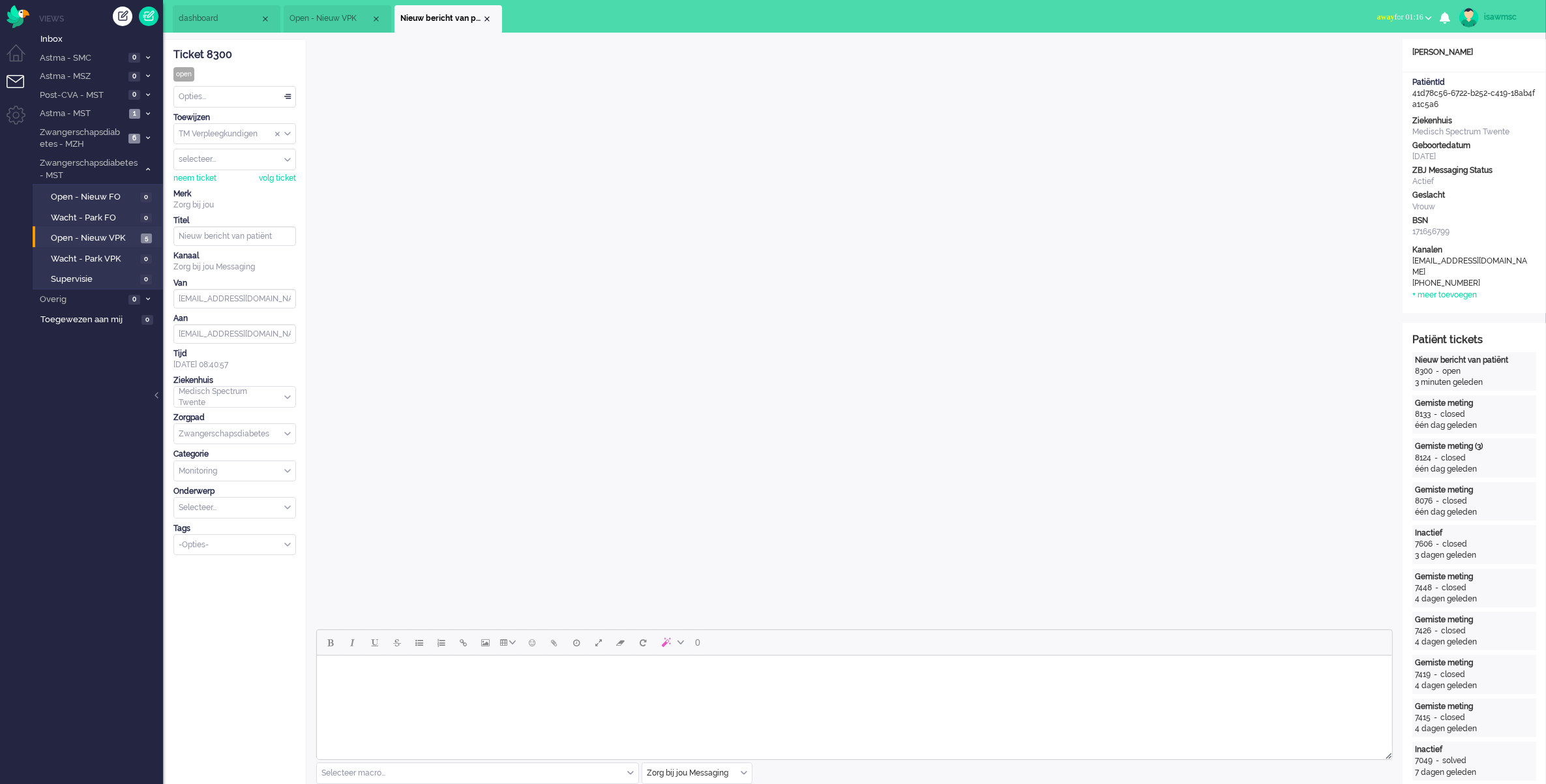
scroll to position [407, 0]
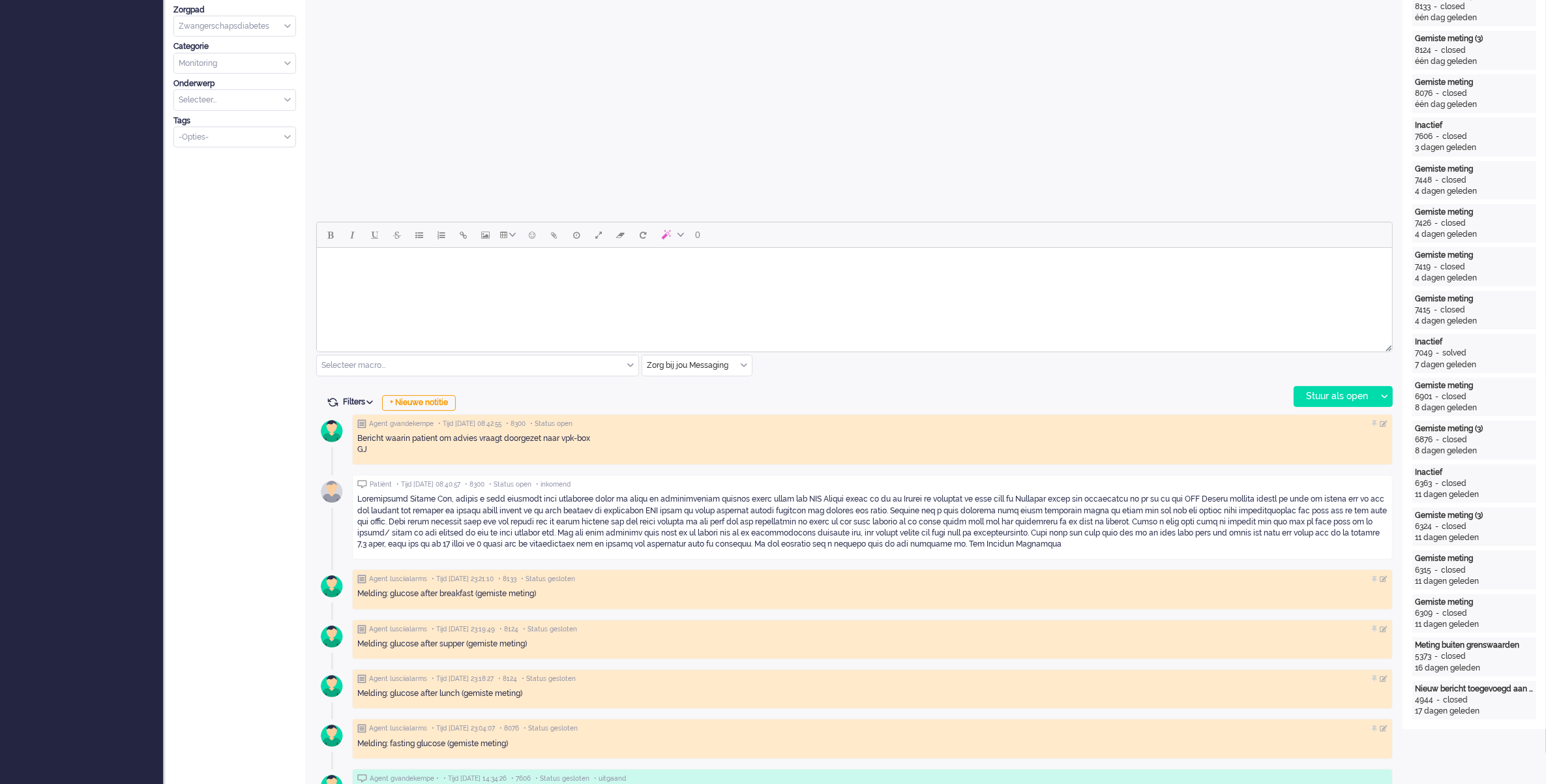
click at [660, 265] on body "Rich Text Area. Press ALT-0 for help." at bounding box center [854, 264] width 1065 height 23
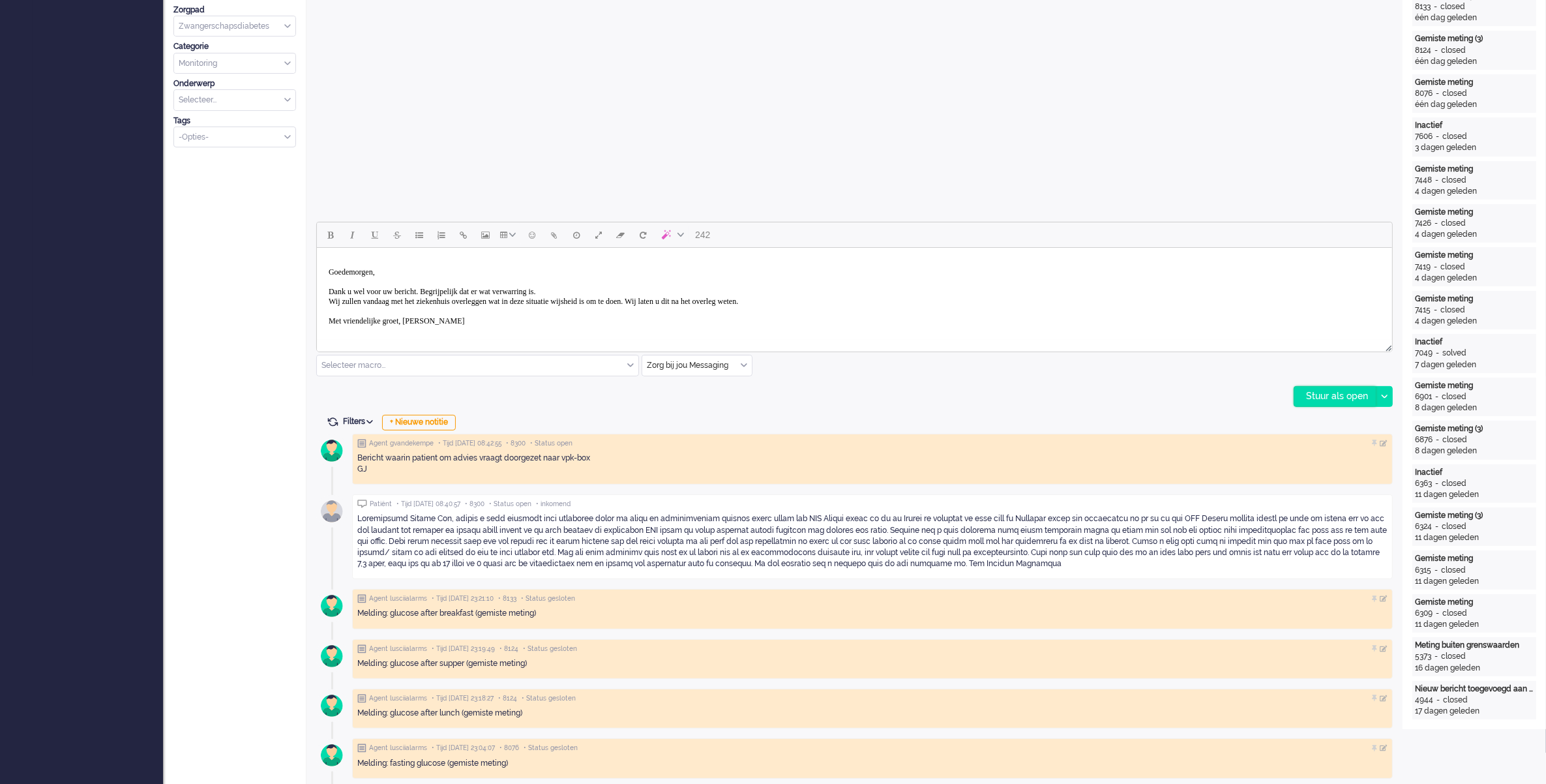
click at [1327, 399] on div "Stuur als open" at bounding box center [1335, 396] width 81 height 19
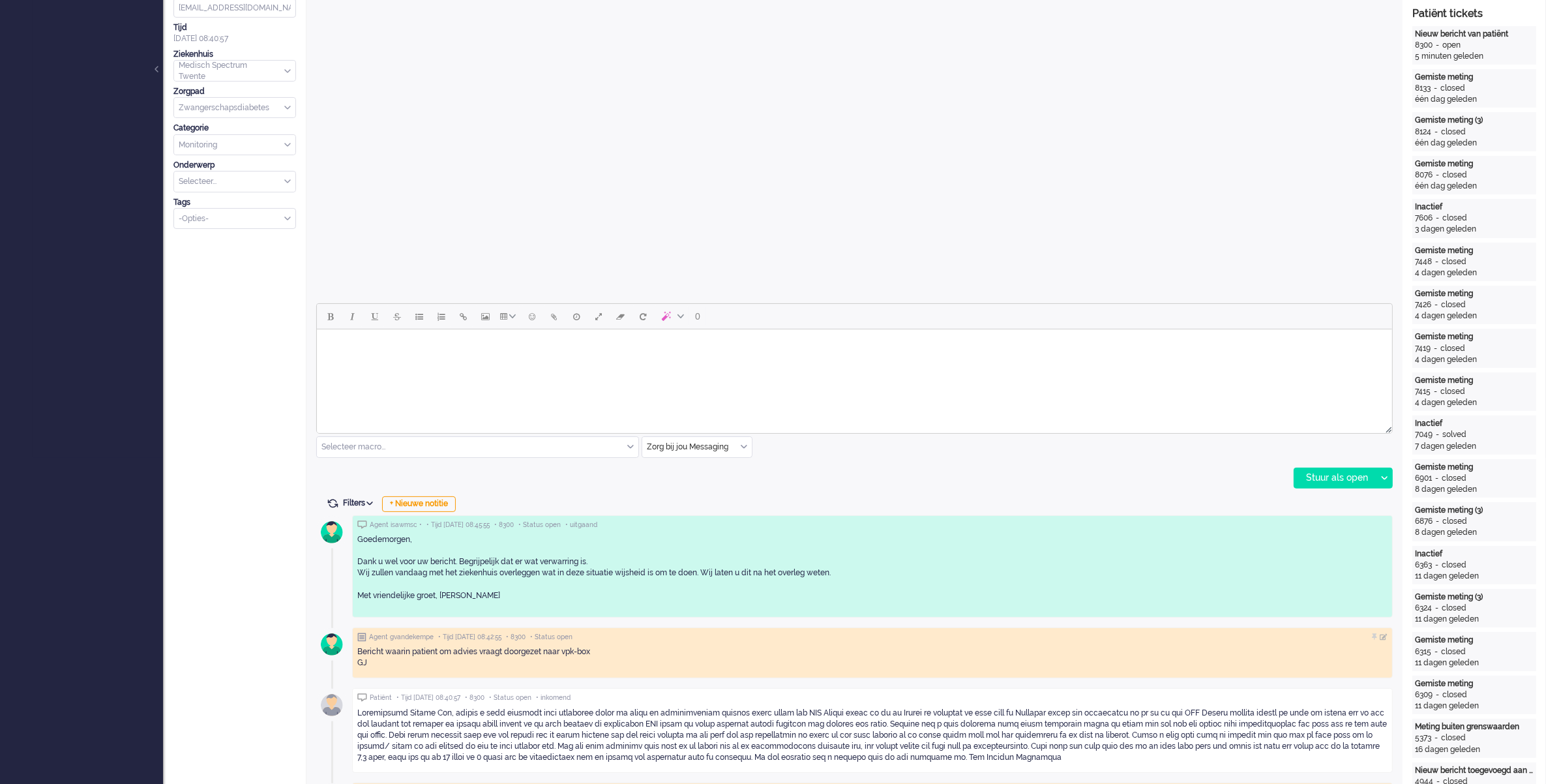
scroll to position [571, 0]
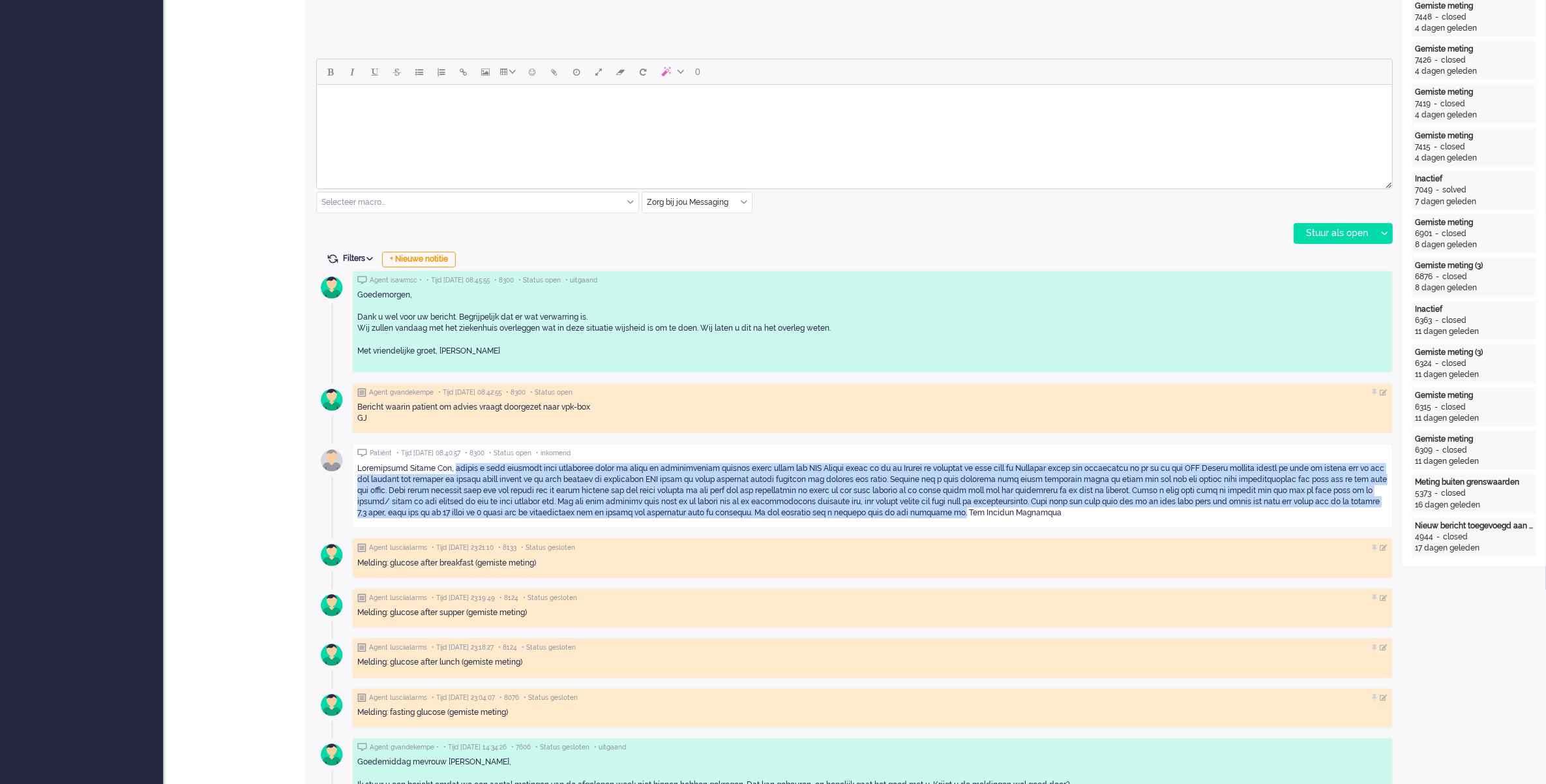
drag, startPoint x: 1090, startPoint y: 513, endPoint x: 452, endPoint y: 465, distance: 639.8
click at [452, 465] on div at bounding box center [872, 491] width 1030 height 56
copy div "waarom u geen metingen meer ontvangen heeft is omdat de verloskundige contact h…"
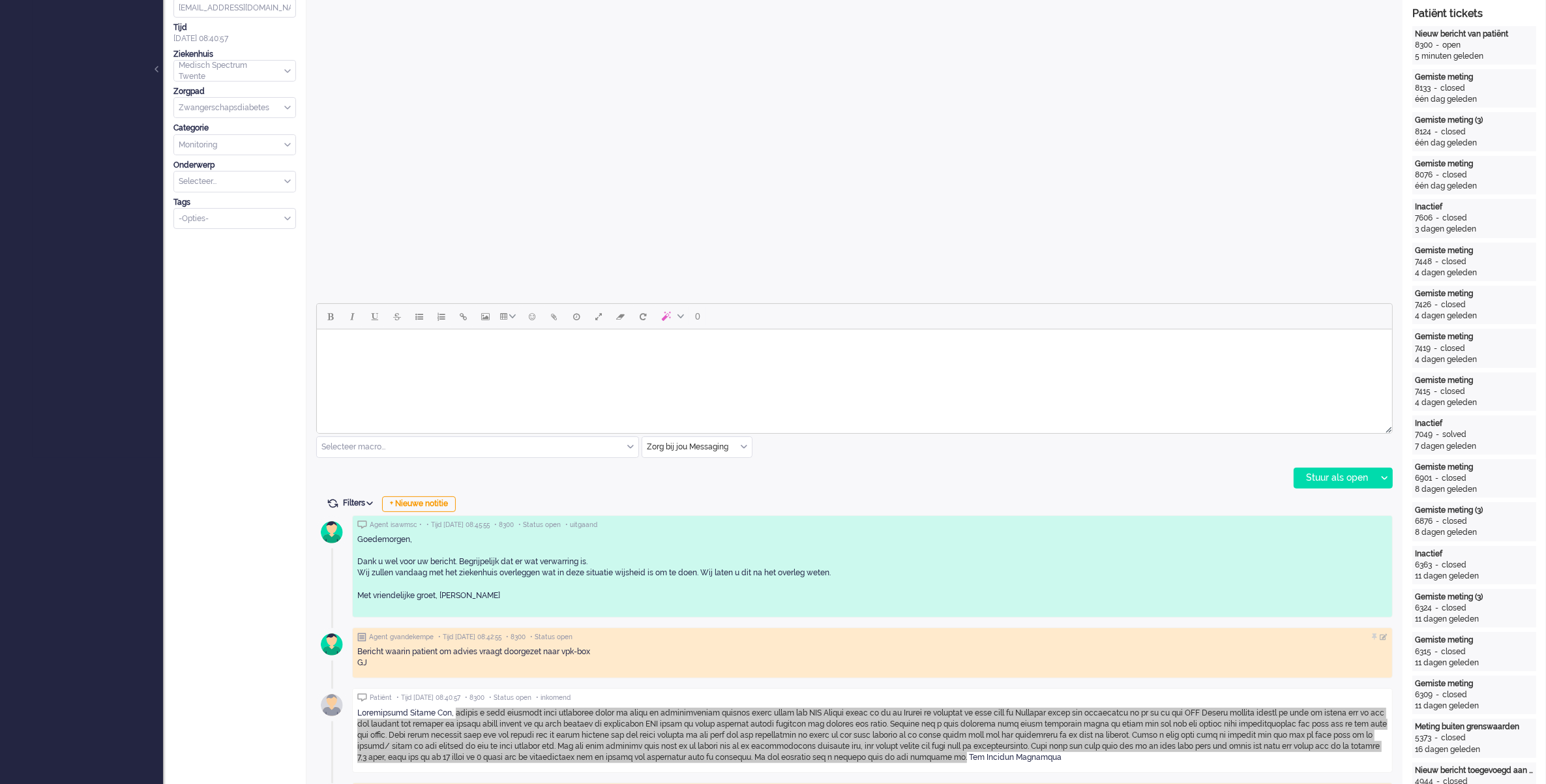
scroll to position [0, 0]
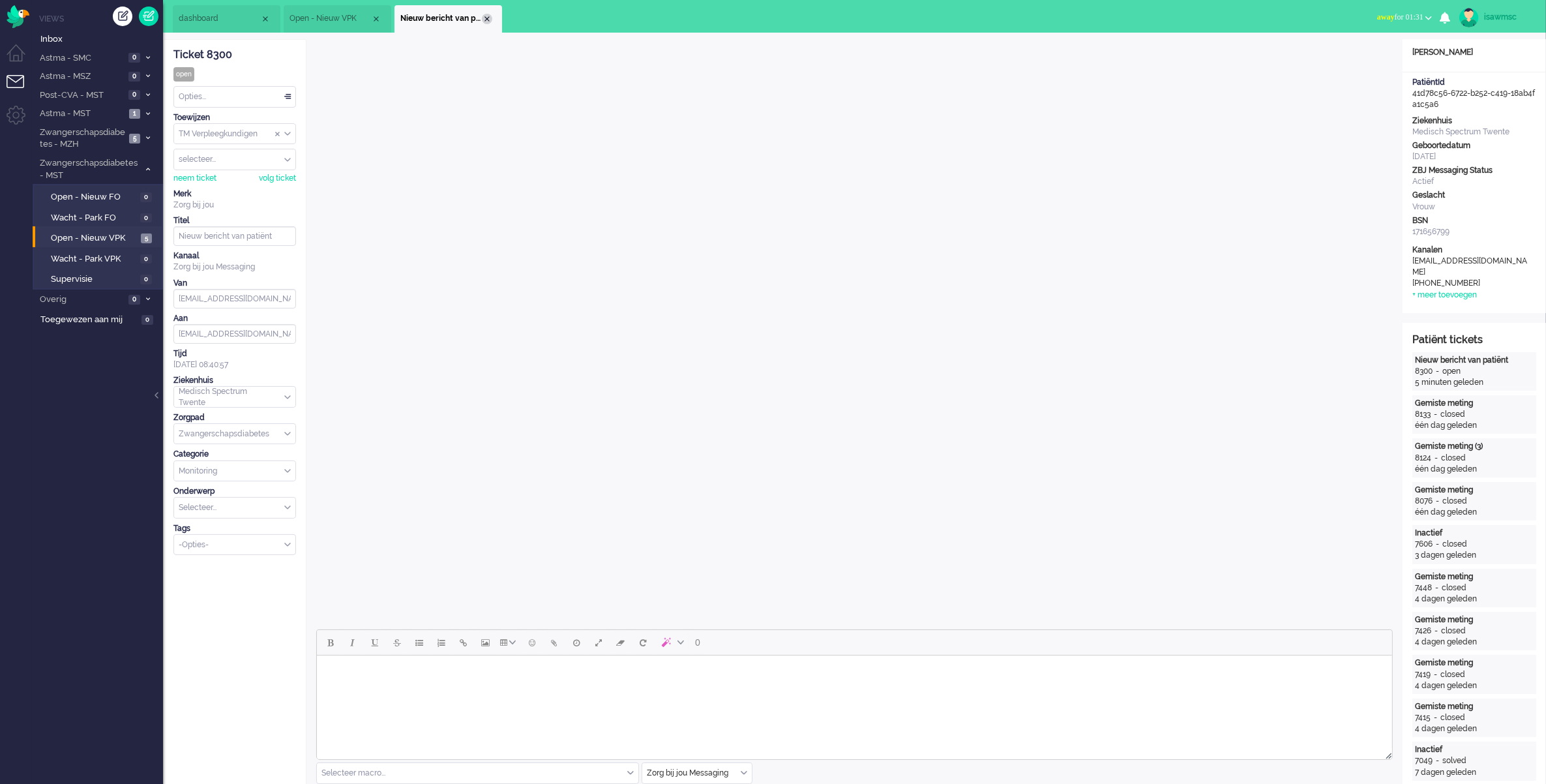
click at [490, 19] on div "Close tab" at bounding box center [487, 19] width 10 height 10
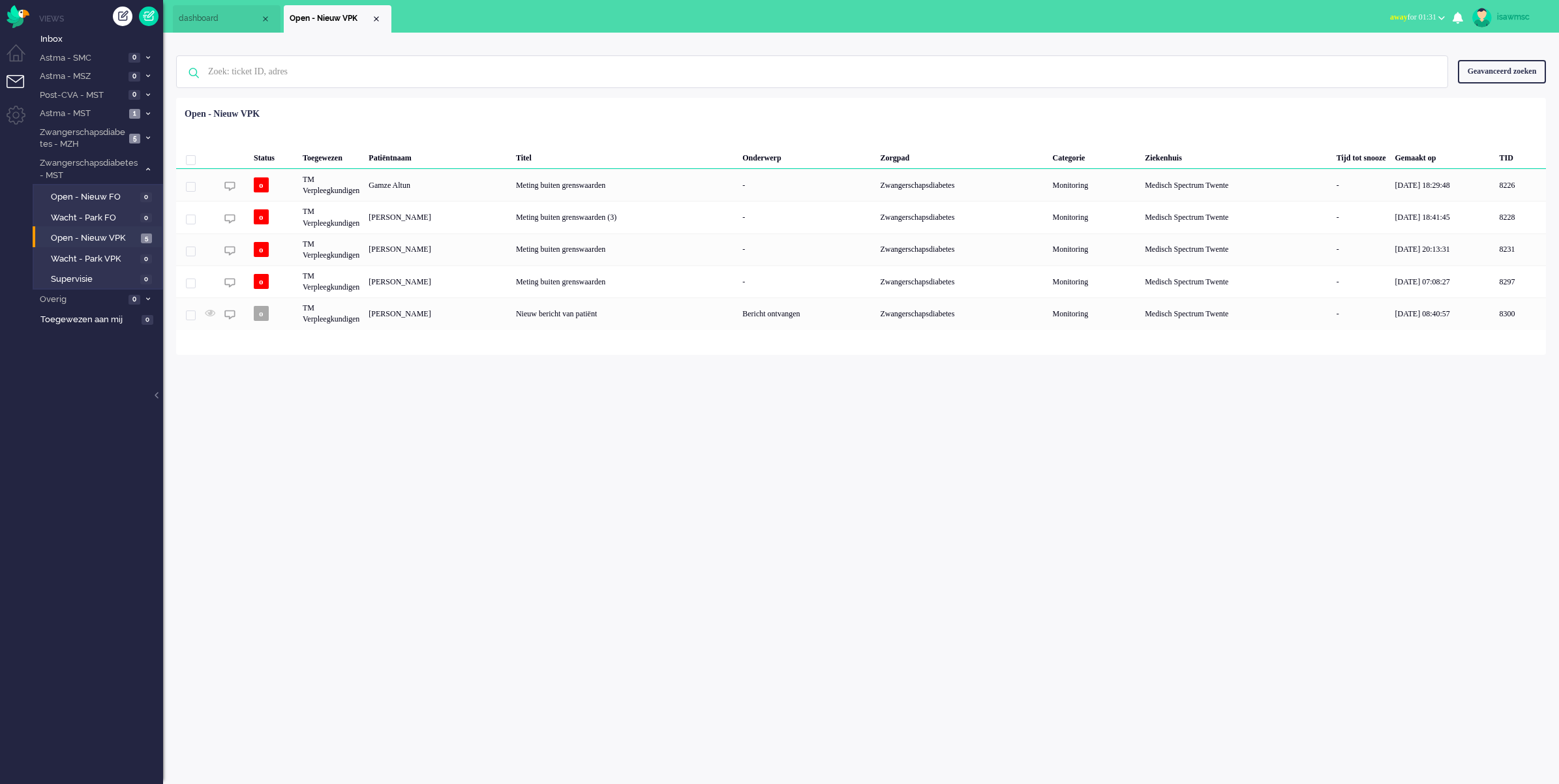
click at [514, 370] on div "isawmsc Thuis Ticket Csat Mijn gemiddelde cijfer Deze week - Ticket Bijdragen P…" at bounding box center [861, 407] width 1396 height 751
click at [536, 123] on div "Geselecteerd 0 Set Status: open pending holding solved Verwijder Selecteer... U…" at bounding box center [861, 130] width 1370 height 25
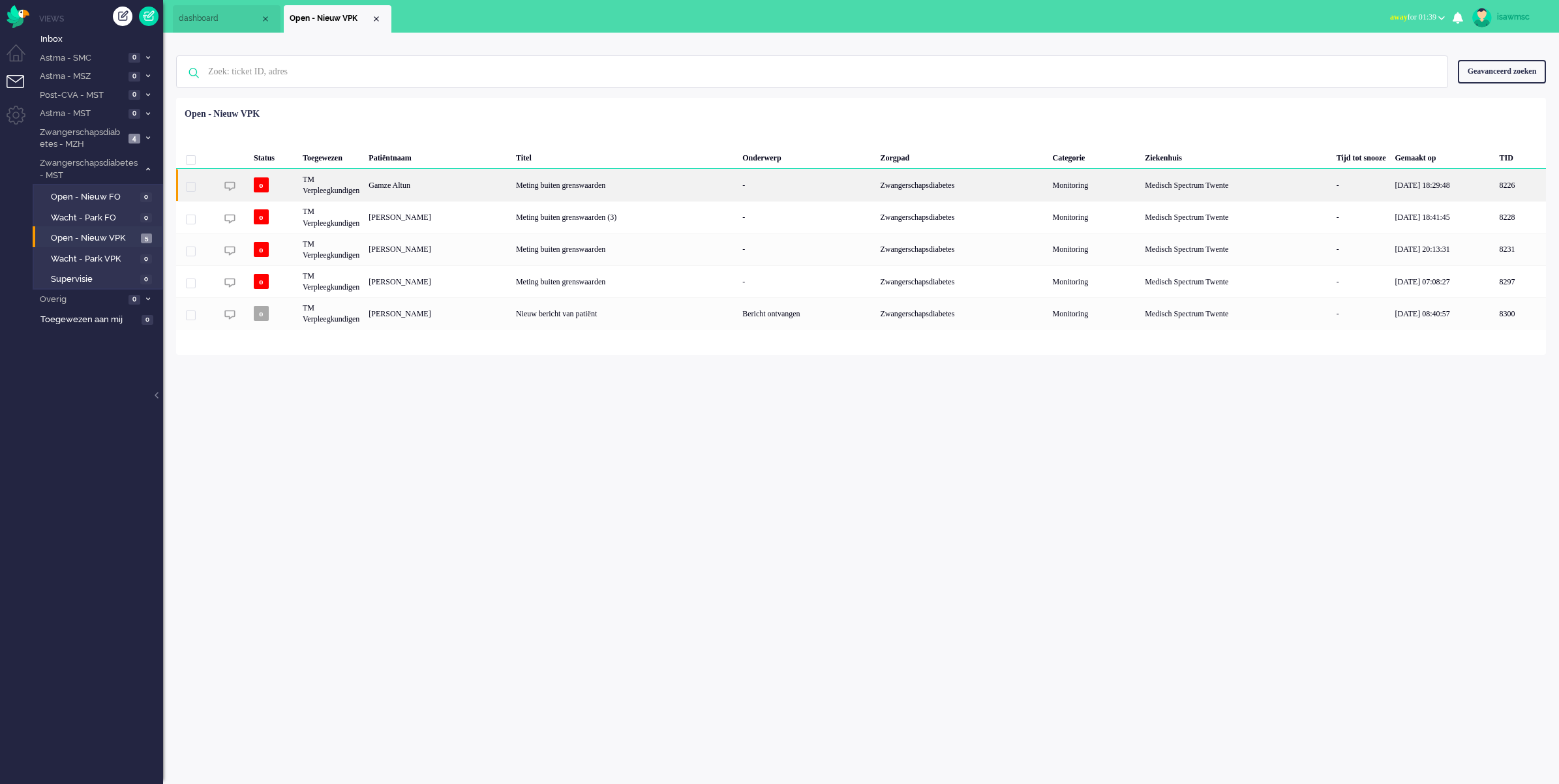
click at [1496, 184] on div "Gamze Altun" at bounding box center [1521, 184] width 51 height 32
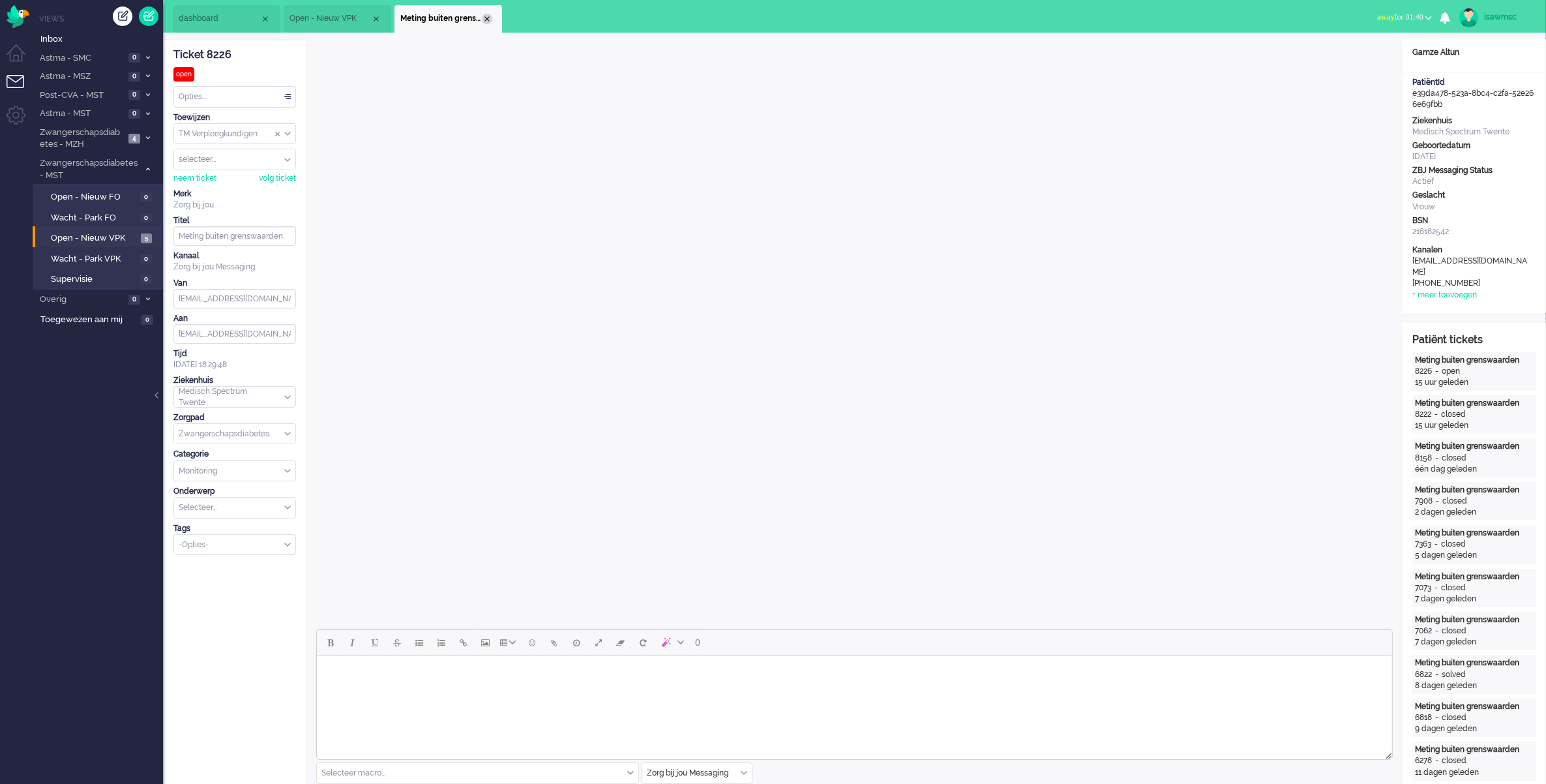
click at [487, 14] on div "Close tab" at bounding box center [487, 19] width 10 height 10
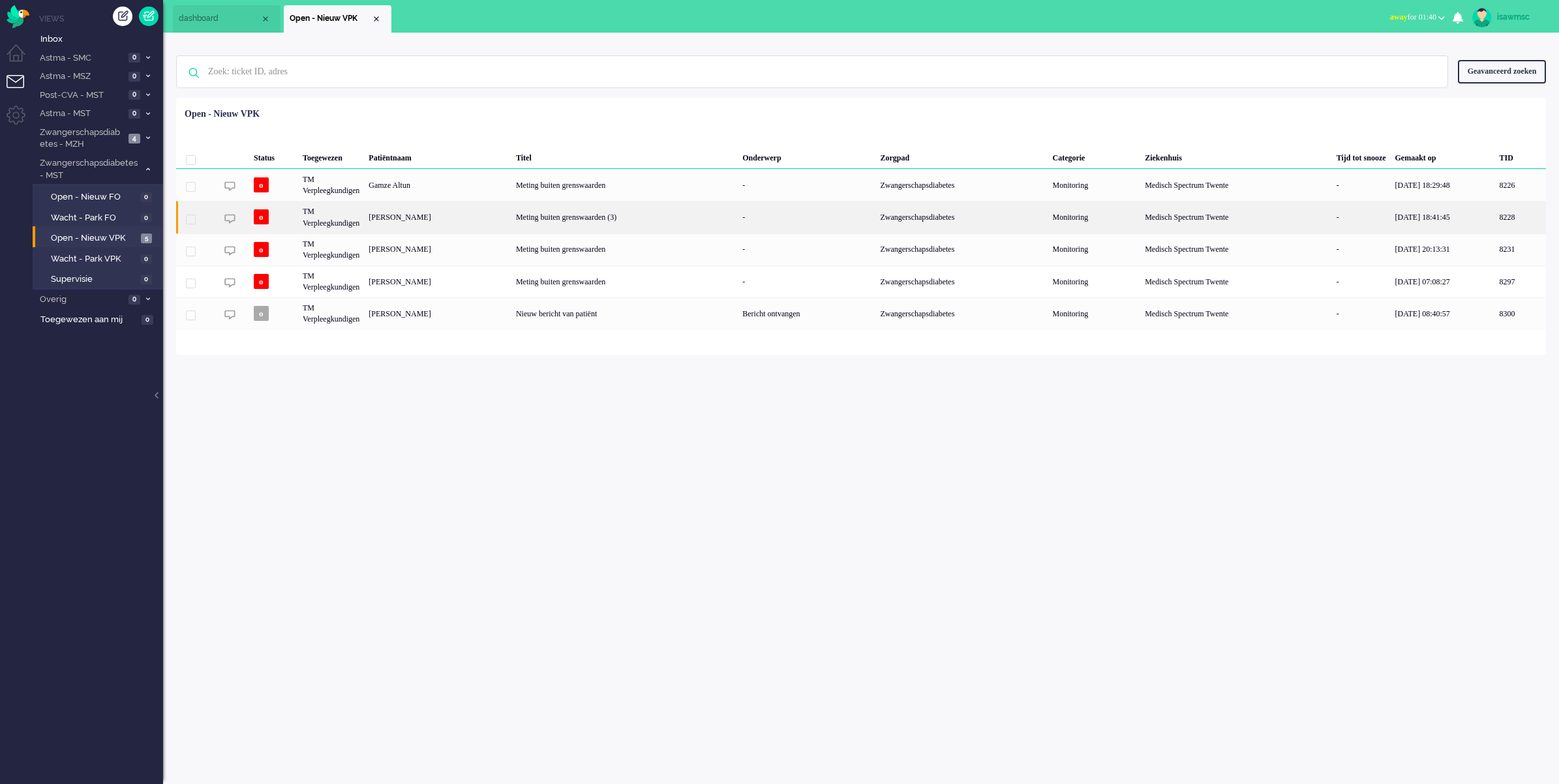
click at [1496, 209] on div "[PERSON_NAME]" at bounding box center [1521, 217] width 51 height 32
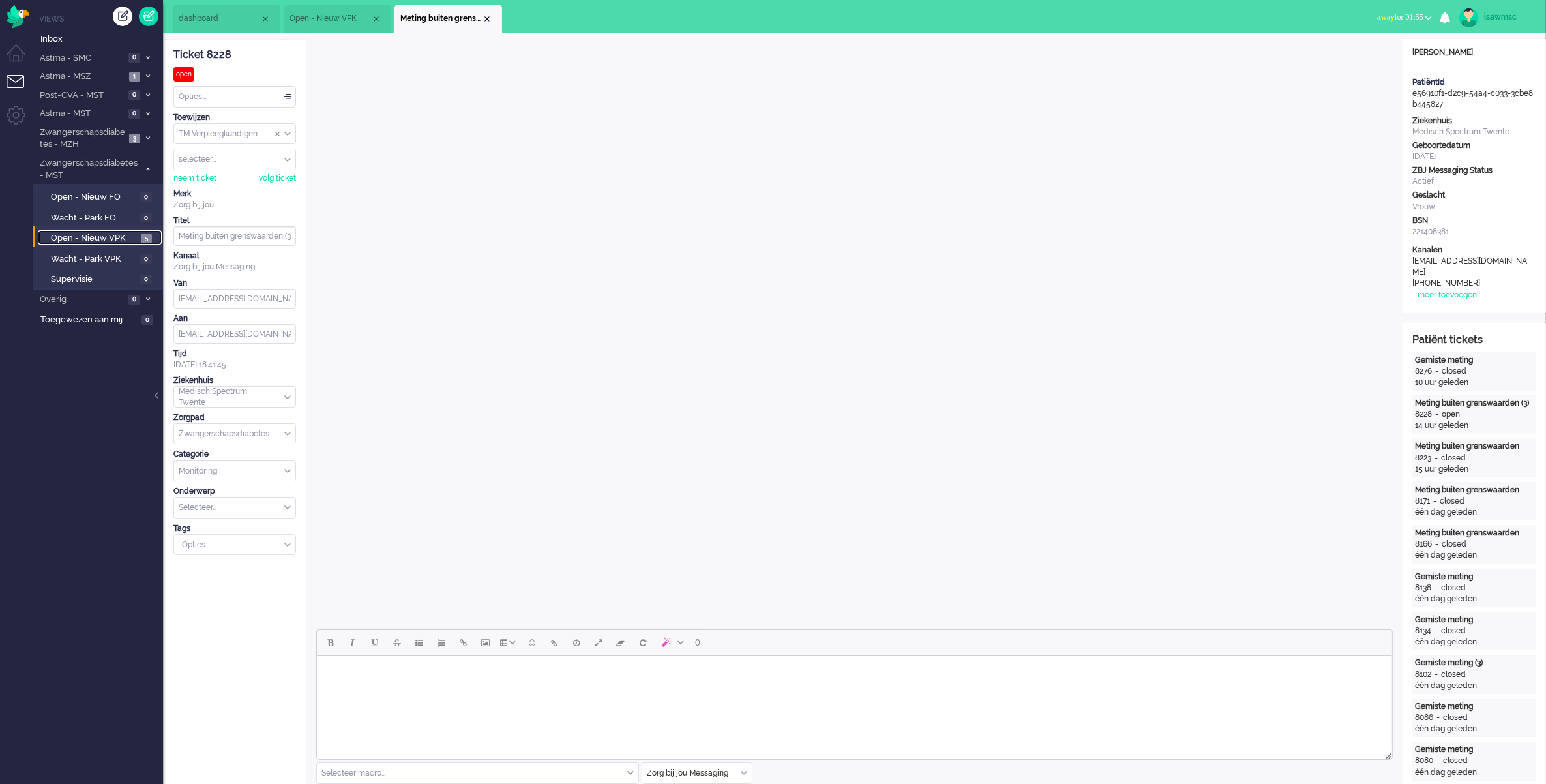
click at [63, 235] on span "Open - Nieuw VPK" at bounding box center [94, 238] width 87 height 12
